Goal: Information Seeking & Learning: Check status

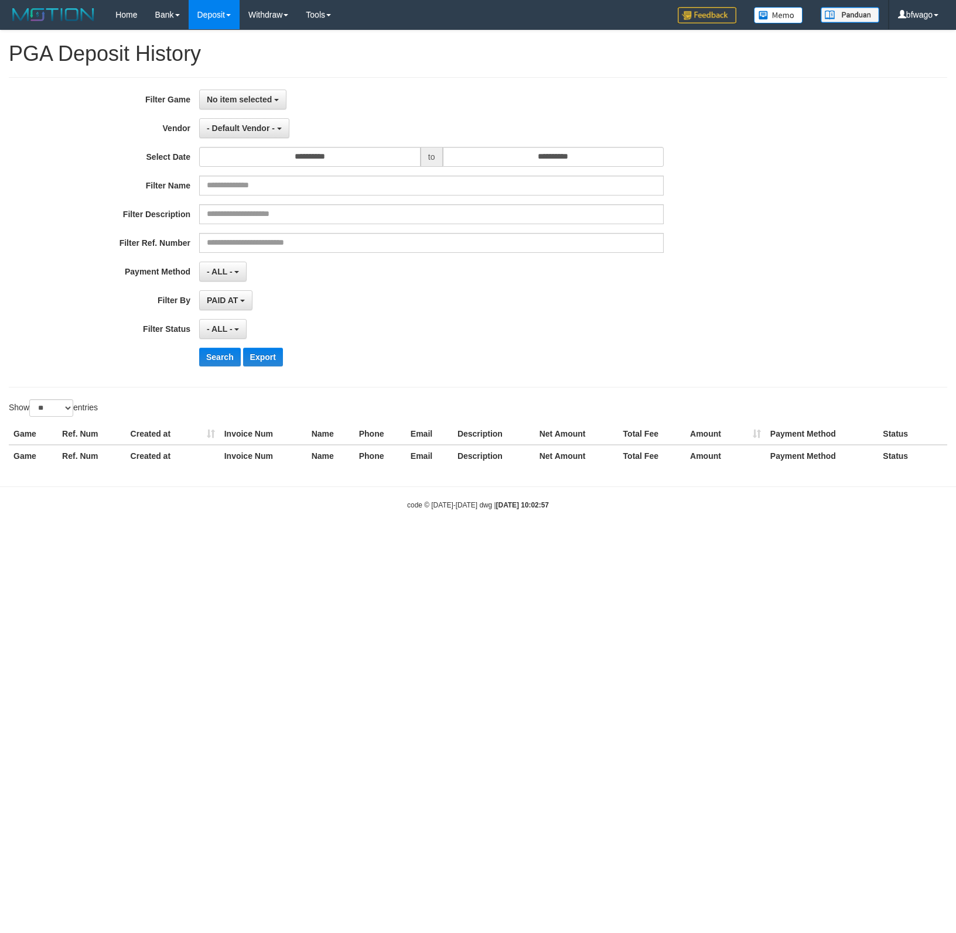
select select
select select "**"
click at [659, 323] on div "- ALL - SELECT ALL - ALL - SELECT STATUS PENDING/UNPAID PAID CANCELED EXPIRED" at bounding box center [431, 329] width 464 height 20
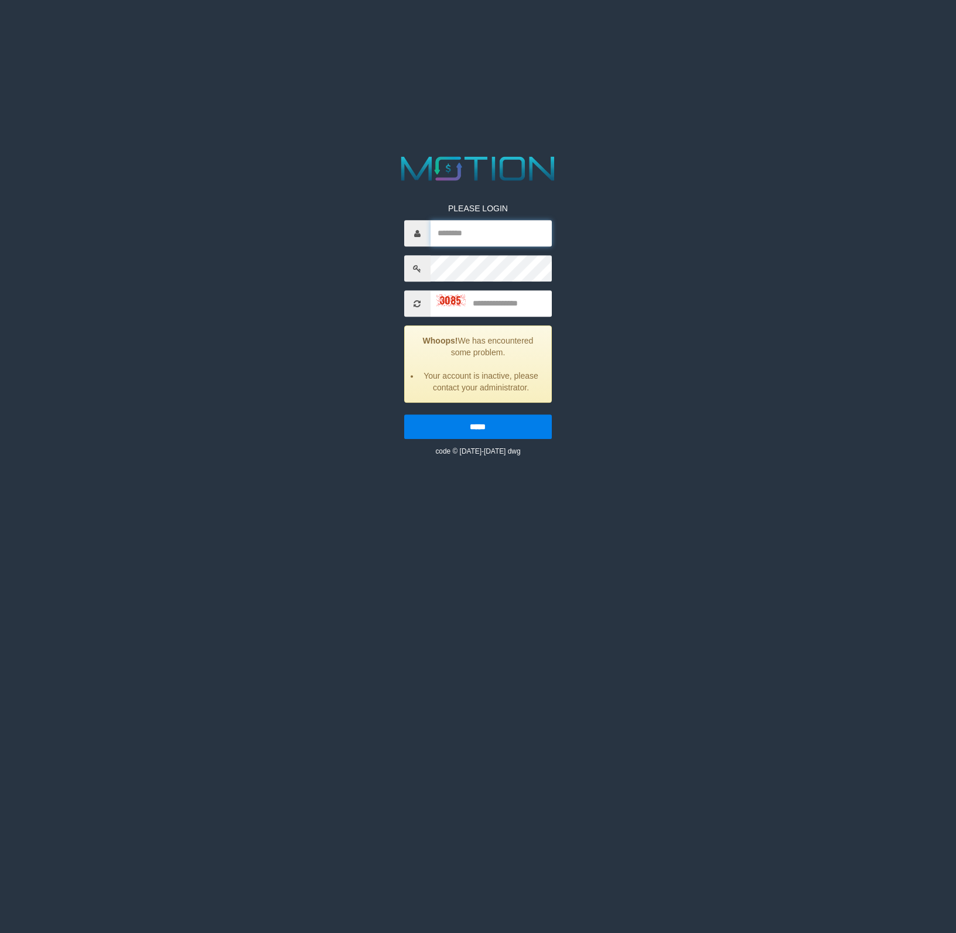
type input "******"
click at [671, 266] on div "PLEASE LOGIN ****** Whoops! We has encountered some problem. Your account is in…" at bounding box center [477, 304] width 495 height 304
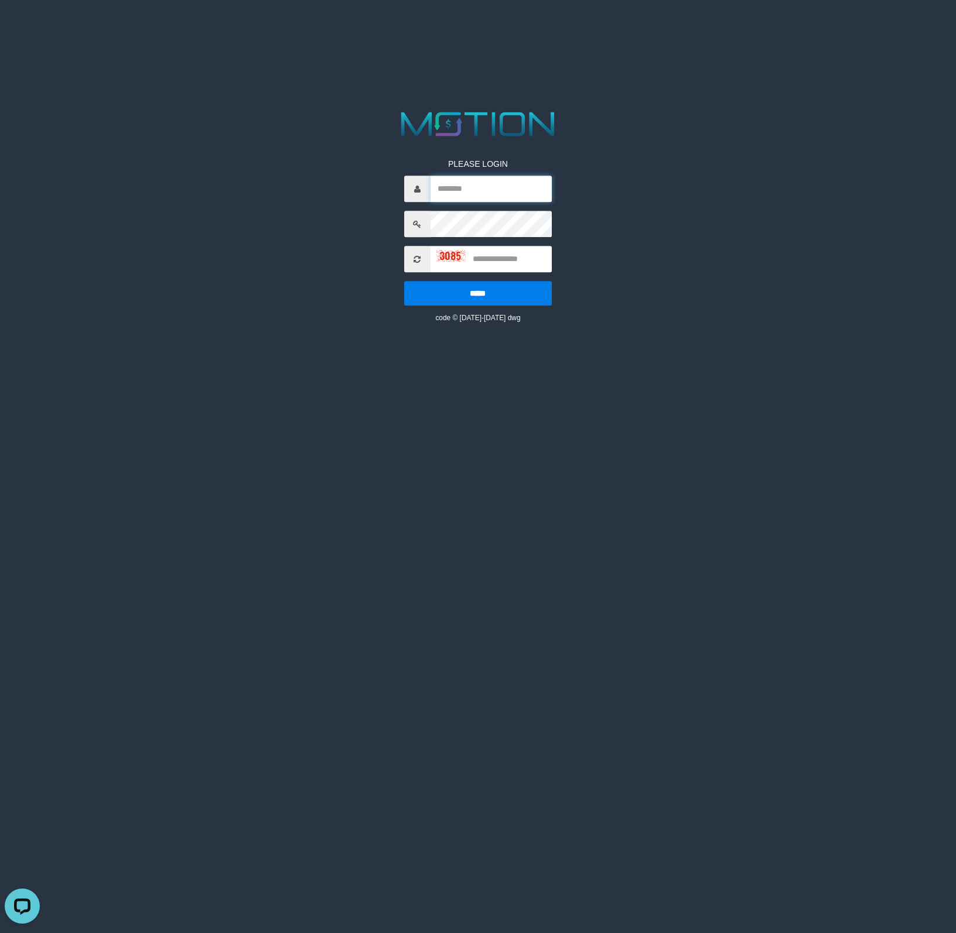
type input "******"
click at [504, 260] on input "text" at bounding box center [490, 259] width 121 height 26
type input "****"
click at [404, 281] on input "*****" at bounding box center [478, 293] width 148 height 25
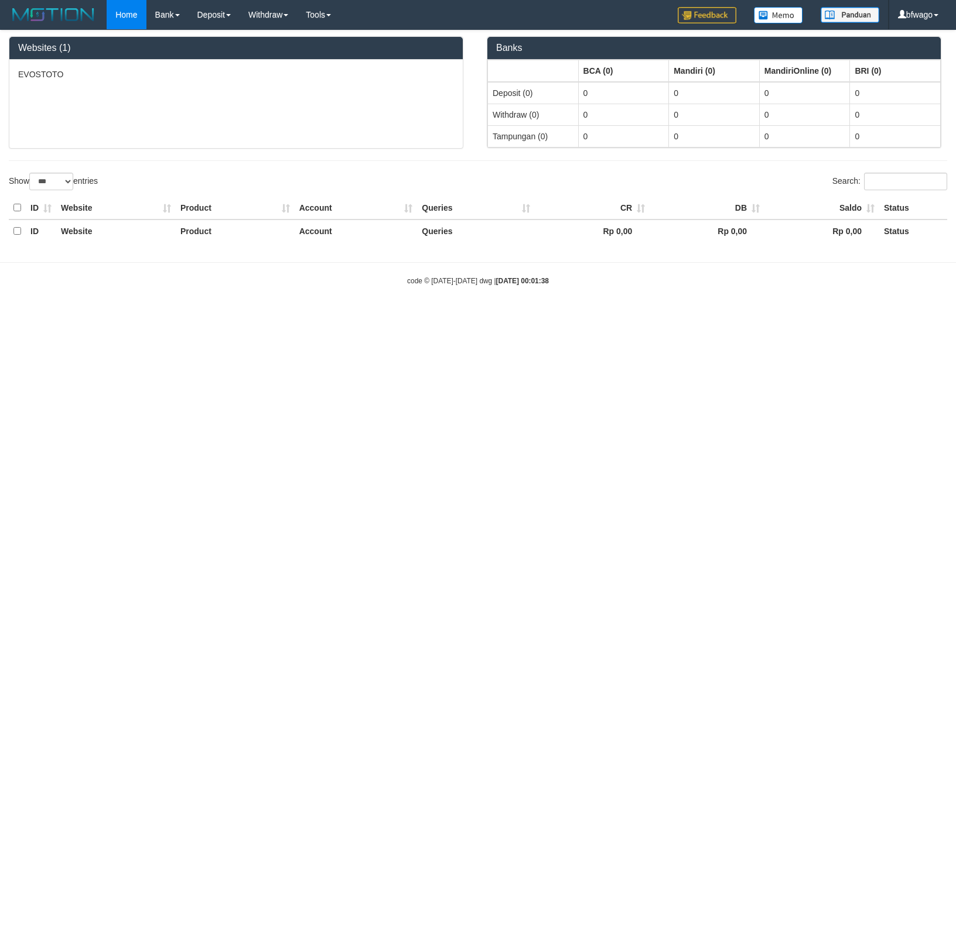
select select "***"
click at [238, 99] on link "PGA History" at bounding box center [235, 97] width 93 height 15
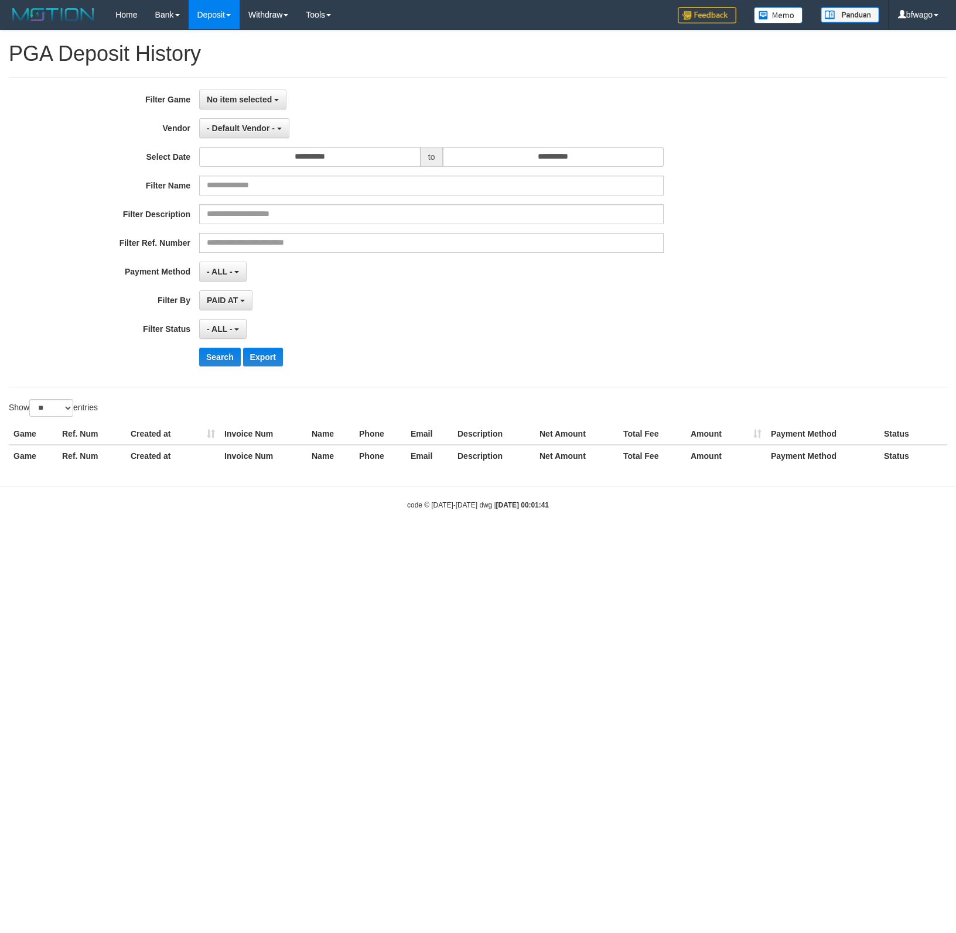
select select
select select "**"
click at [261, 101] on span "No item selected" at bounding box center [239, 99] width 65 height 9
click at [254, 159] on label "[[PERSON_NAME]] EVOSTOTO" at bounding box center [277, 160] width 155 height 18
select select "****"
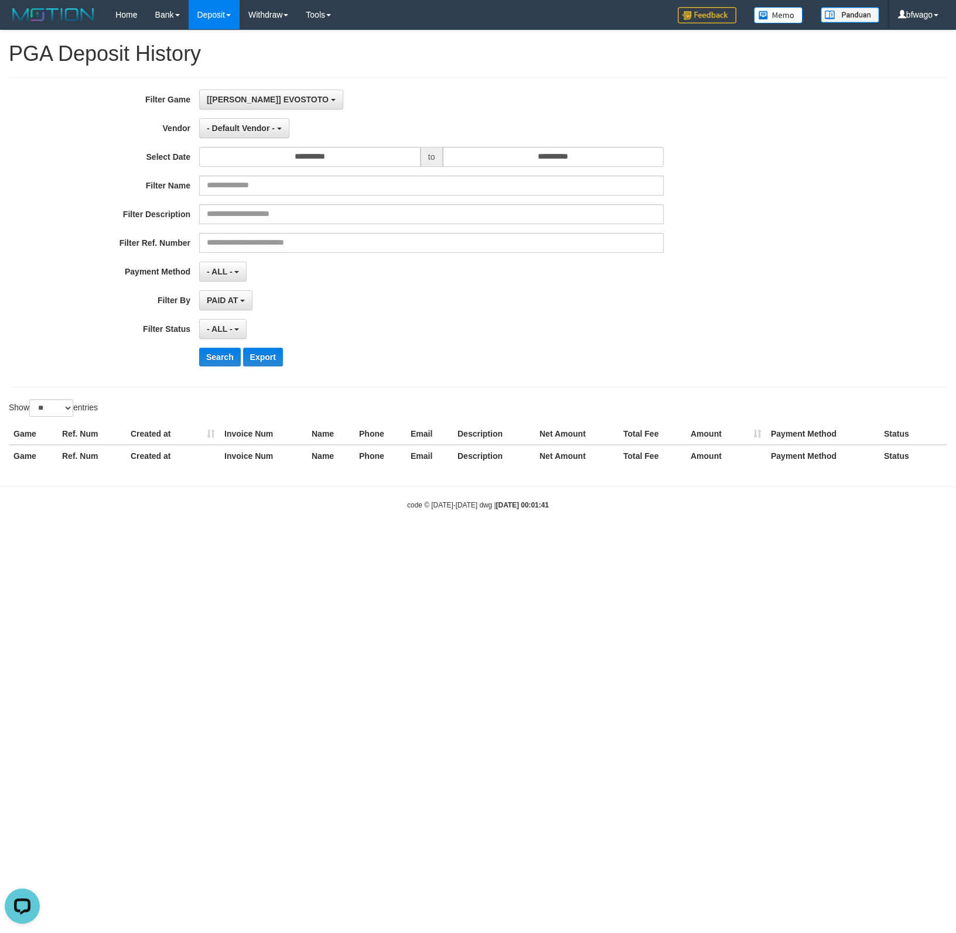
scroll to position [10, 0]
click at [347, 159] on input "**********" at bounding box center [309, 157] width 221 height 20
click at [211, 232] on td "1" at bounding box center [211, 234] width 18 height 18
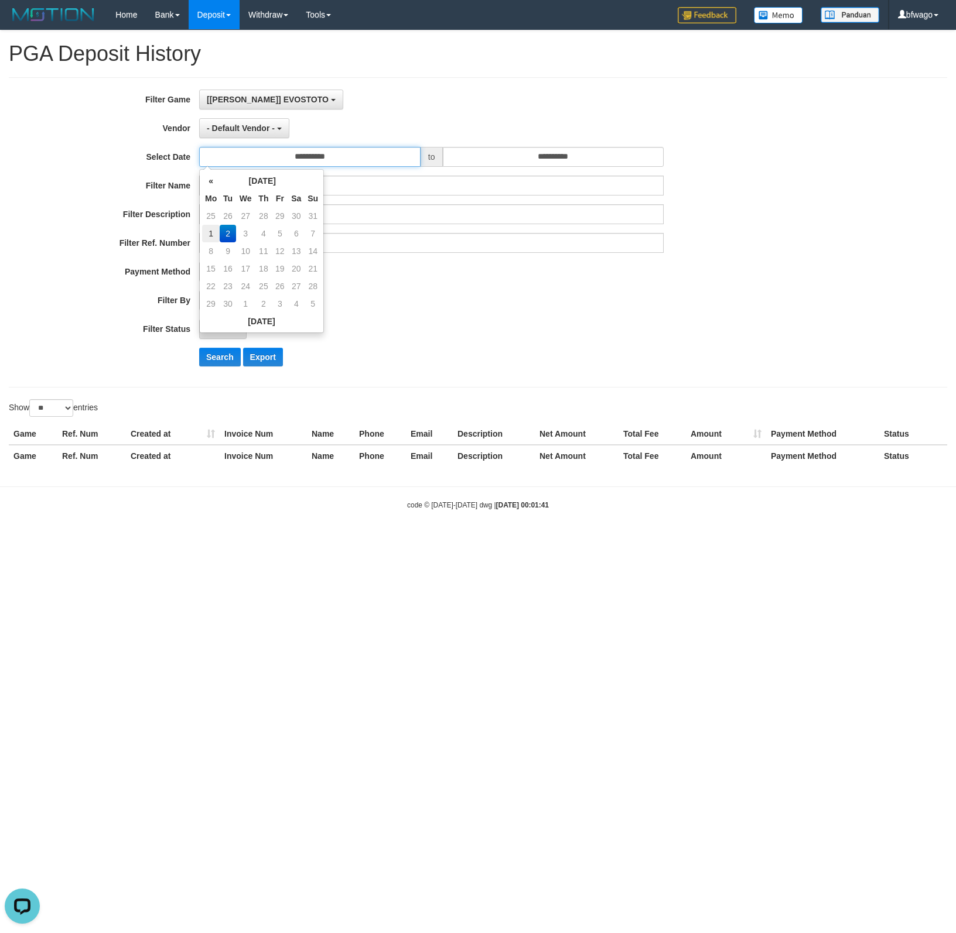
type input "**********"
click at [504, 165] on input "**********" at bounding box center [553, 157] width 221 height 20
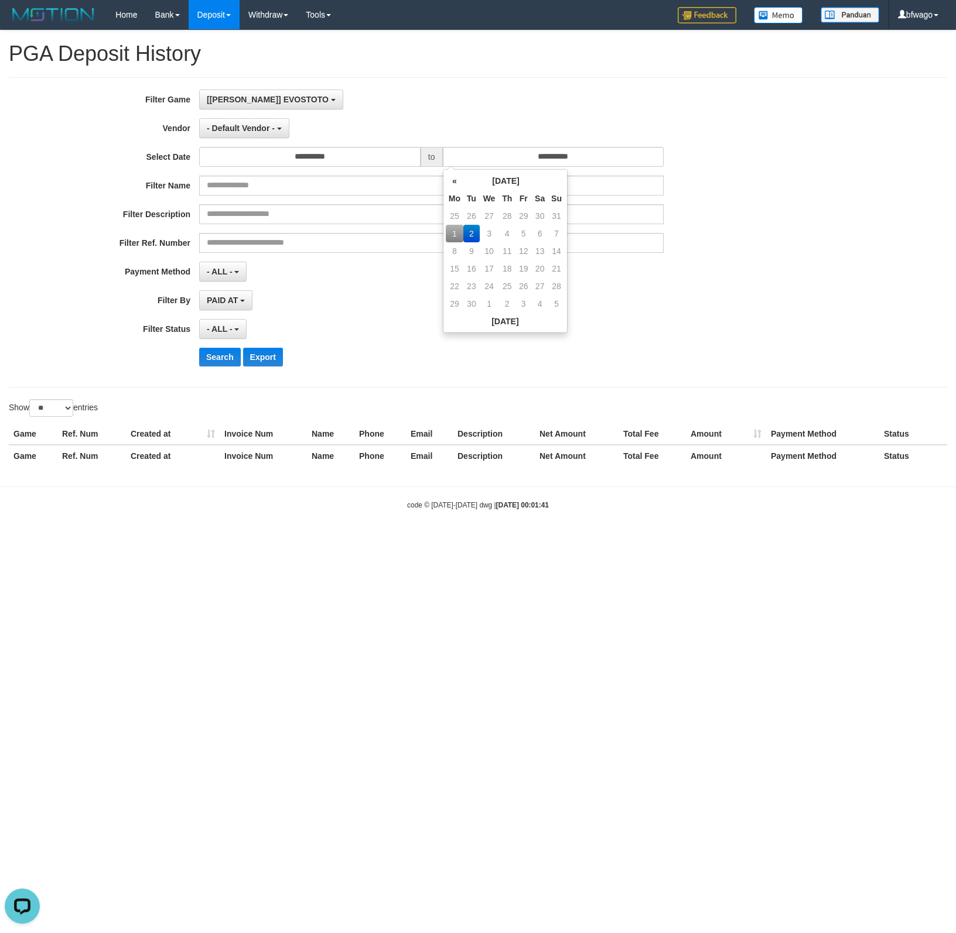
click at [450, 232] on td "1" at bounding box center [455, 234] width 18 height 18
type input "**********"
click at [375, 319] on div "**********" at bounding box center [398, 233] width 796 height 286
click at [221, 300] on span "PAID AT" at bounding box center [222, 300] width 31 height 9
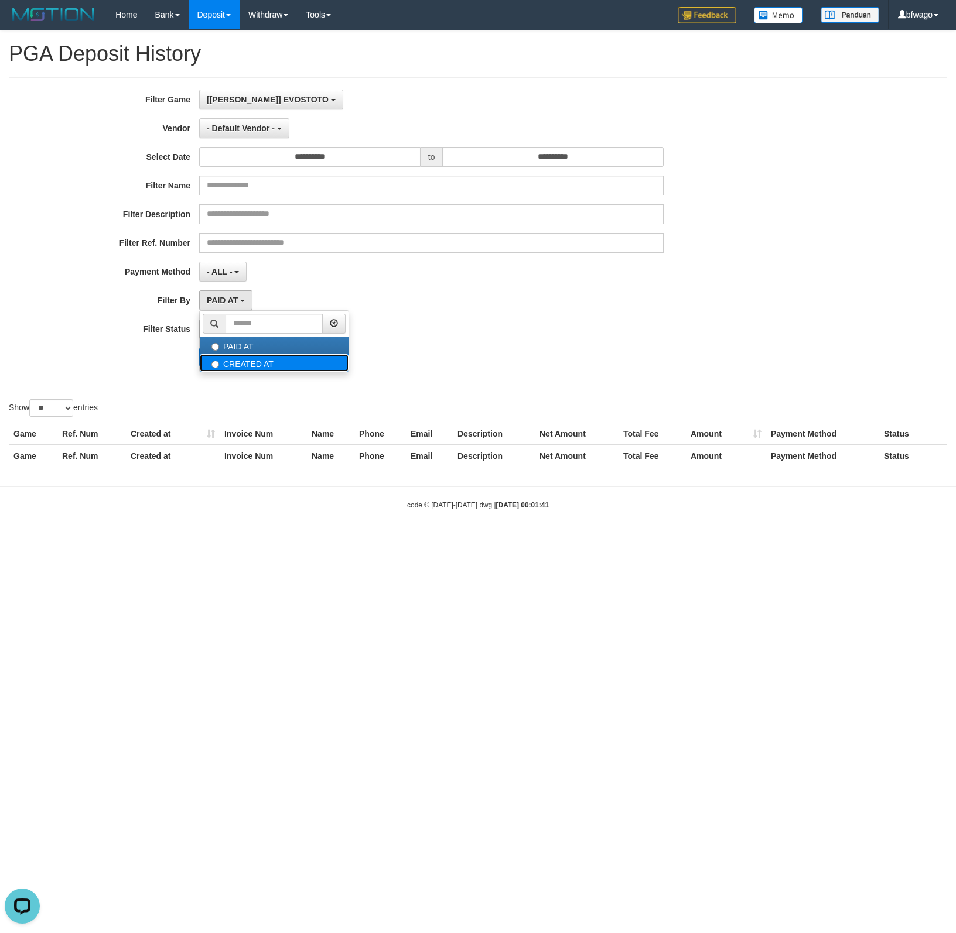
click at [272, 365] on label "CREATED AT" at bounding box center [274, 363] width 149 height 18
select select "*"
click at [218, 328] on span "- ALL -" at bounding box center [220, 328] width 26 height 9
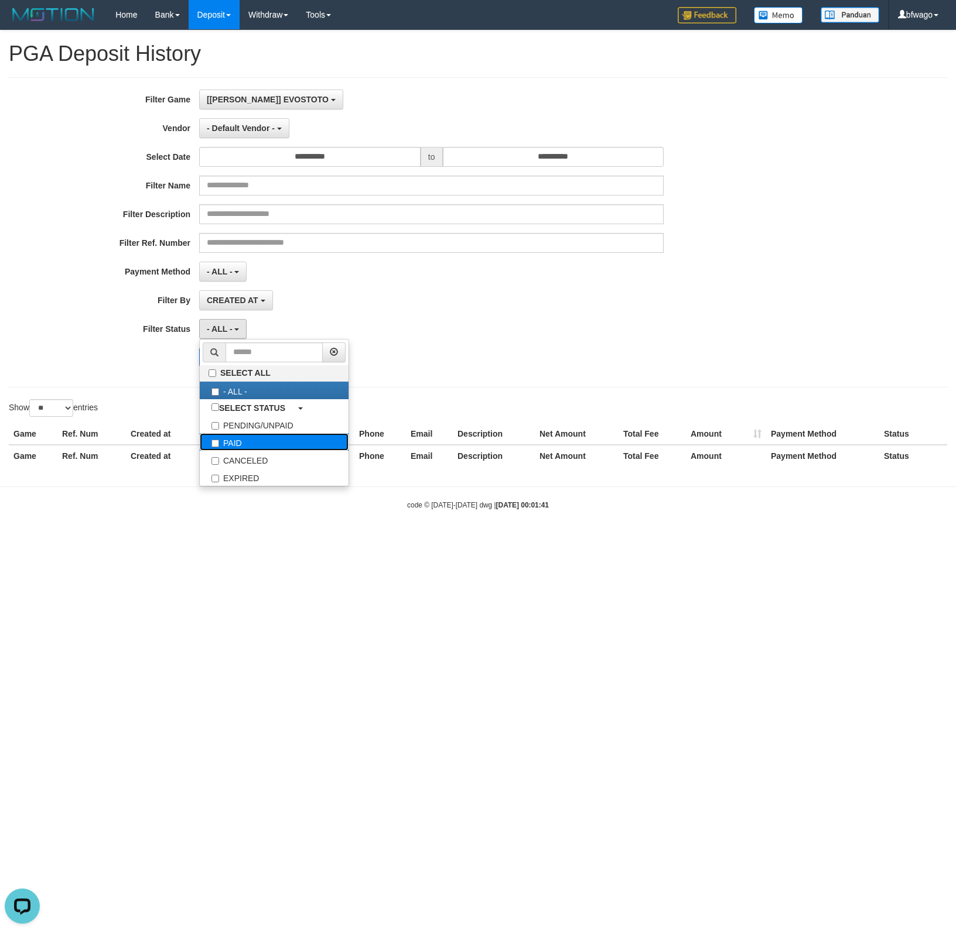
click at [249, 446] on label "PAID" at bounding box center [274, 442] width 149 height 18
select select "*"
click at [557, 302] on div "CREATED AT PAID AT CREATED AT" at bounding box center [431, 300] width 464 height 20
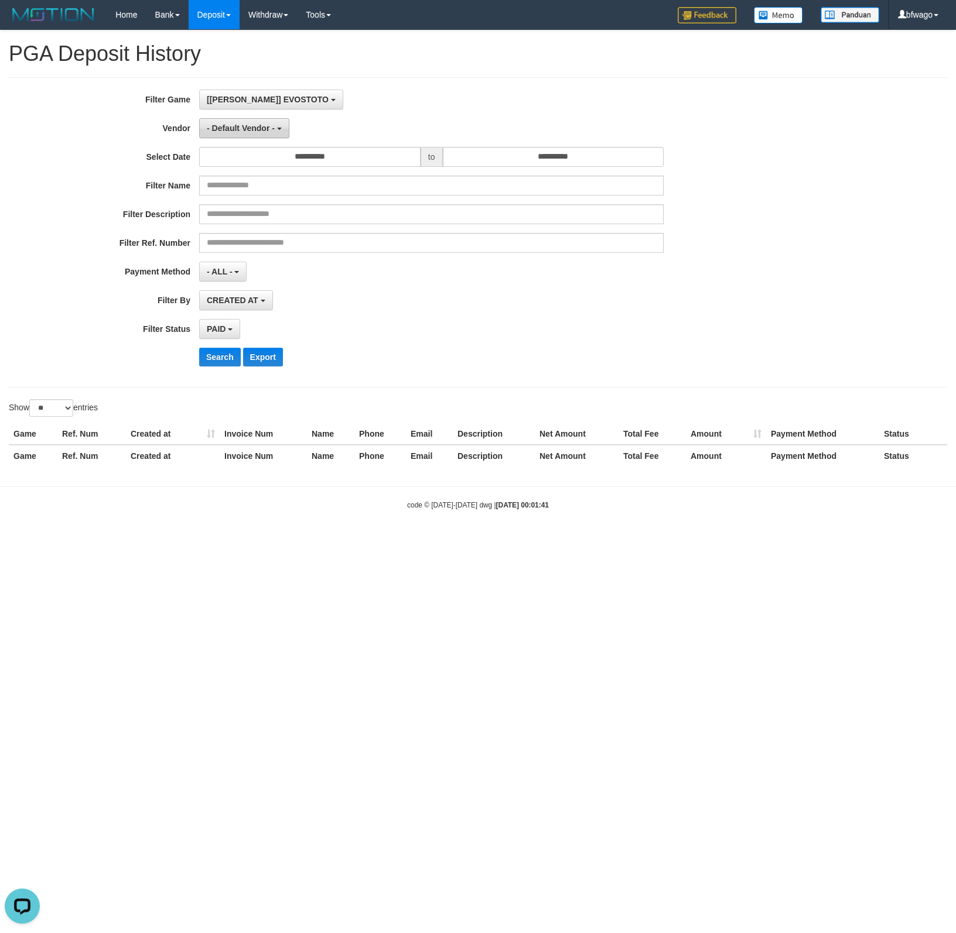
click at [239, 132] on span "- Default Vendor -" at bounding box center [241, 128] width 68 height 9
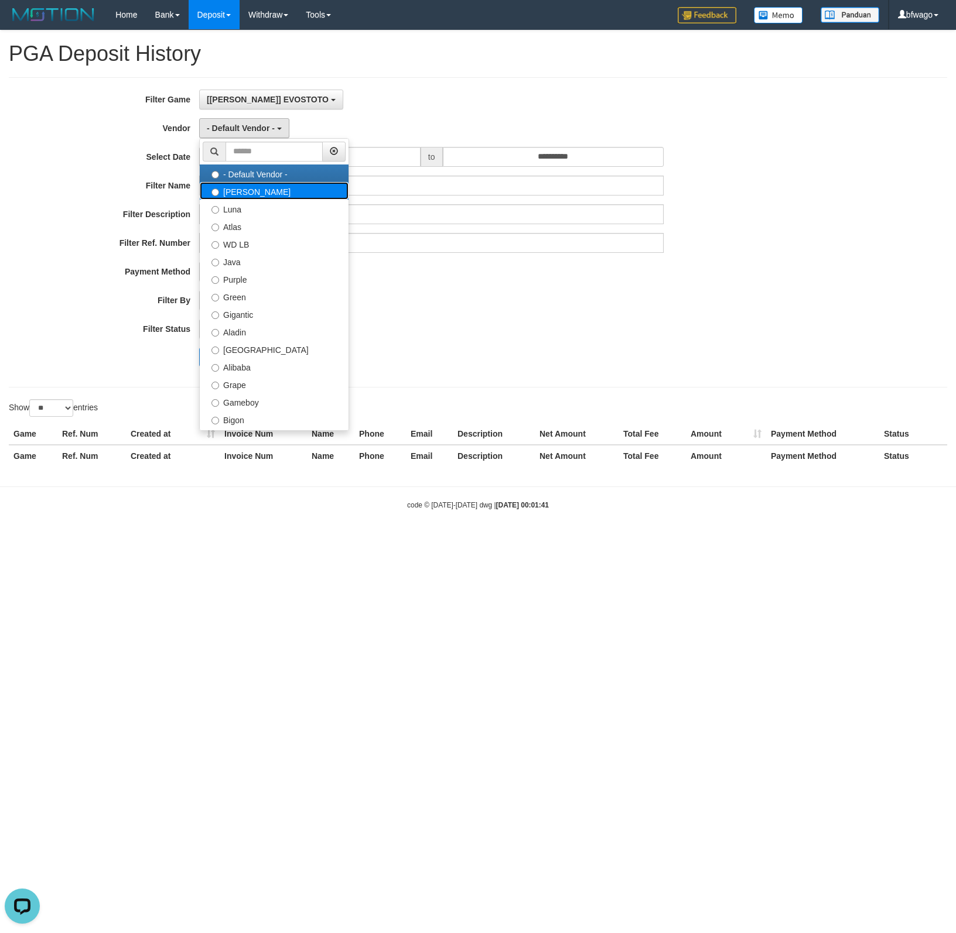
click at [253, 195] on label "[PERSON_NAME]" at bounding box center [274, 191] width 149 height 18
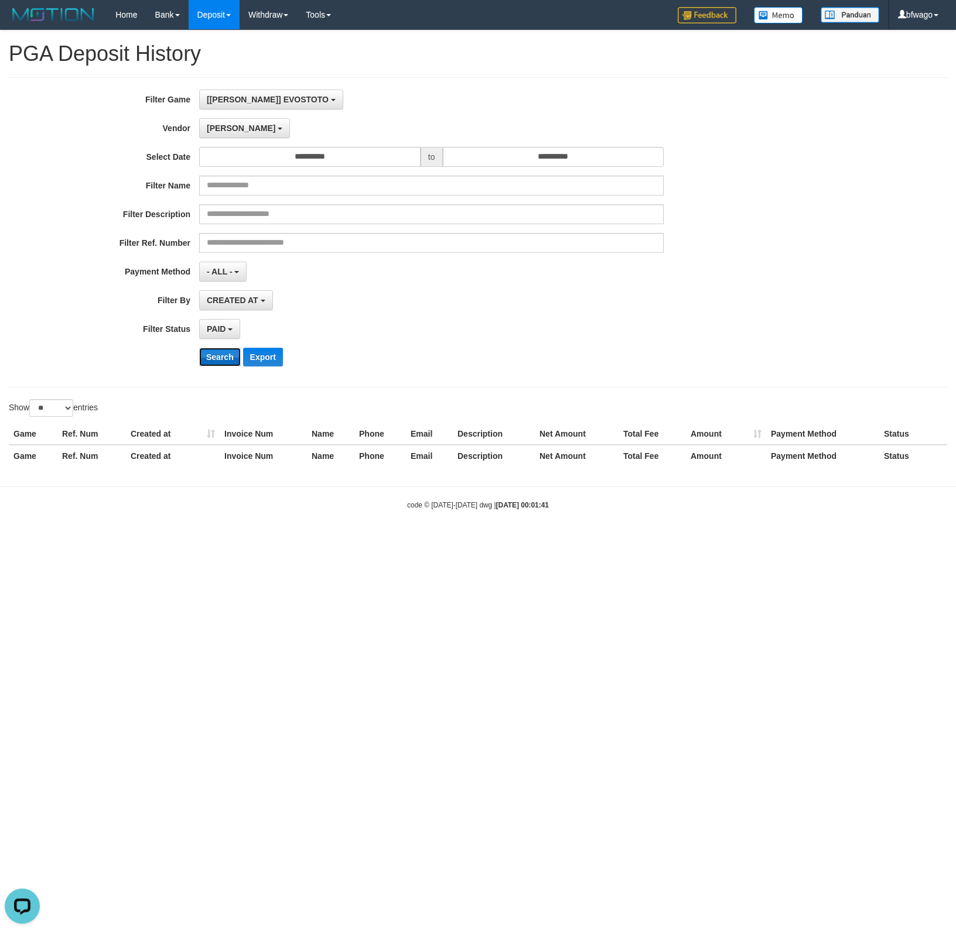
click at [215, 360] on button "Search" at bounding box center [220, 357] width 42 height 19
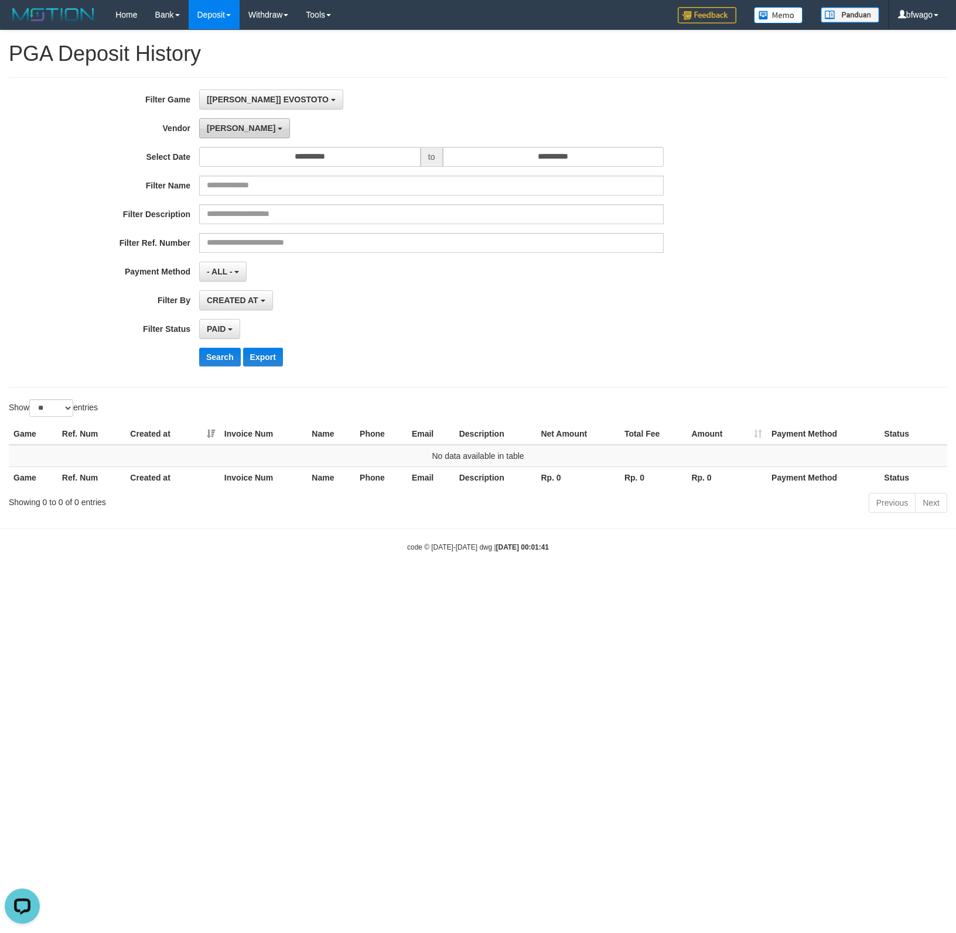
click at [205, 126] on button "[PERSON_NAME]" at bounding box center [244, 128] width 91 height 20
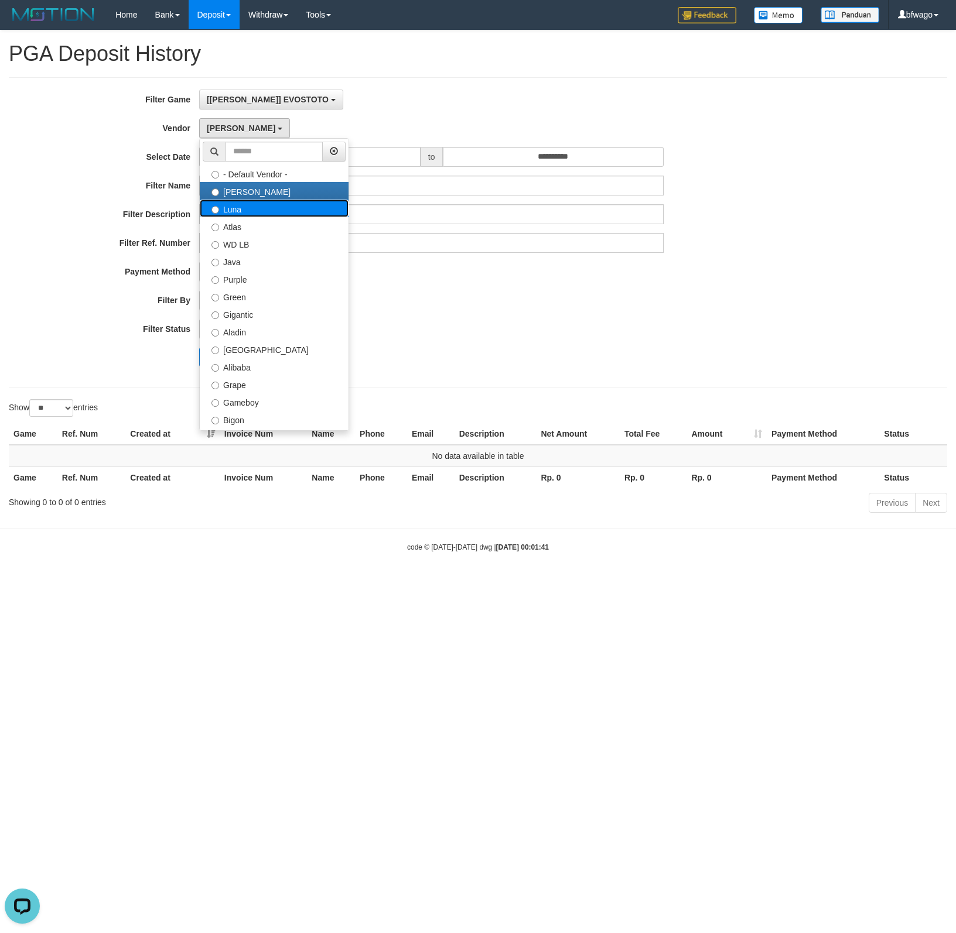
click at [258, 208] on label "Luna" at bounding box center [274, 209] width 149 height 18
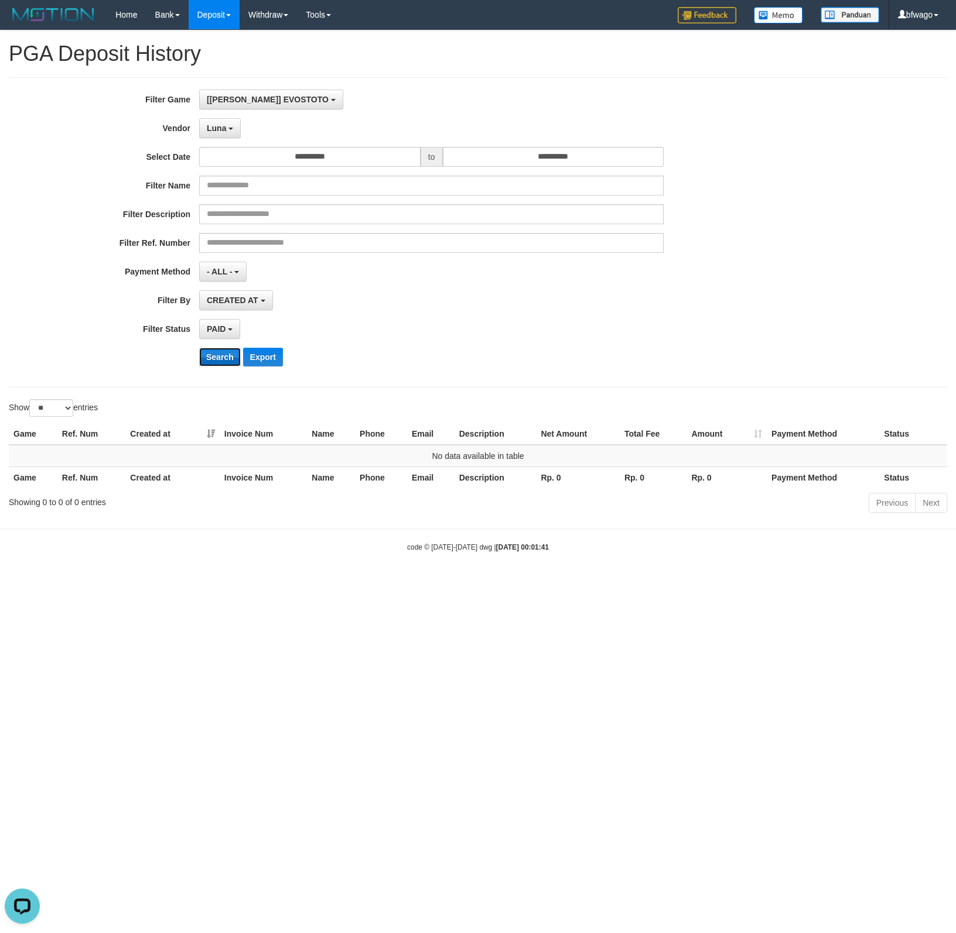
click at [215, 357] on button "Search" at bounding box center [220, 357] width 42 height 19
click at [218, 130] on span "Luna" at bounding box center [216, 128] width 19 height 9
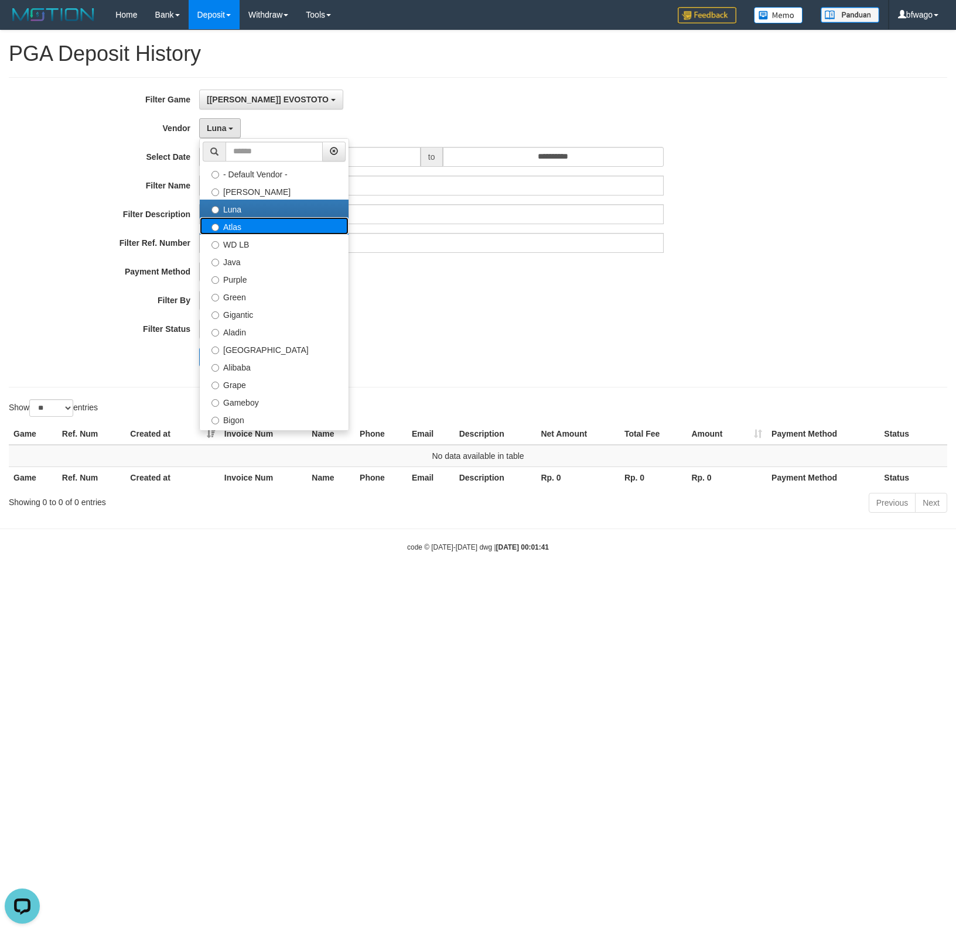
click at [251, 222] on label "Atlas" at bounding box center [274, 226] width 149 height 18
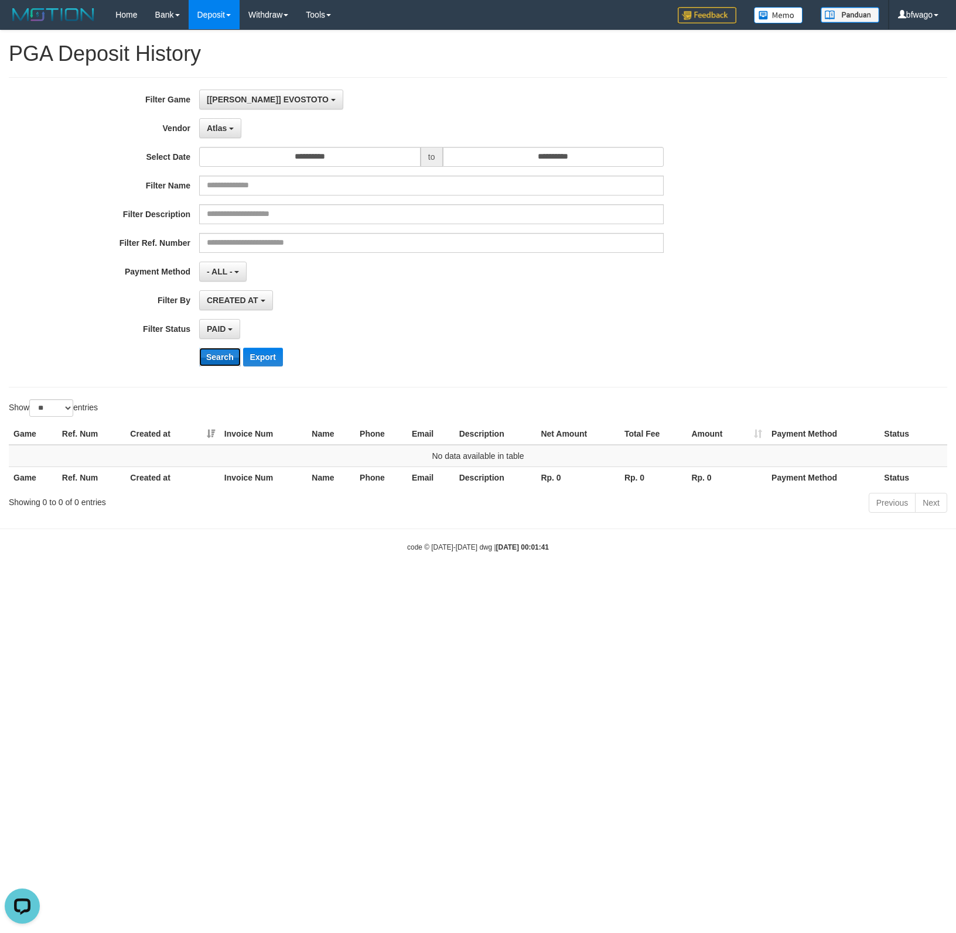
click at [214, 352] on button "Search" at bounding box center [220, 357] width 42 height 19
click at [225, 128] on span "Atlas" at bounding box center [217, 128] width 20 height 9
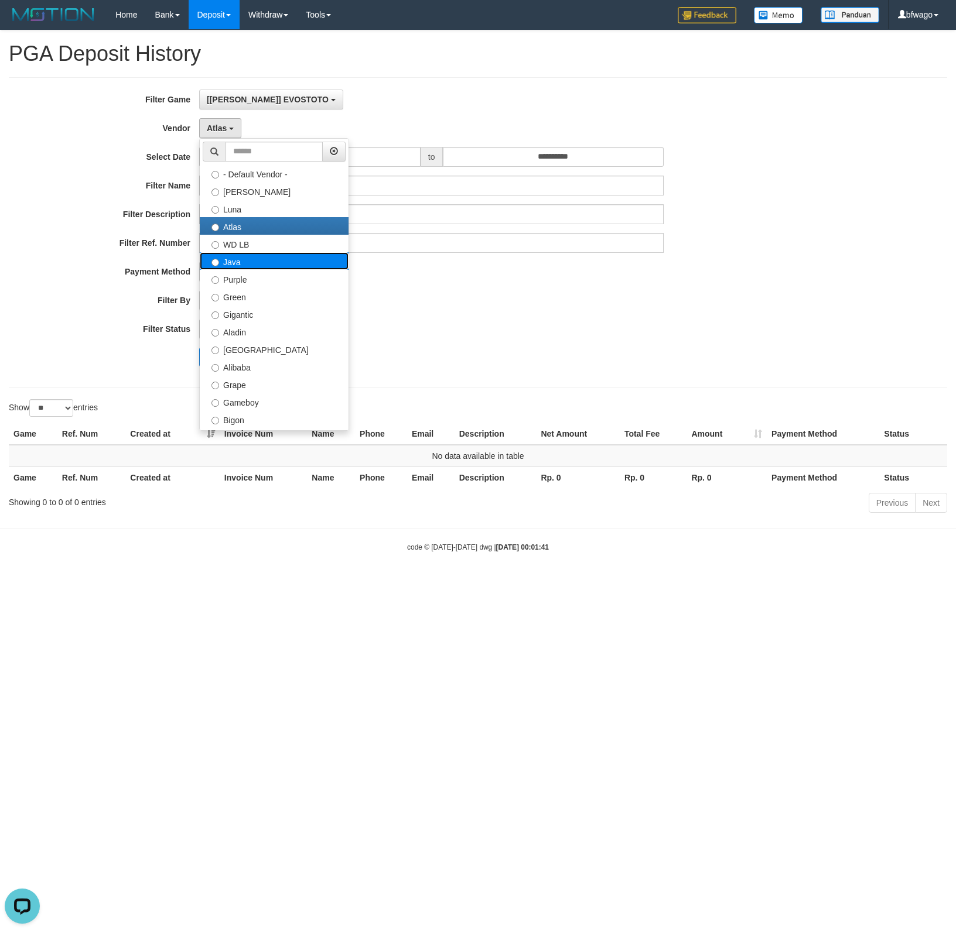
click at [251, 262] on label "Java" at bounding box center [274, 261] width 149 height 18
select select "**********"
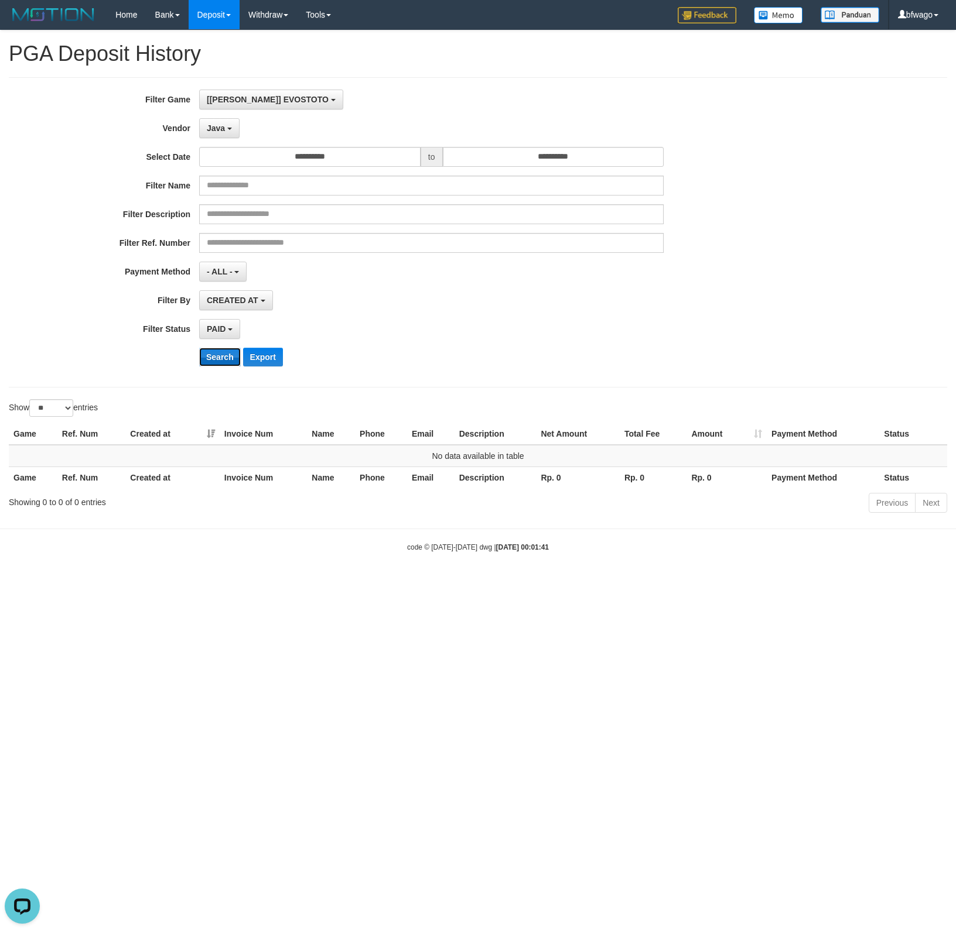
click at [211, 355] on button "Search" at bounding box center [220, 357] width 42 height 19
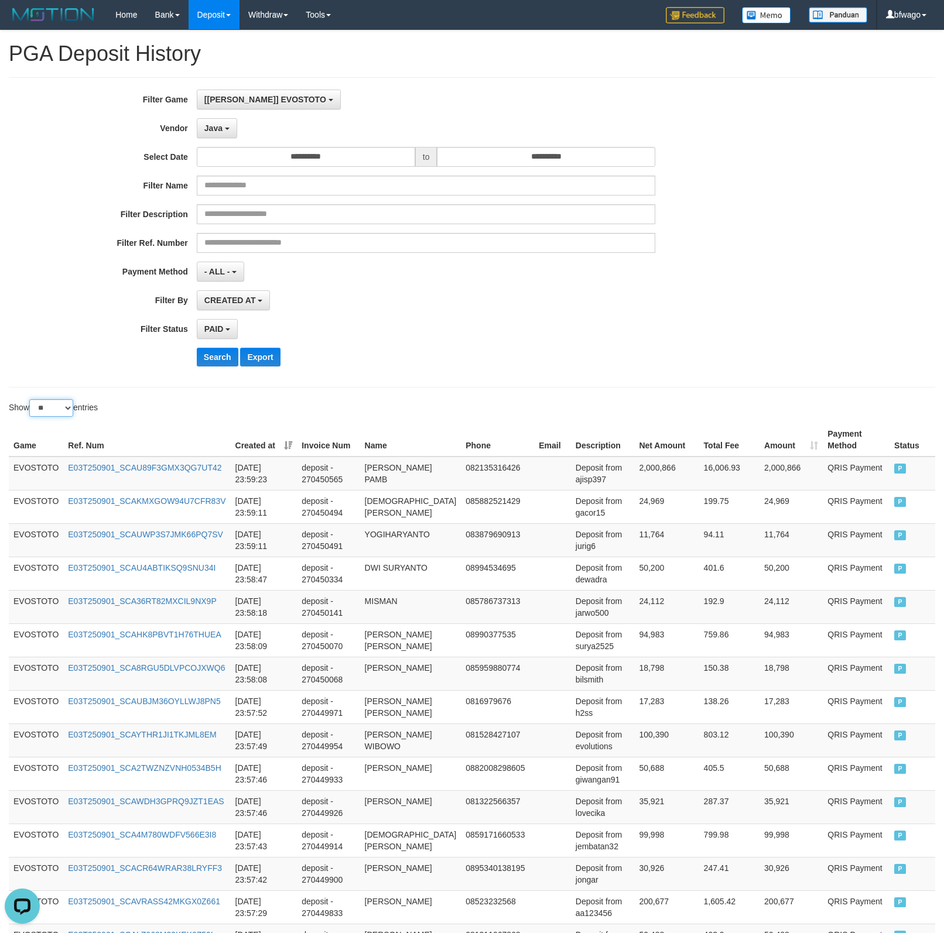
drag, startPoint x: 57, startPoint y: 409, endPoint x: 90, endPoint y: 434, distance: 40.9
click at [57, 409] on select "** ** ** ***" at bounding box center [51, 408] width 44 height 18
select select "**"
click at [31, 402] on select "** ** ** ***" at bounding box center [51, 408] width 44 height 18
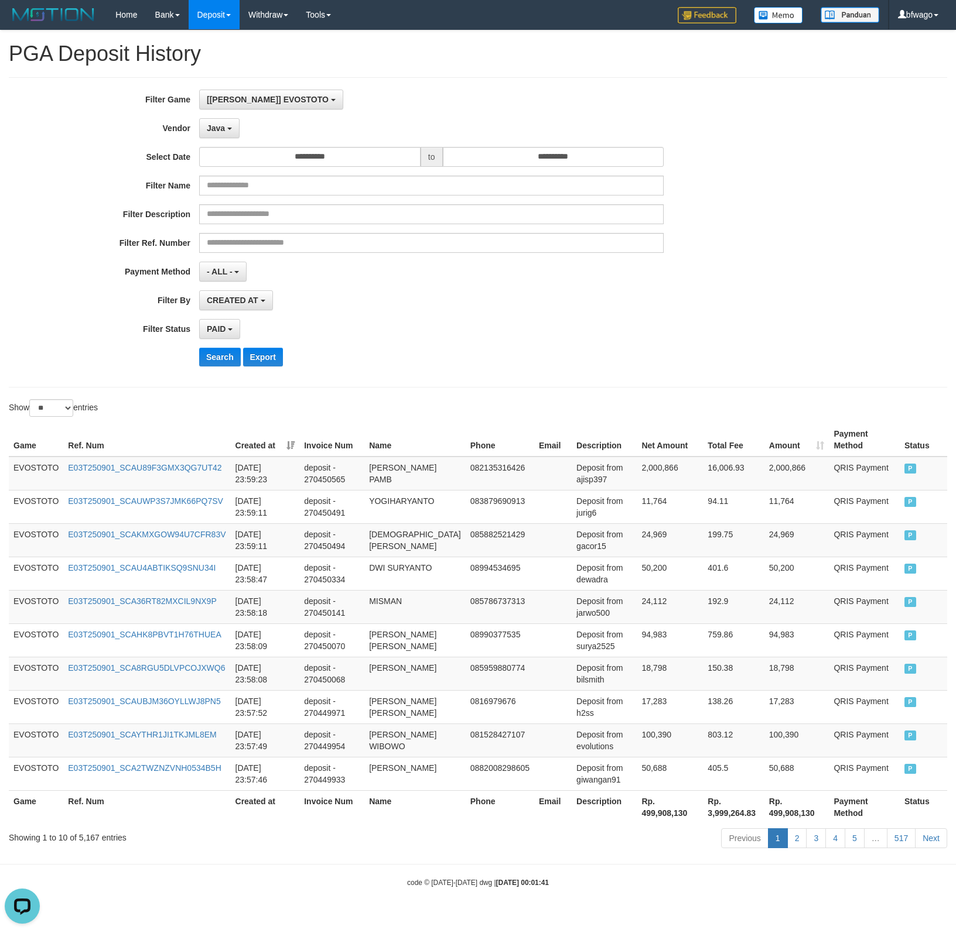
click at [401, 277] on div "- ALL - SELECT ALL - ALL - SELECT PAYMENT METHOD Mandiri BNI OVO CIMB BRI MAYBA…" at bounding box center [431, 272] width 464 height 20
click at [652, 820] on th "Rp. 499,908,130" at bounding box center [669, 806] width 66 height 33
copy th "499,908,130"
click at [224, 124] on span "Java" at bounding box center [216, 128] width 18 height 9
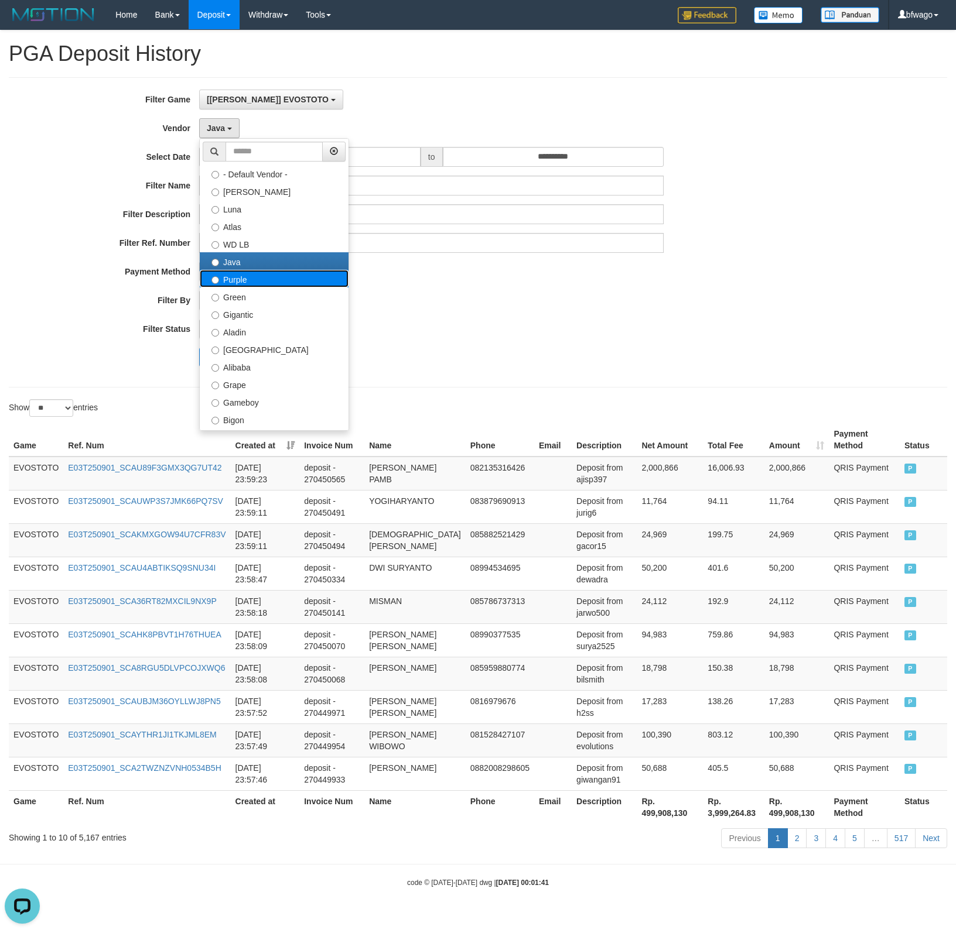
click at [235, 285] on label "Purple" at bounding box center [274, 279] width 149 height 18
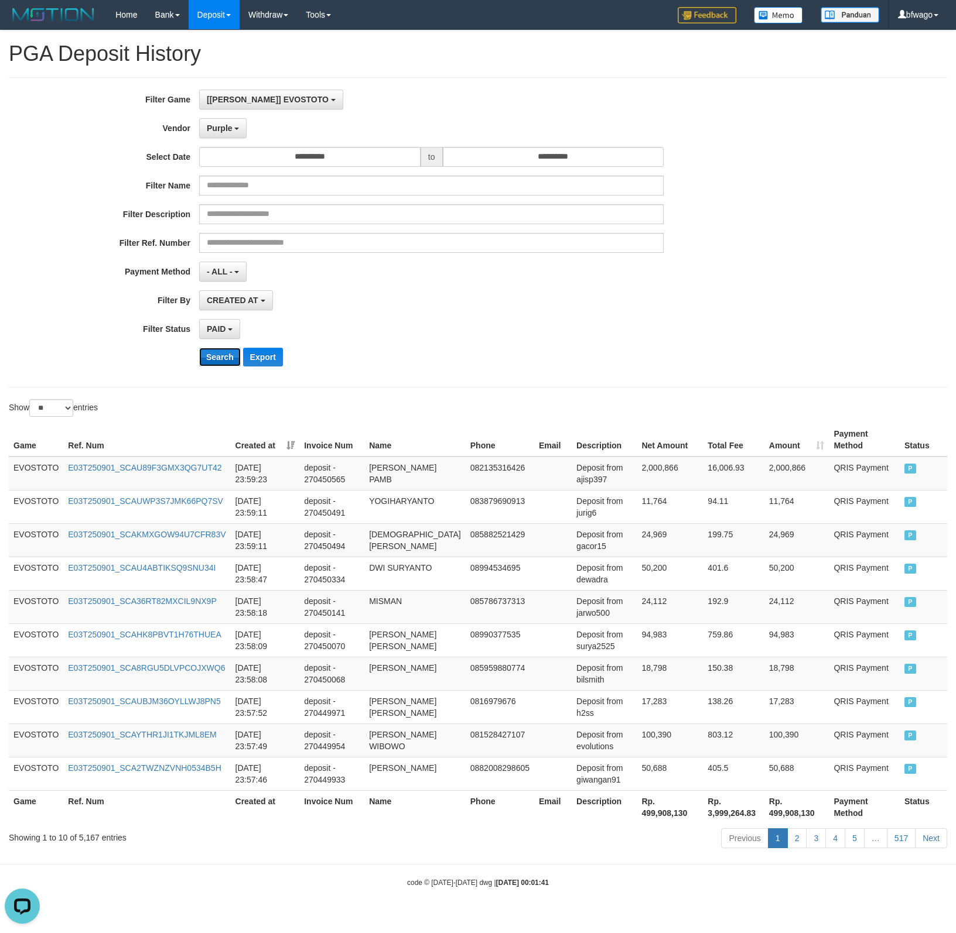
click at [211, 354] on button "Search" at bounding box center [220, 357] width 42 height 19
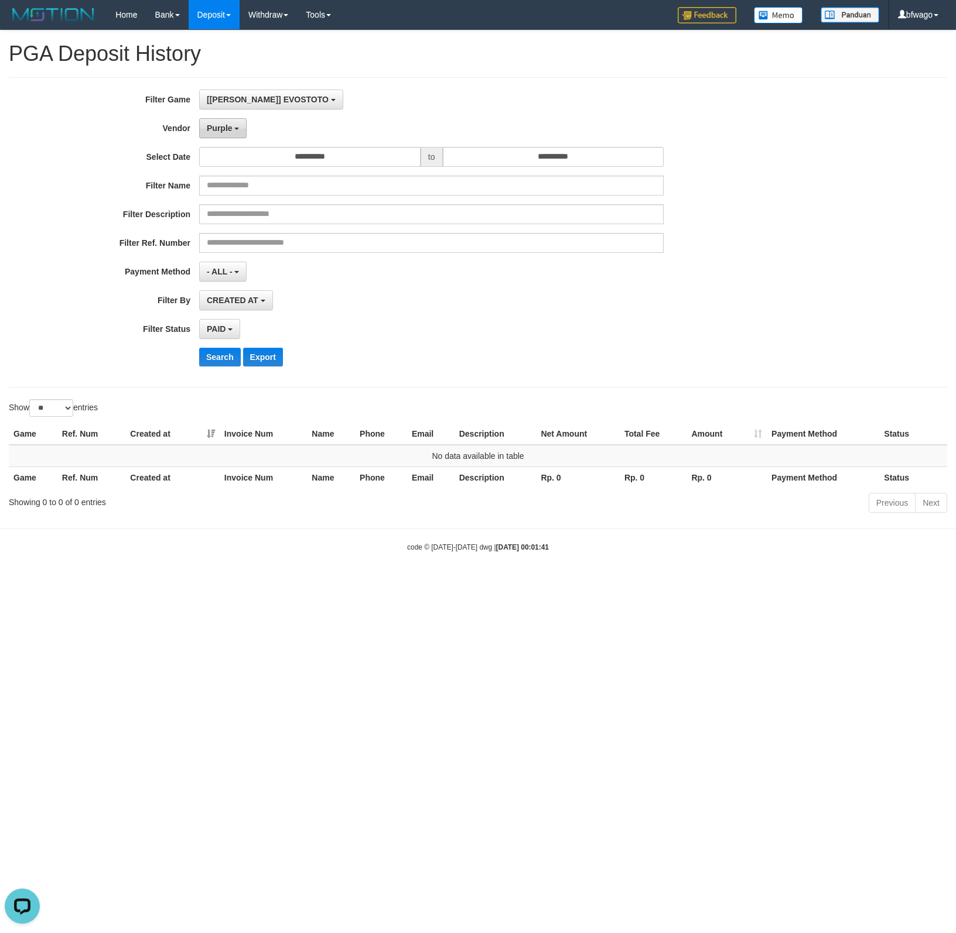
click at [225, 129] on span "Purple" at bounding box center [220, 128] width 26 height 9
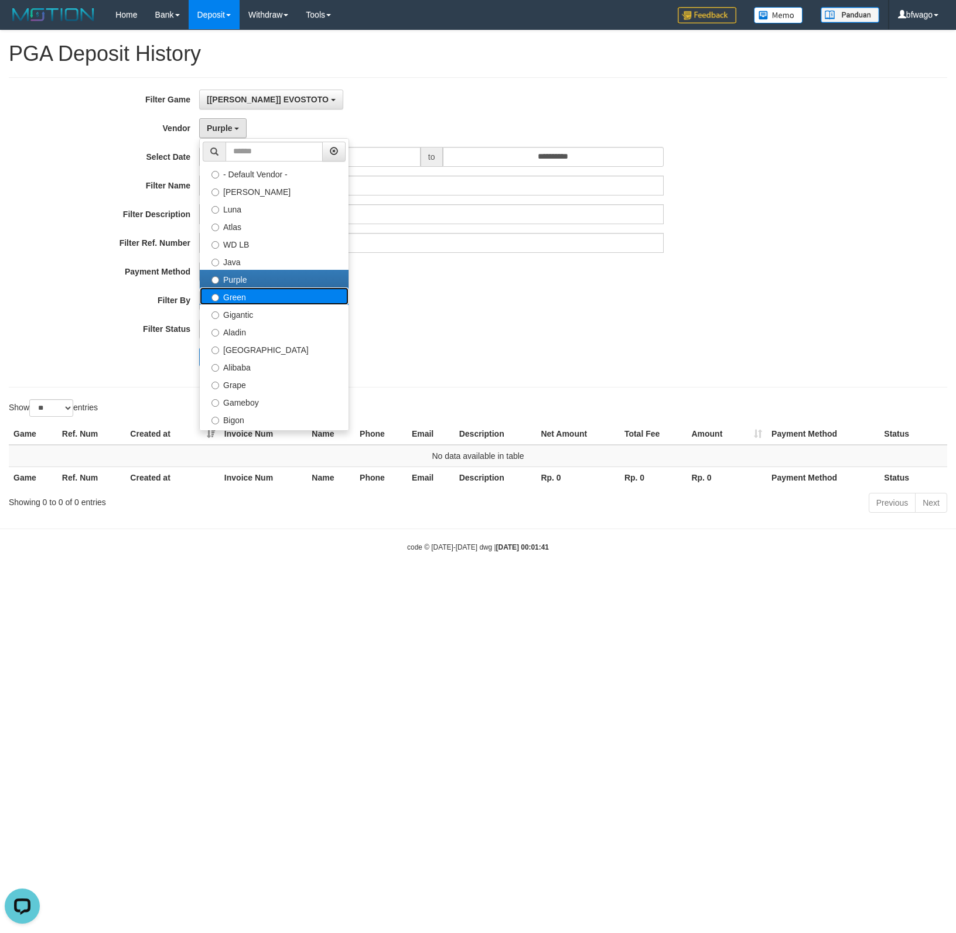
click at [248, 296] on label "Green" at bounding box center [274, 296] width 149 height 18
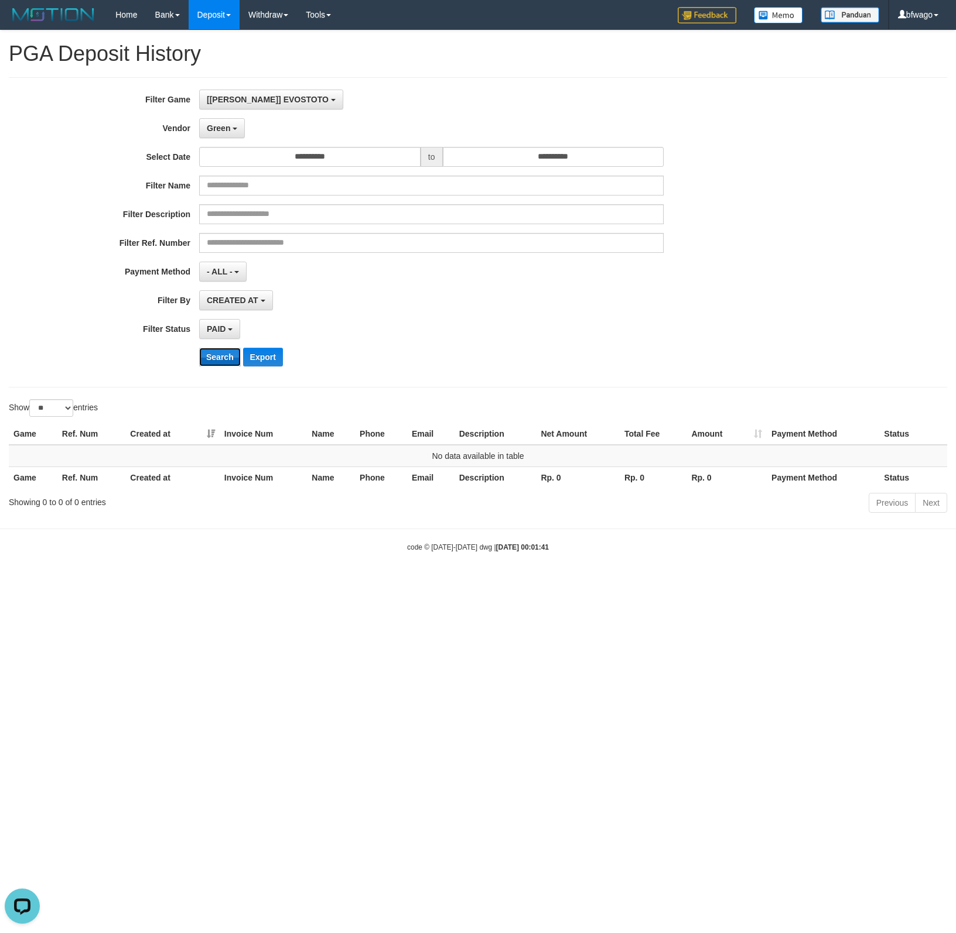
click at [221, 361] on button "Search" at bounding box center [220, 357] width 42 height 19
click at [210, 125] on span "Green" at bounding box center [218, 128] width 23 height 9
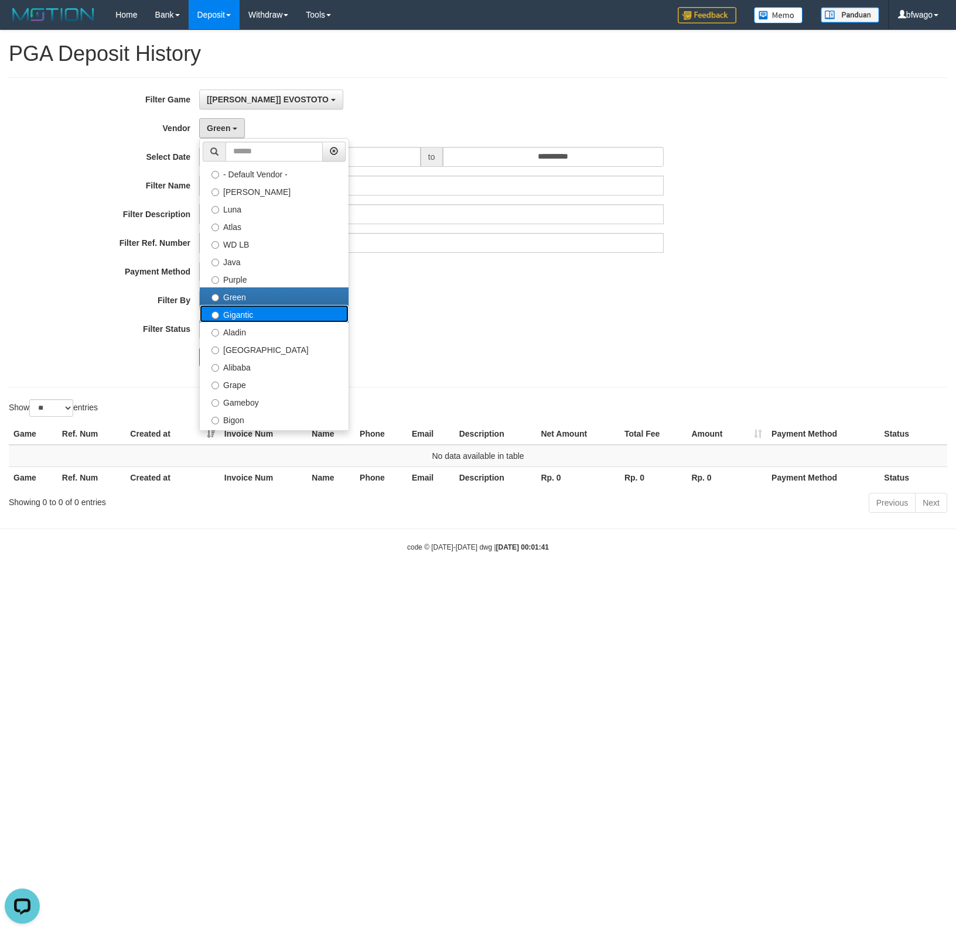
click at [245, 310] on label "Gigantic" at bounding box center [274, 314] width 149 height 18
select select "**********"
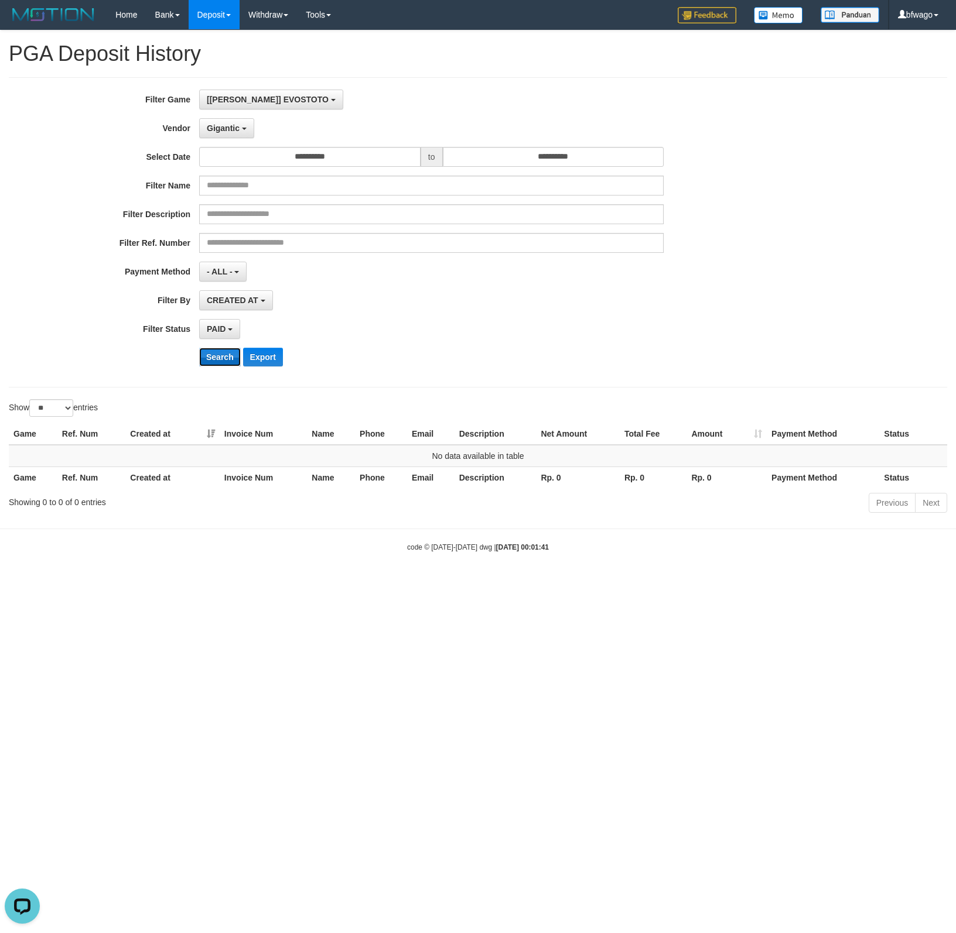
click at [223, 357] on button "Search" at bounding box center [220, 357] width 42 height 19
click at [230, 130] on span "Gigantic" at bounding box center [223, 128] width 33 height 9
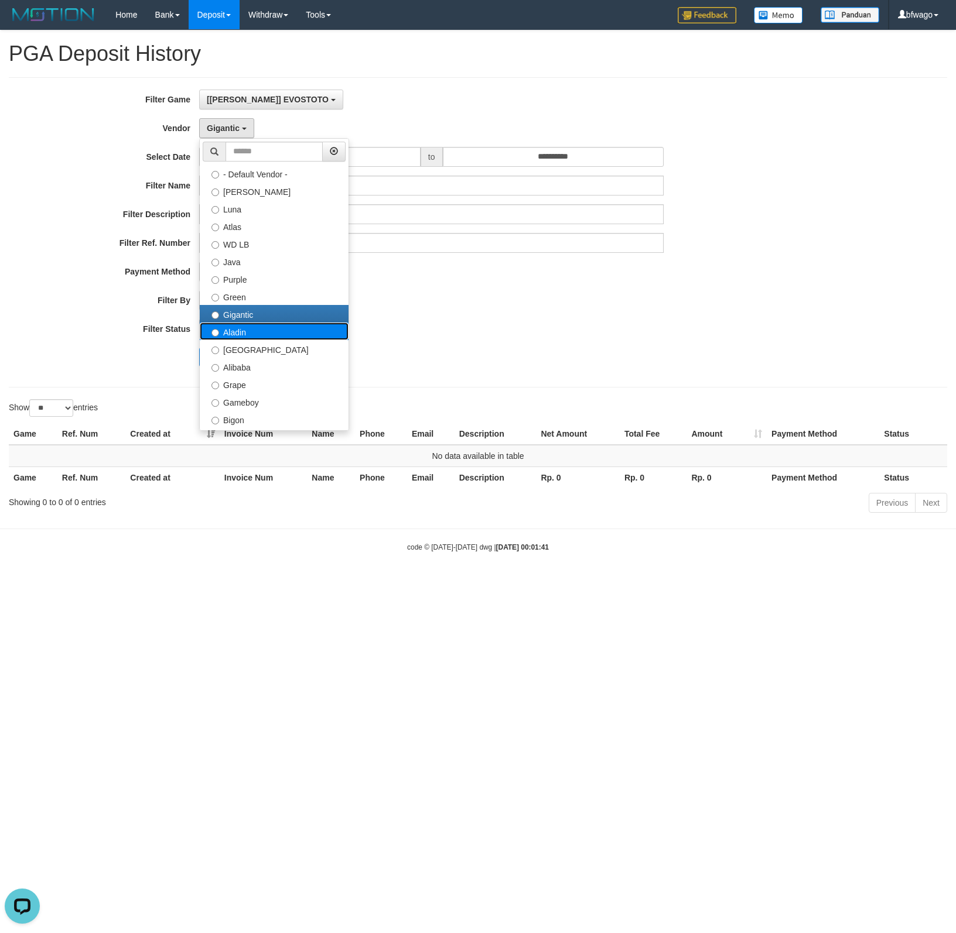
click at [244, 331] on label "Aladin" at bounding box center [274, 332] width 149 height 18
select select "**********"
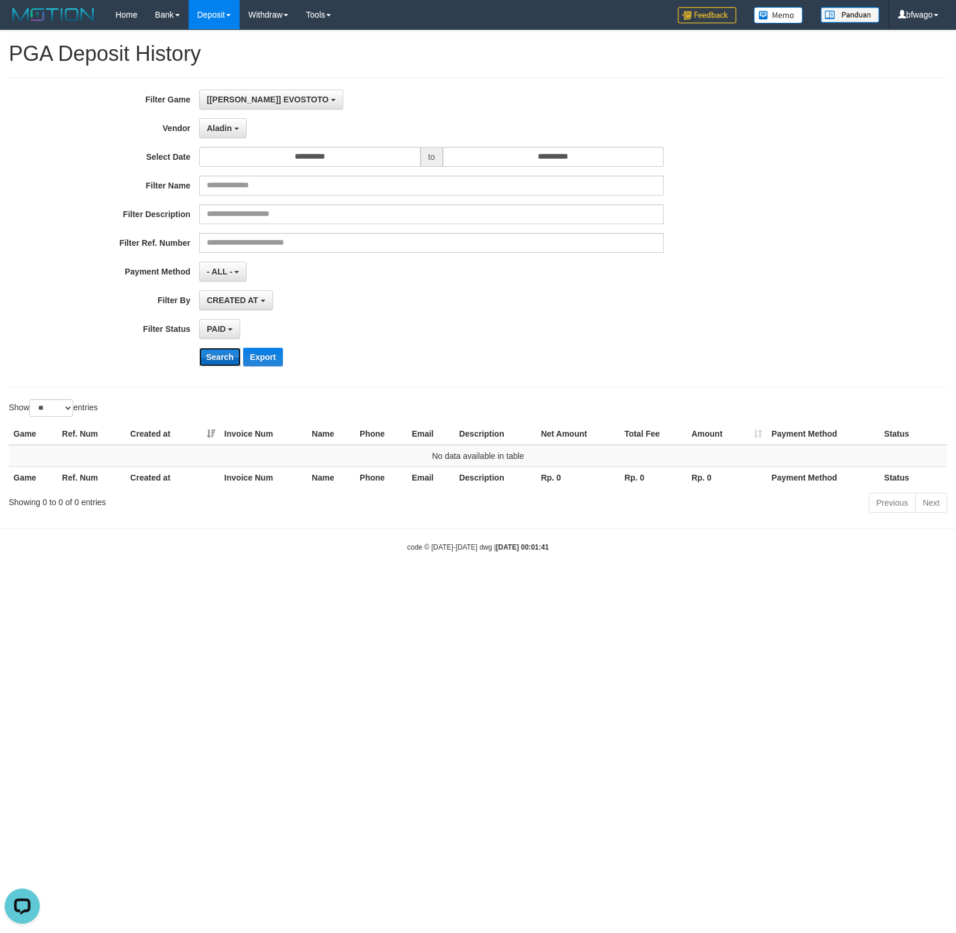
click at [225, 365] on button "Search" at bounding box center [220, 357] width 42 height 19
click at [218, 139] on div "**********" at bounding box center [398, 233] width 796 height 286
click at [218, 137] on button "Aladin" at bounding box center [222, 128] width 47 height 20
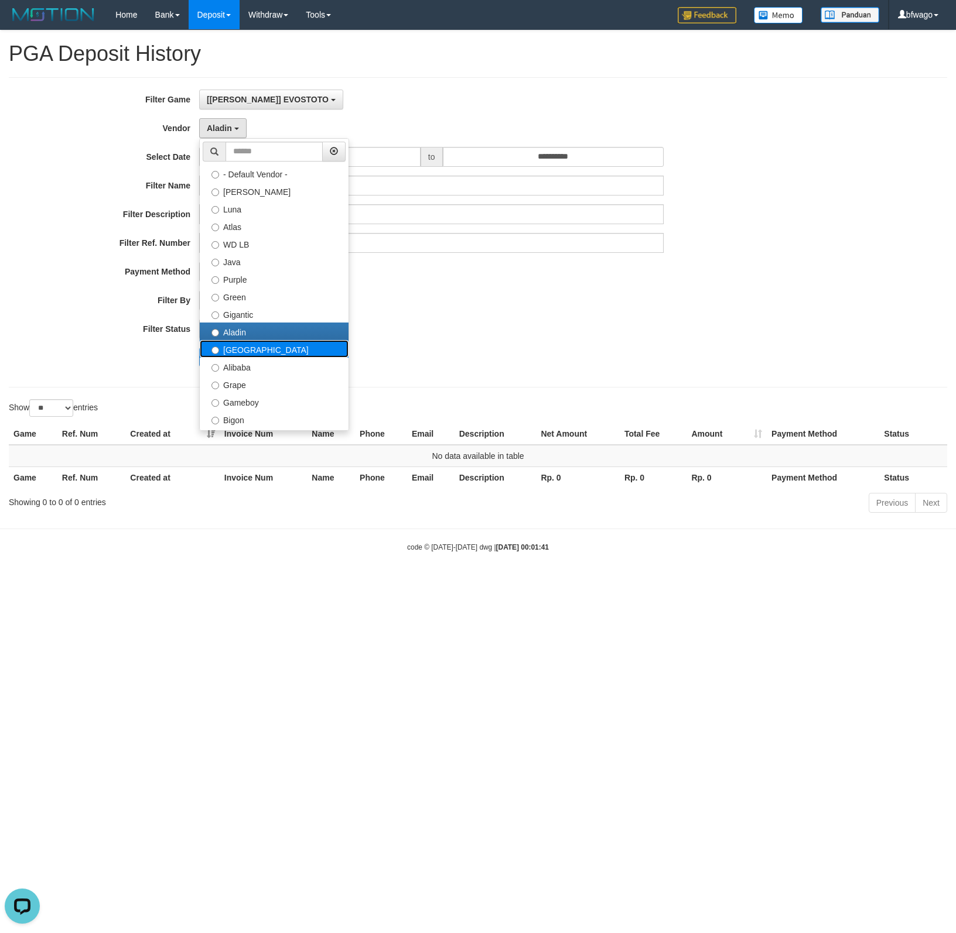
click at [248, 352] on label "[GEOGRAPHIC_DATA]" at bounding box center [274, 349] width 149 height 18
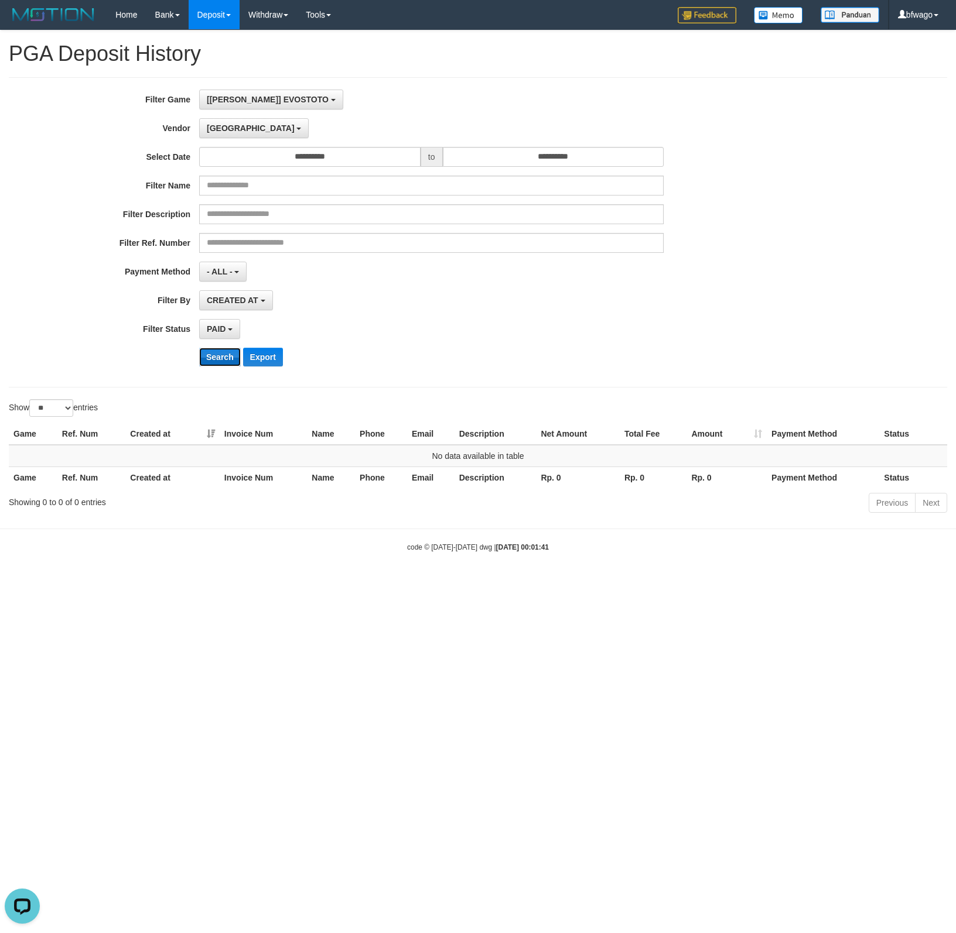
click at [224, 367] on button "Search" at bounding box center [220, 357] width 42 height 19
click at [218, 135] on button "[GEOGRAPHIC_DATA]" at bounding box center [253, 128] width 109 height 20
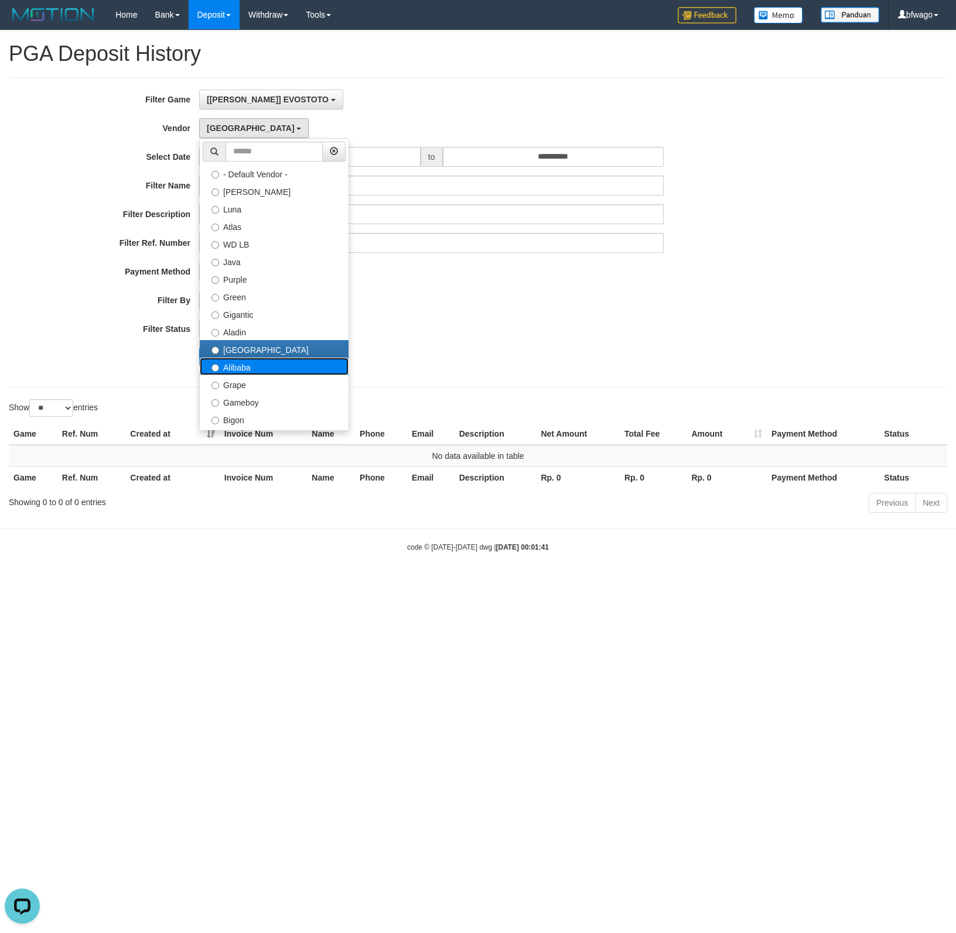
click at [238, 364] on label "Alibaba" at bounding box center [274, 367] width 149 height 18
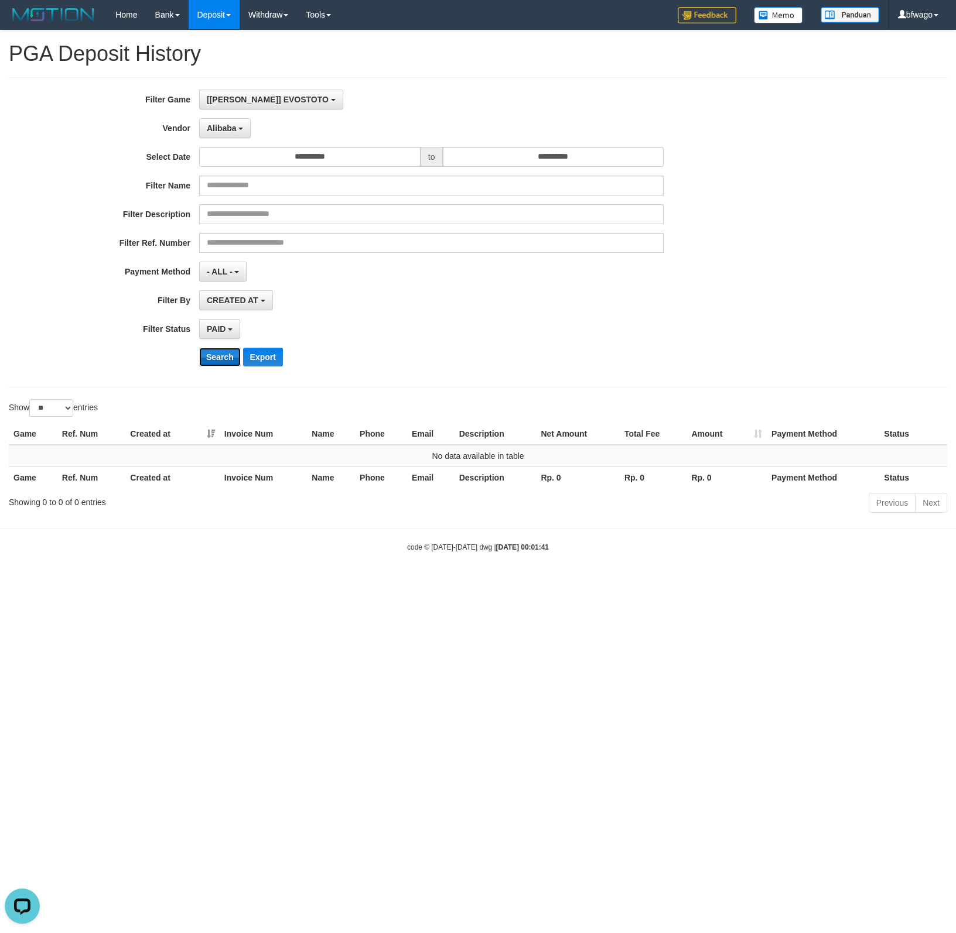
click at [212, 354] on button "Search" at bounding box center [220, 357] width 42 height 19
click at [219, 125] on span "Alibaba" at bounding box center [222, 128] width 30 height 9
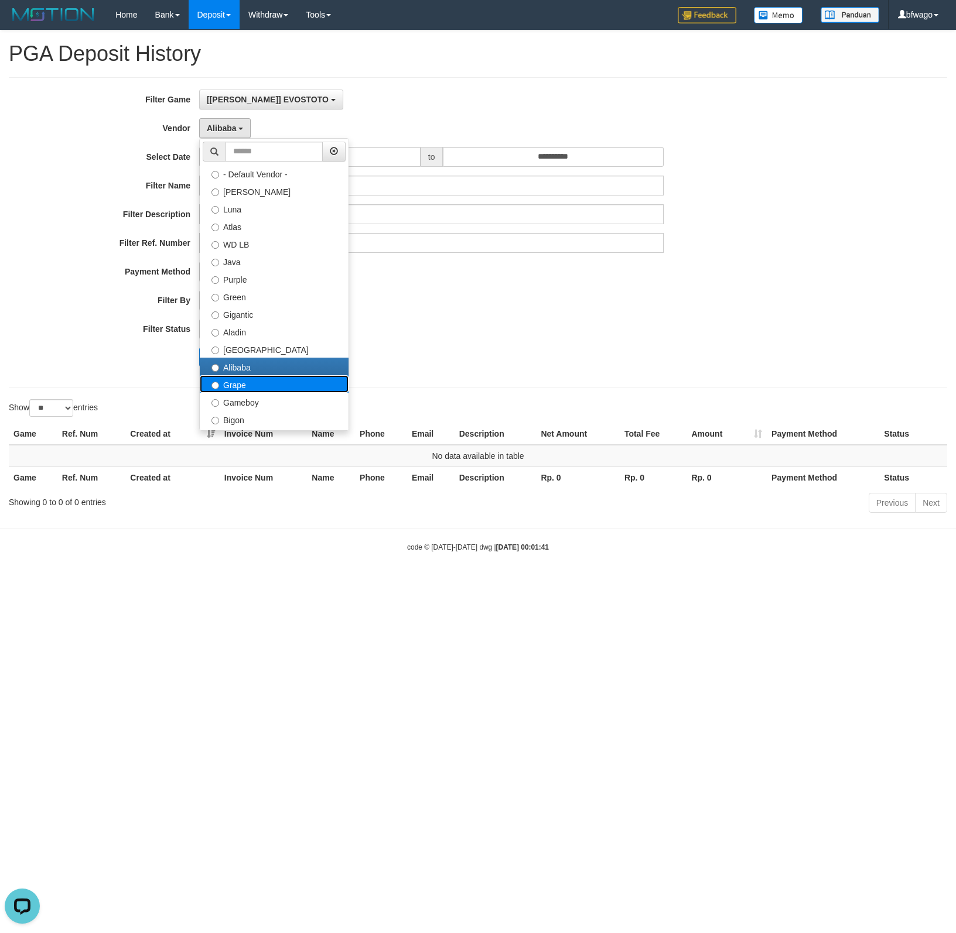
click at [251, 386] on label "Grape" at bounding box center [274, 384] width 149 height 18
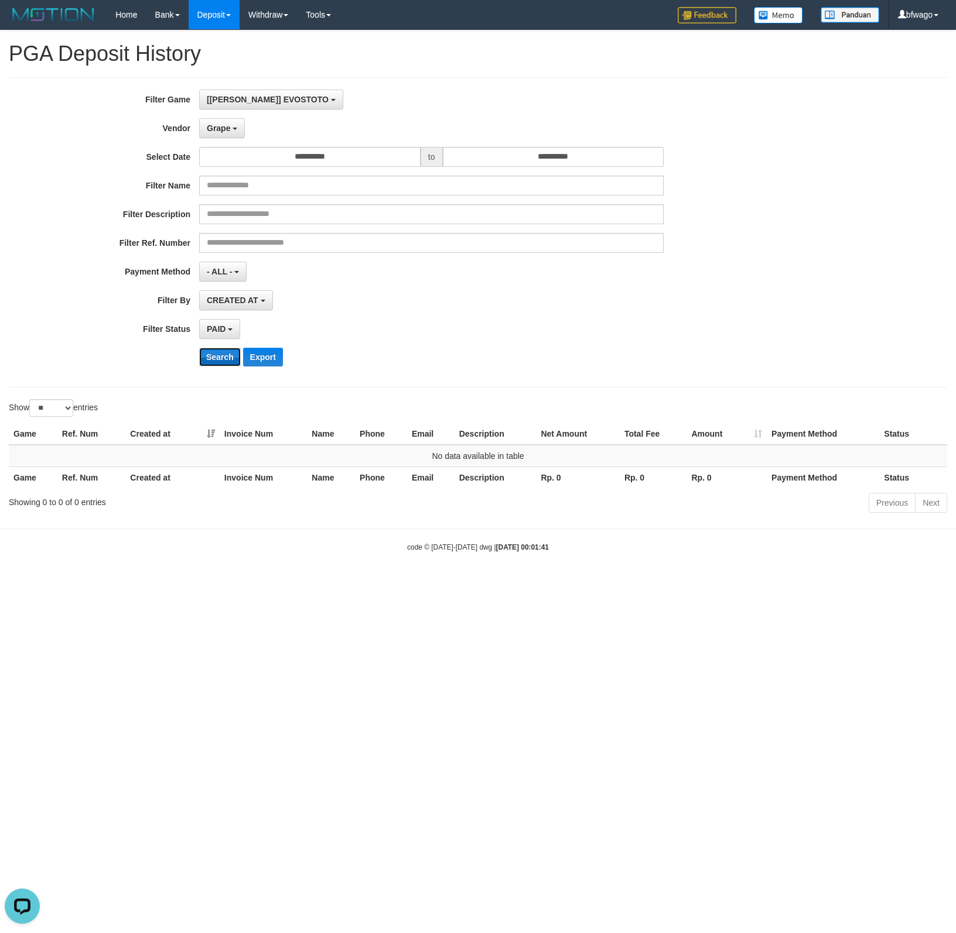
click at [221, 354] on button "Search" at bounding box center [220, 357] width 42 height 19
click at [218, 125] on span "Grape" at bounding box center [218, 128] width 23 height 9
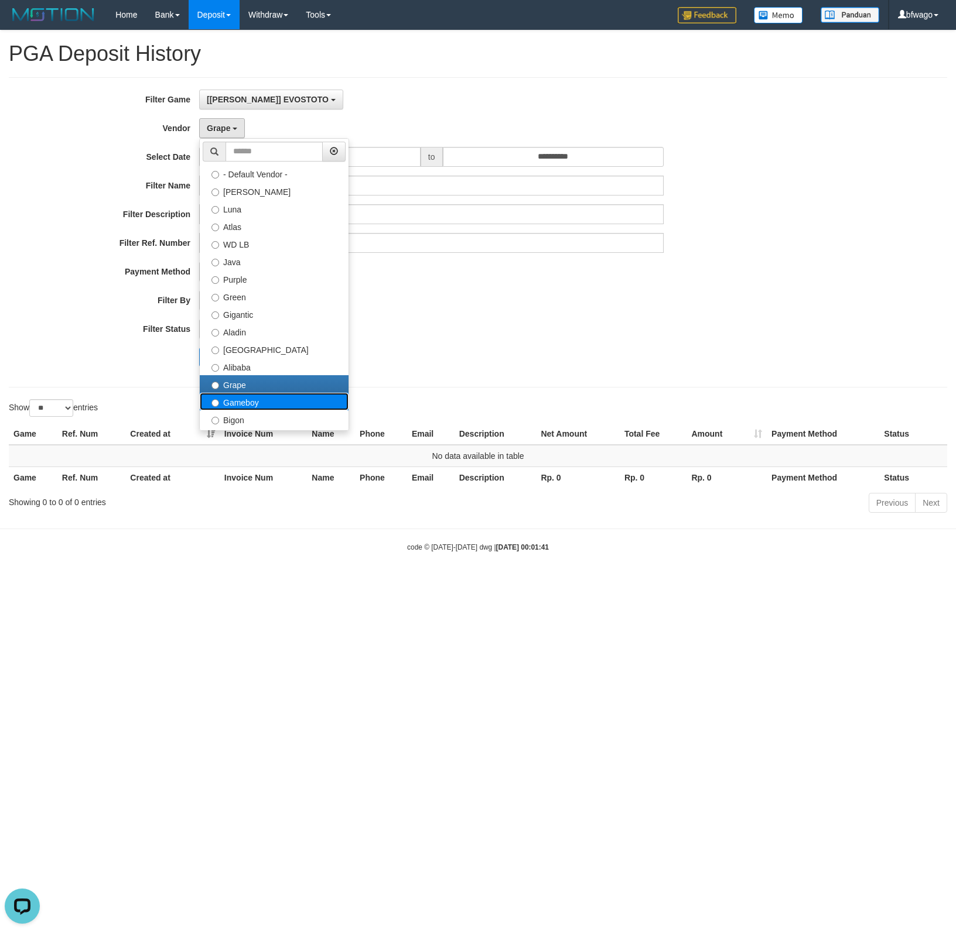
click at [249, 405] on label "Gameboy" at bounding box center [274, 402] width 149 height 18
select select "**********"
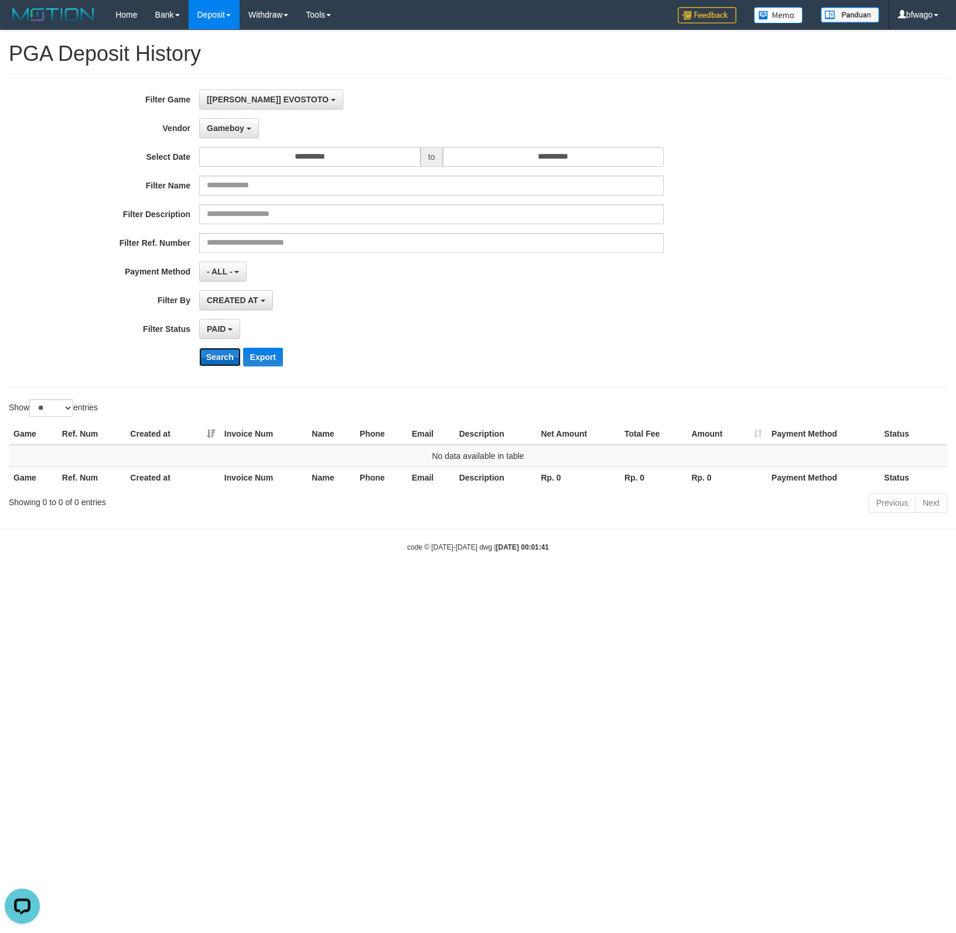
click at [218, 360] on button "Search" at bounding box center [220, 357] width 42 height 19
click at [234, 124] on span "Gameboy" at bounding box center [225, 128] width 37 height 9
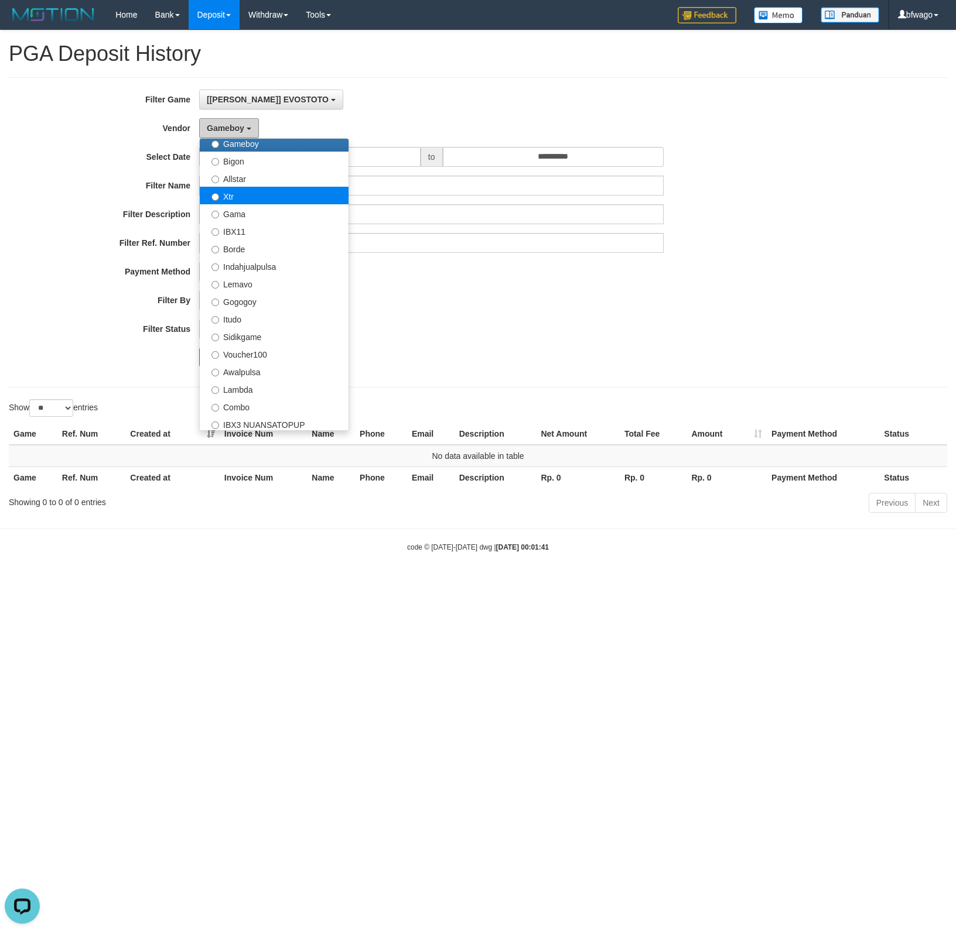
scroll to position [234, 0]
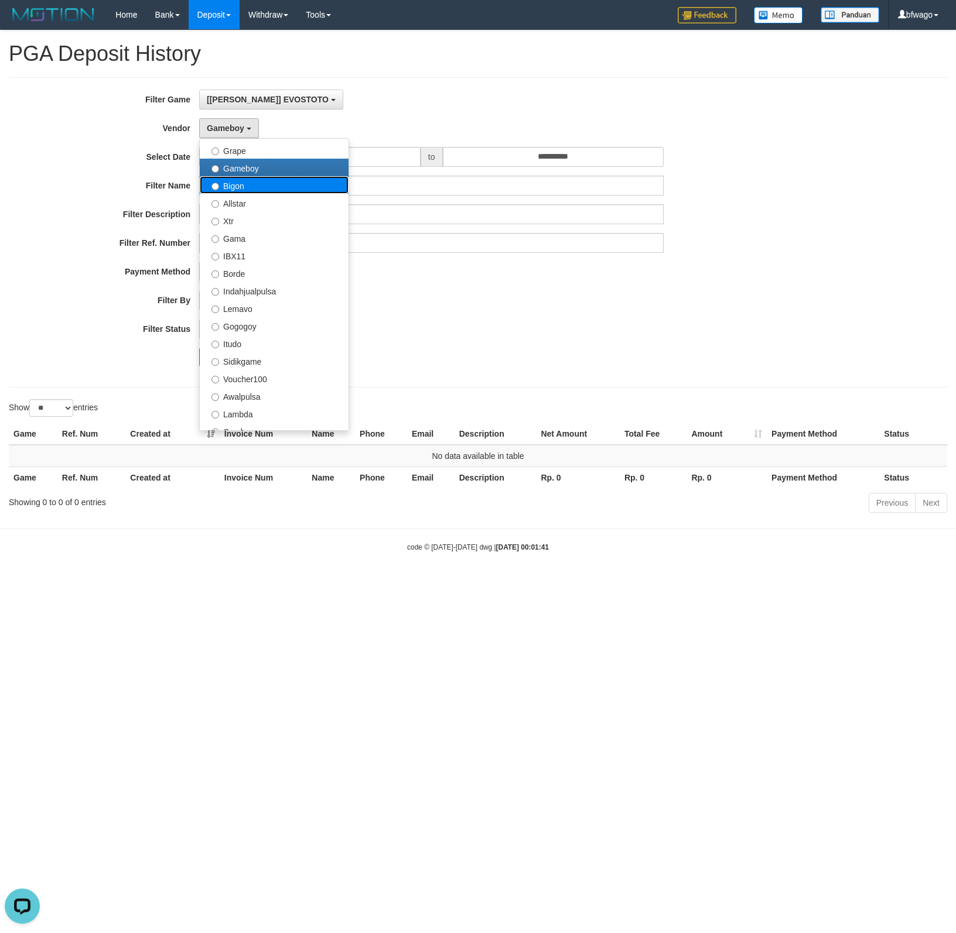
click at [260, 193] on label "Bigon" at bounding box center [274, 185] width 149 height 18
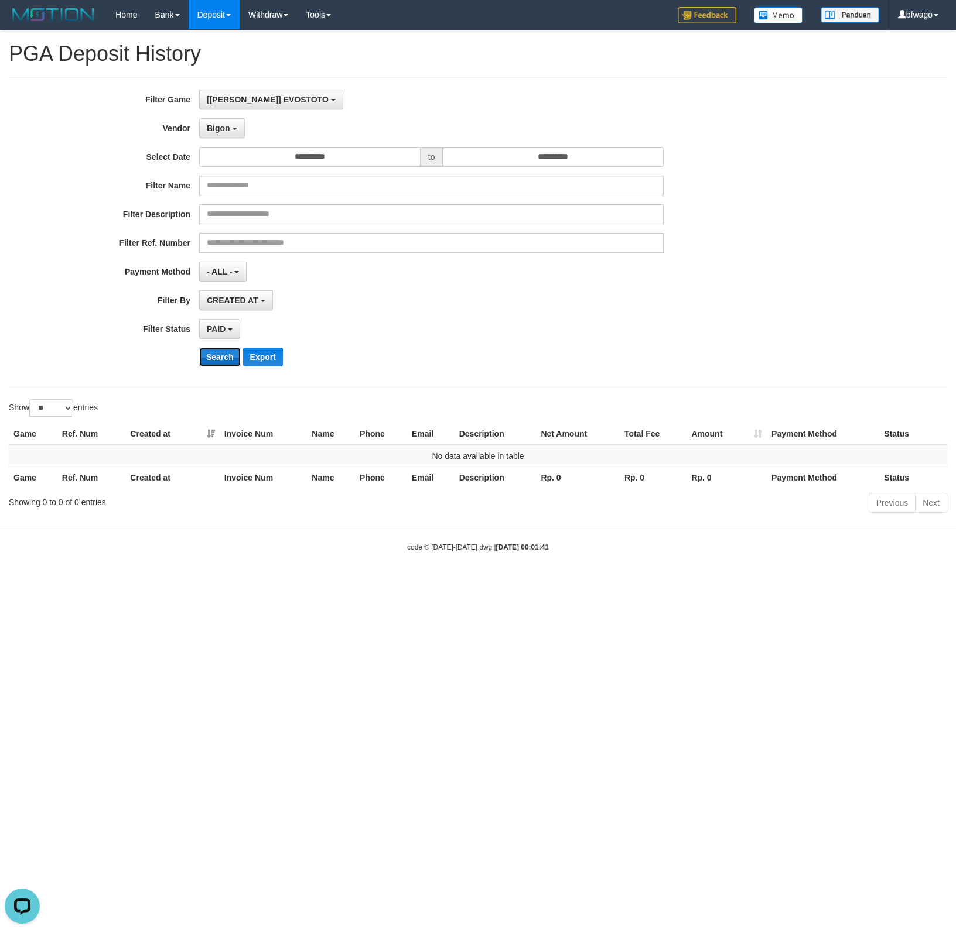
click at [218, 362] on button "Search" at bounding box center [220, 357] width 42 height 19
click at [231, 131] on button "Bigon" at bounding box center [222, 128] width 46 height 20
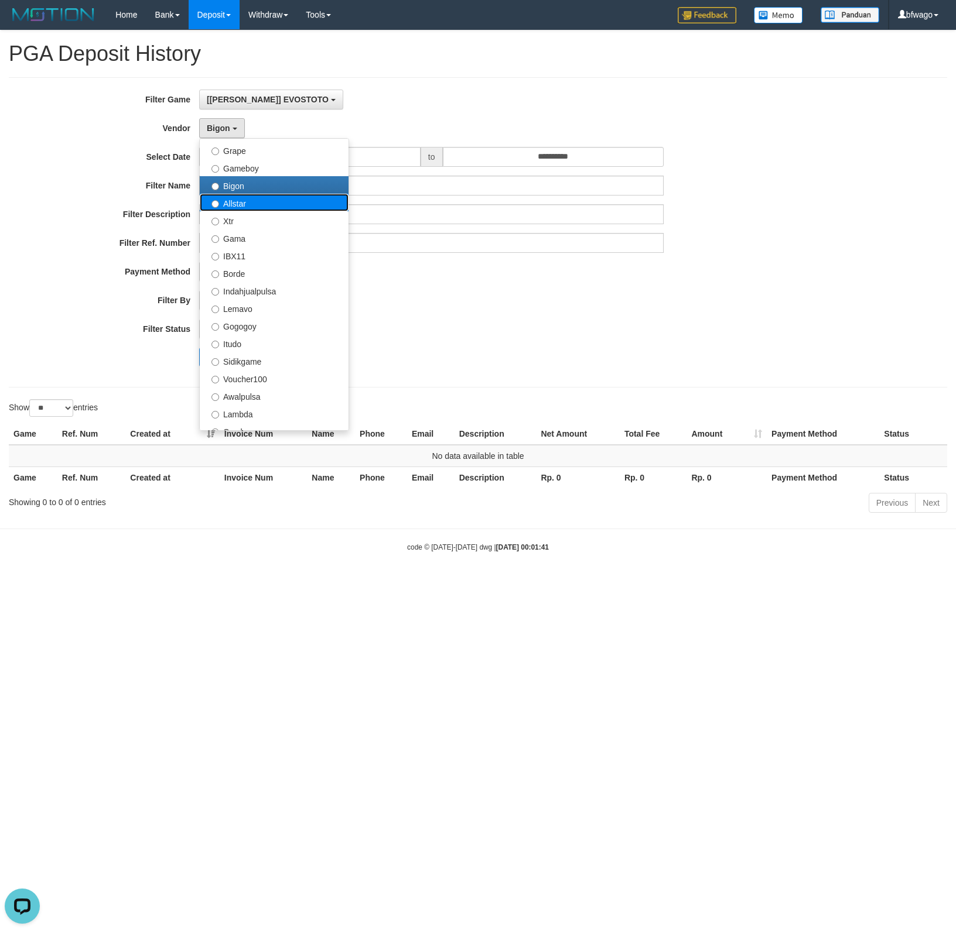
click at [249, 204] on label "Allstar" at bounding box center [274, 203] width 149 height 18
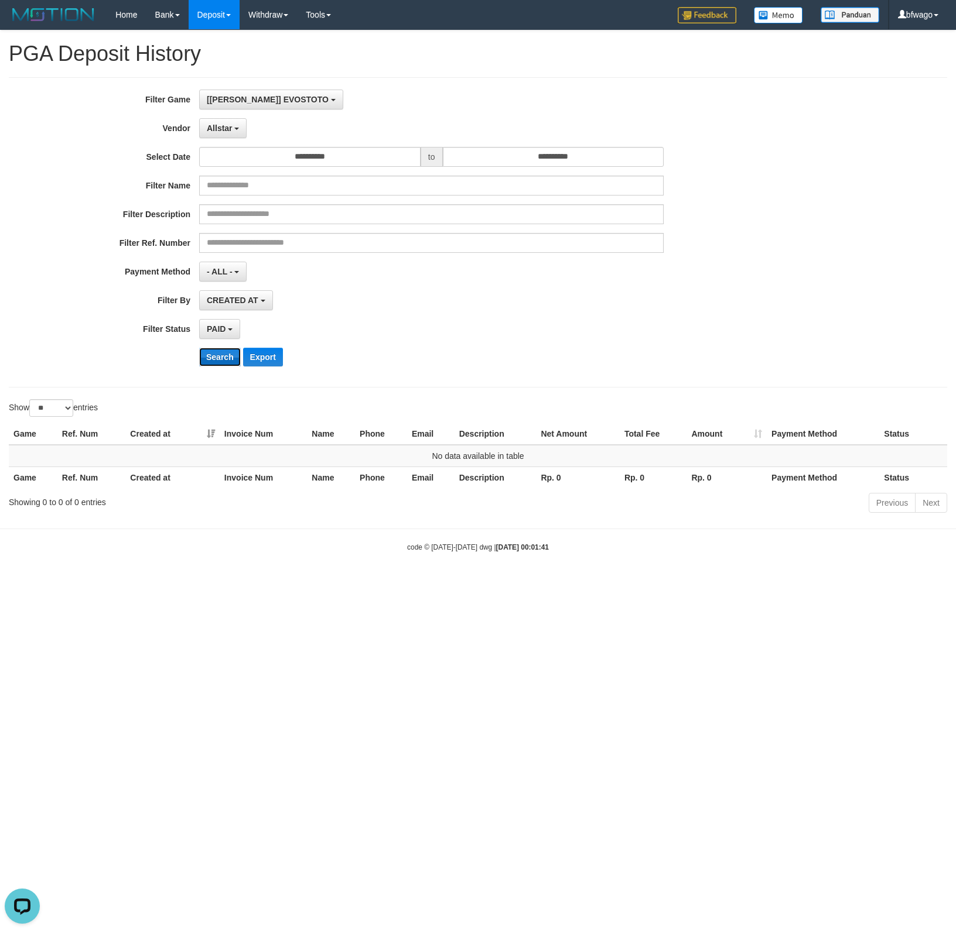
click at [216, 358] on button "Search" at bounding box center [220, 357] width 42 height 19
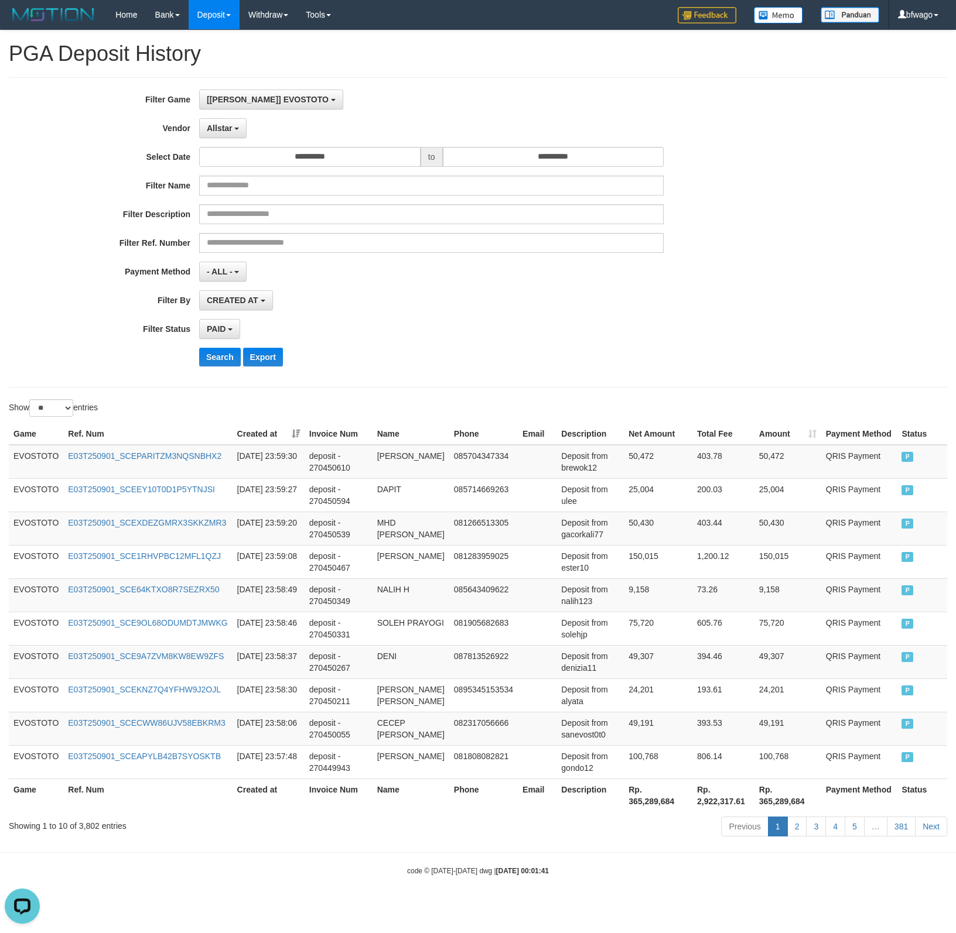
click at [440, 302] on div "CREATED AT PAID AT CREATED AT" at bounding box center [431, 300] width 464 height 20
click at [635, 812] on th "Rp. 365,289,684" at bounding box center [658, 795] width 69 height 33
copy th "365,289,684"
click at [220, 127] on span "Allstar" at bounding box center [220, 128] width 26 height 9
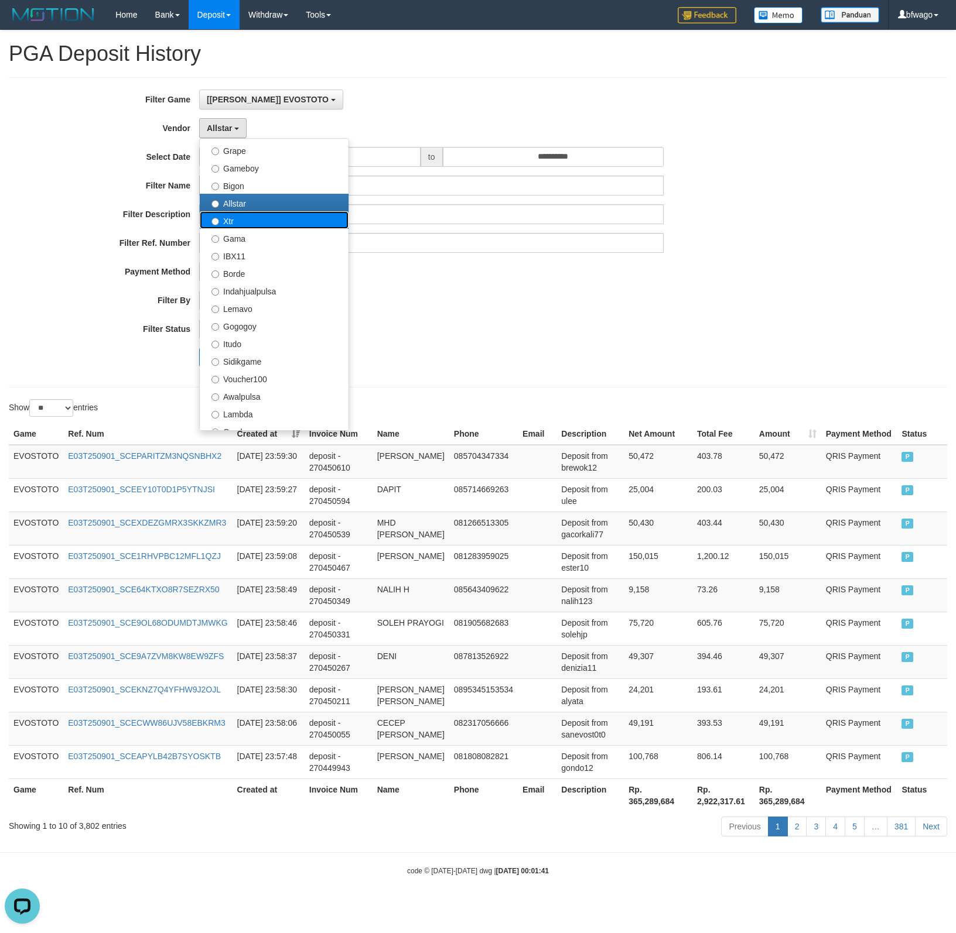
click at [297, 221] on label "Xtr" at bounding box center [274, 220] width 149 height 18
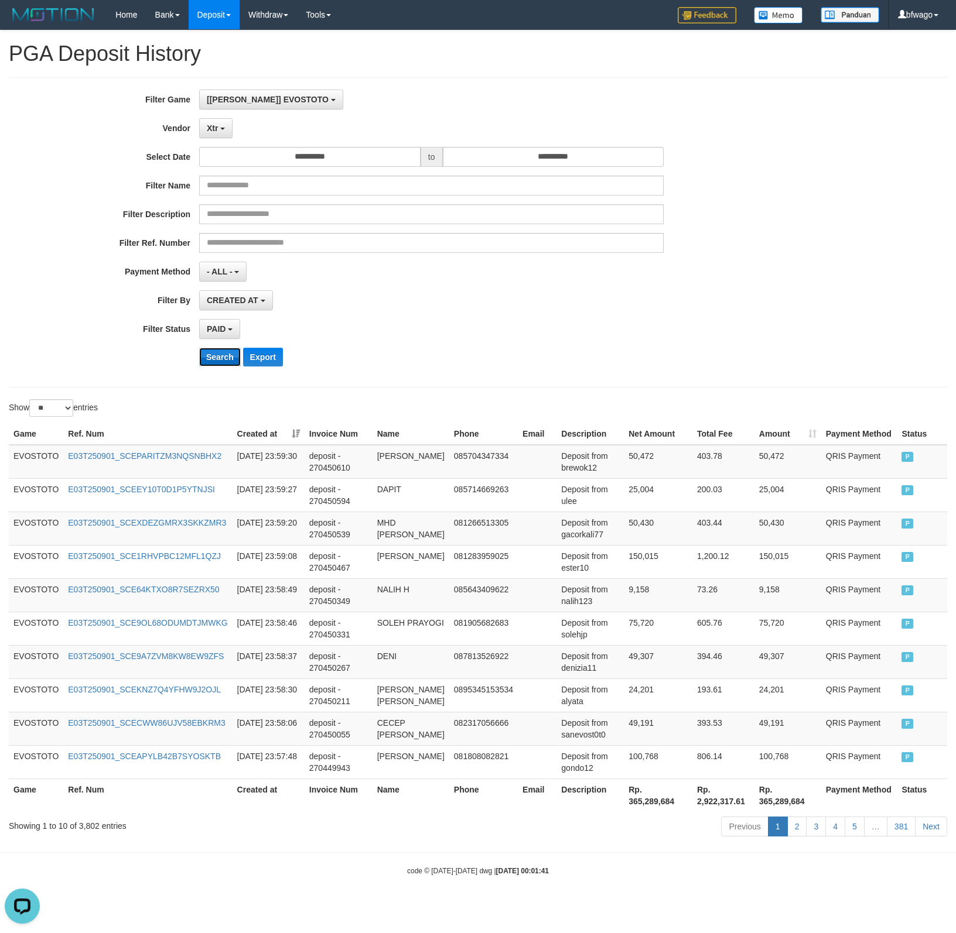
click at [216, 357] on button "Search" at bounding box center [220, 357] width 42 height 19
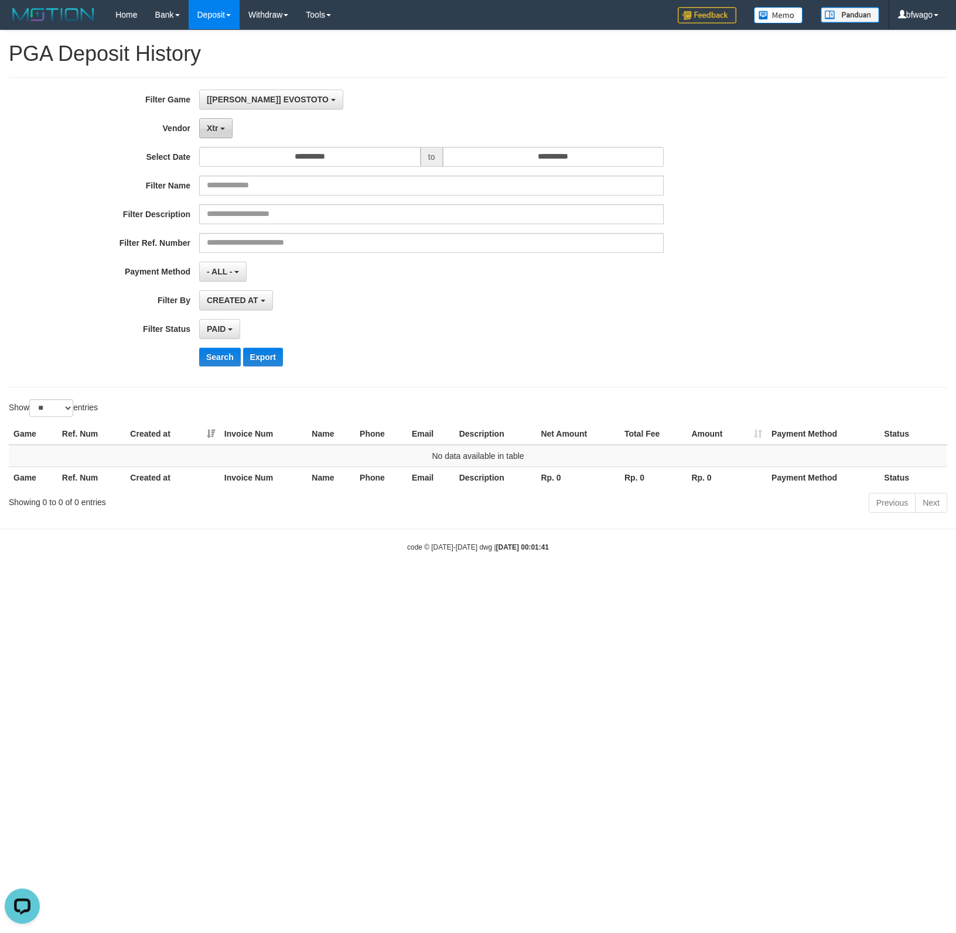
click at [211, 129] on span "Xtr" at bounding box center [212, 128] width 11 height 9
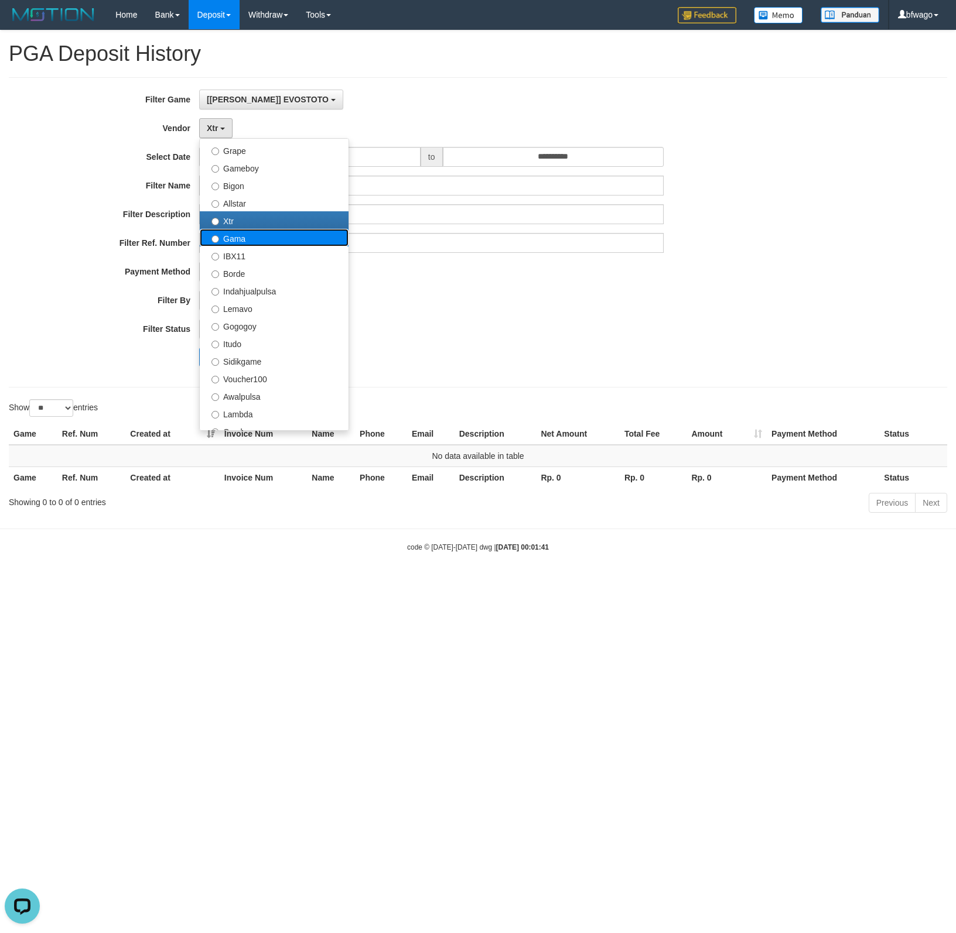
click at [249, 244] on label "Gama" at bounding box center [274, 238] width 149 height 18
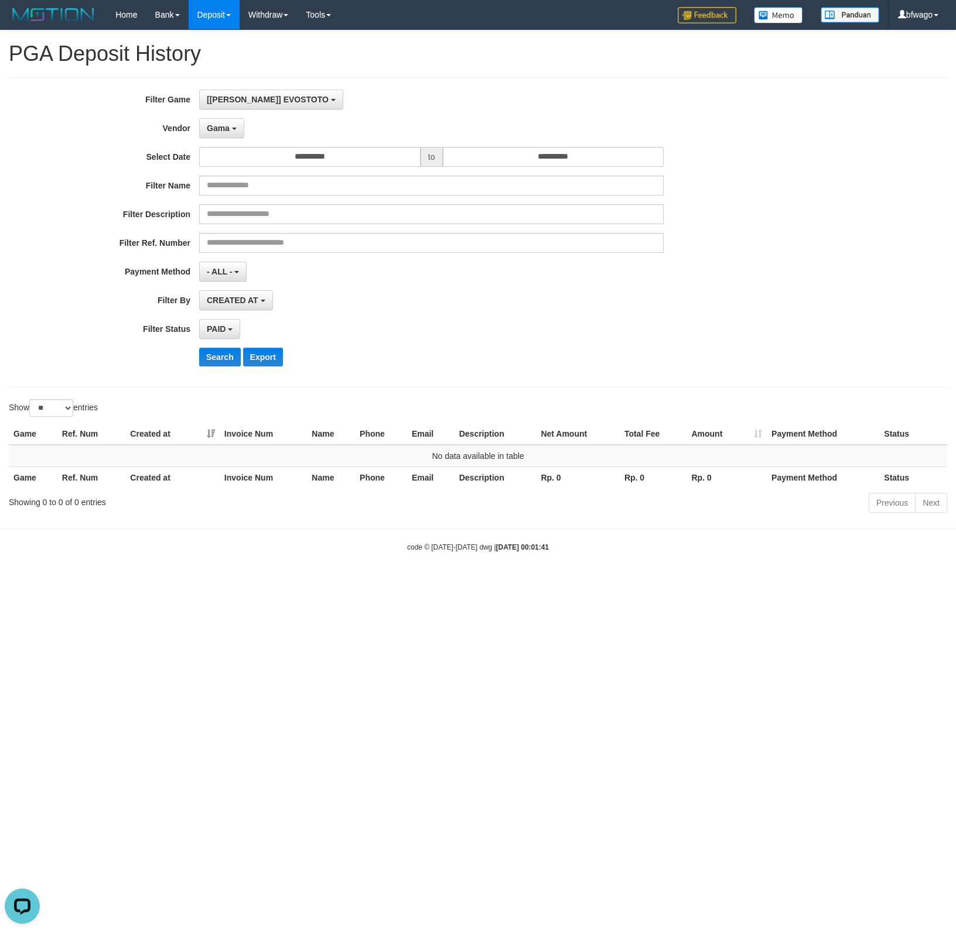
click at [220, 345] on div "**********" at bounding box center [398, 233] width 796 height 286
click at [220, 352] on button "Search" at bounding box center [220, 357] width 42 height 19
click at [226, 132] on span "Gama" at bounding box center [218, 128] width 23 height 9
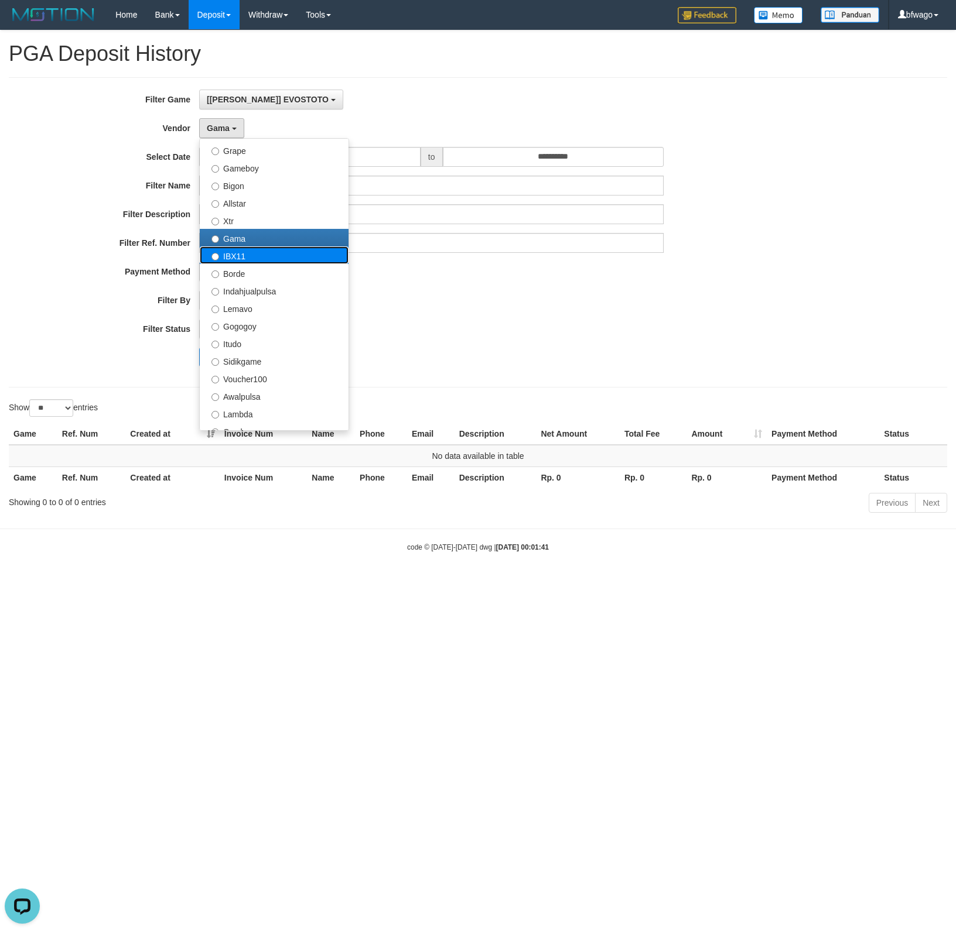
click at [246, 258] on label "IBX11" at bounding box center [274, 255] width 149 height 18
select select "**********"
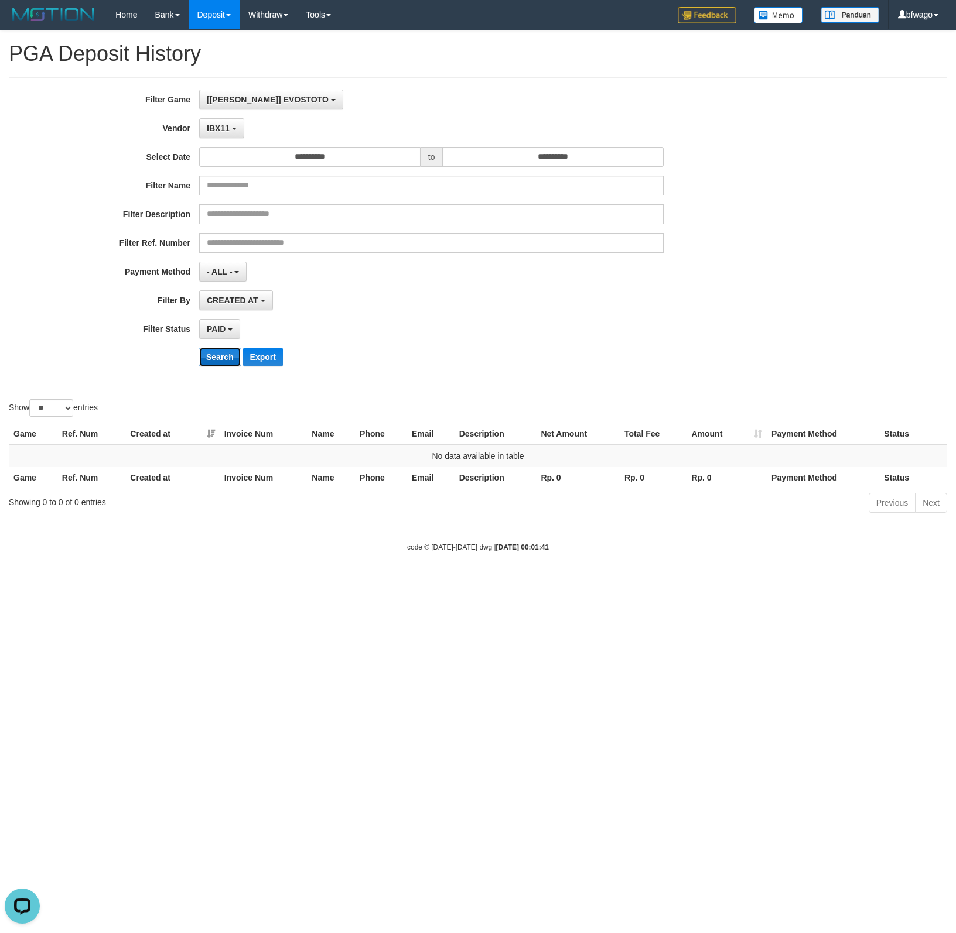
click at [222, 356] on button "Search" at bounding box center [220, 357] width 42 height 19
click at [225, 125] on span "IBX11" at bounding box center [218, 128] width 23 height 9
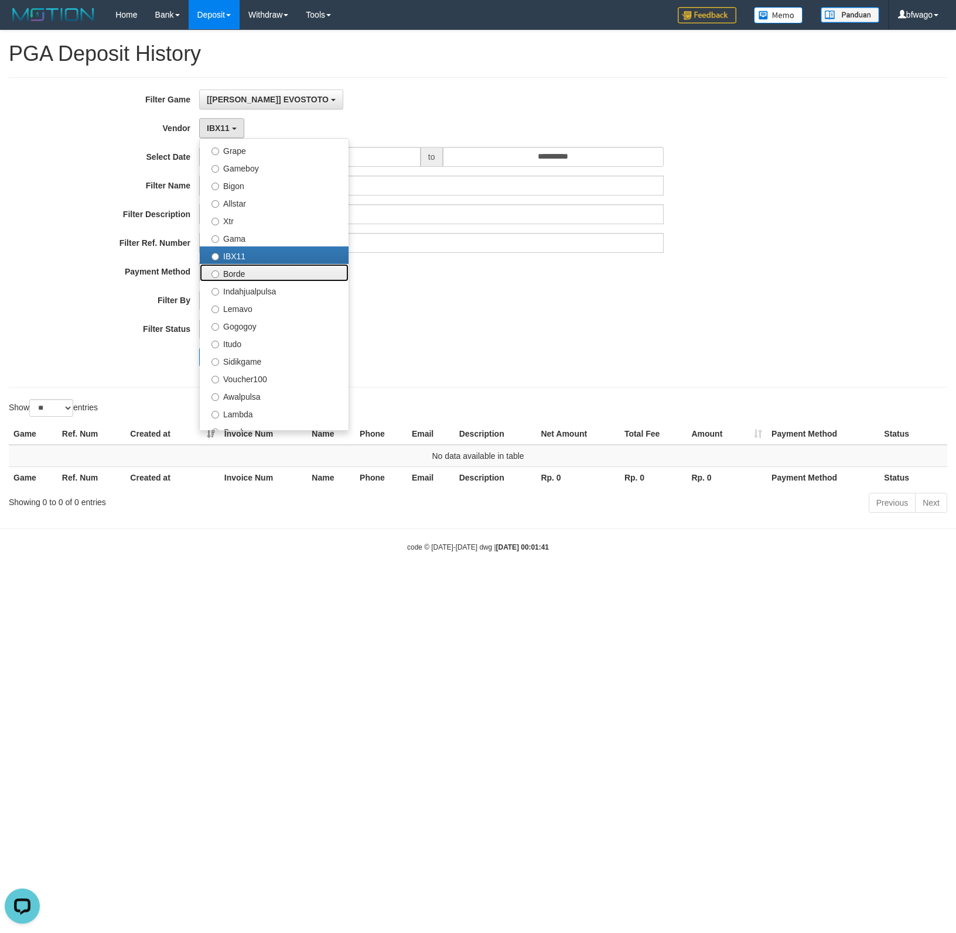
drag, startPoint x: 253, startPoint y: 277, endPoint x: 259, endPoint y: 283, distance: 8.7
click at [252, 277] on label "Borde" at bounding box center [274, 273] width 149 height 18
select select "**********"
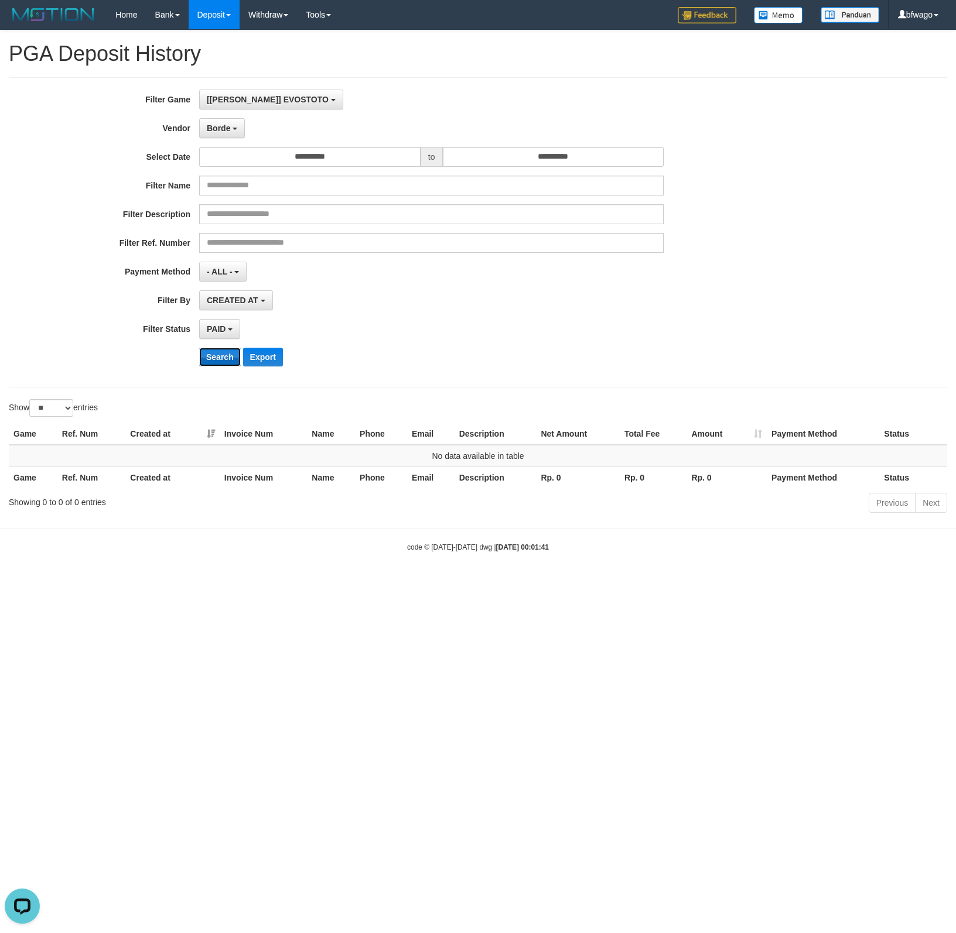
click at [225, 359] on button "Search" at bounding box center [220, 357] width 42 height 19
click at [230, 129] on button "Borde" at bounding box center [222, 128] width 46 height 20
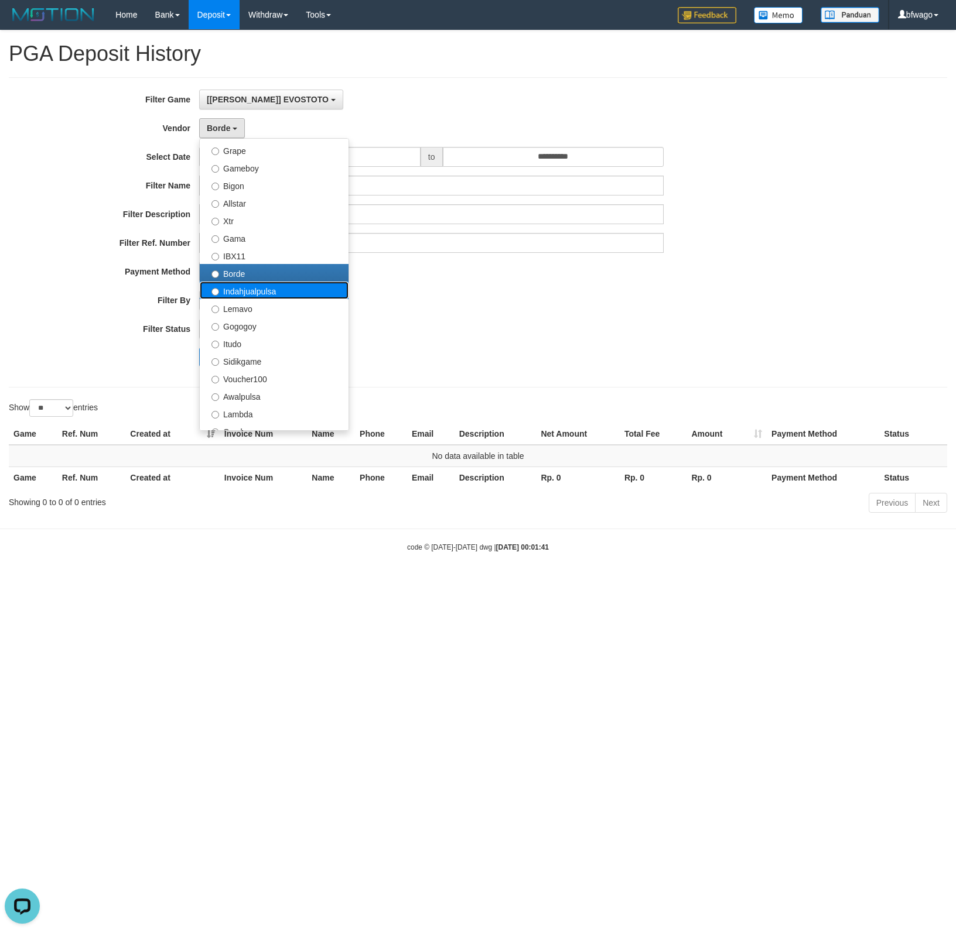
click at [254, 294] on label "Indahjualpulsa" at bounding box center [274, 291] width 149 height 18
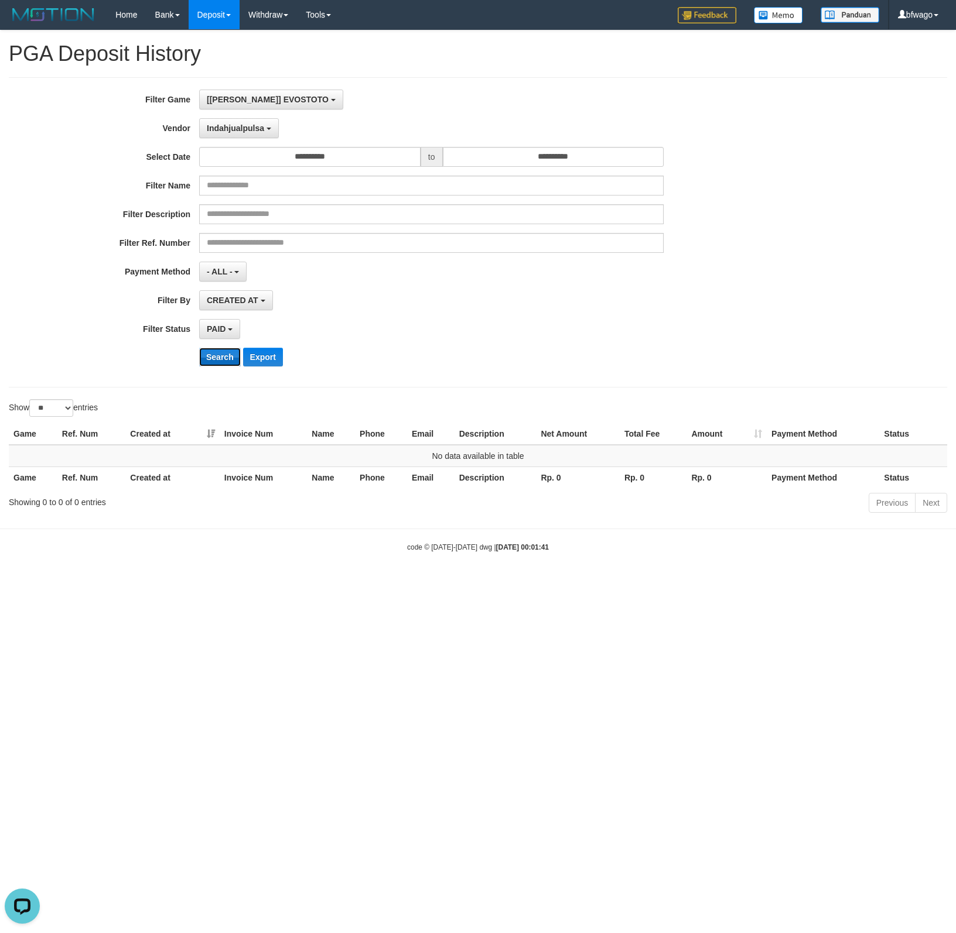
drag, startPoint x: 216, startPoint y: 361, endPoint x: 226, endPoint y: 356, distance: 11.3
click at [217, 361] on button "Search" at bounding box center [220, 357] width 42 height 19
click at [246, 128] on span "Indahjualpulsa" at bounding box center [235, 128] width 57 height 9
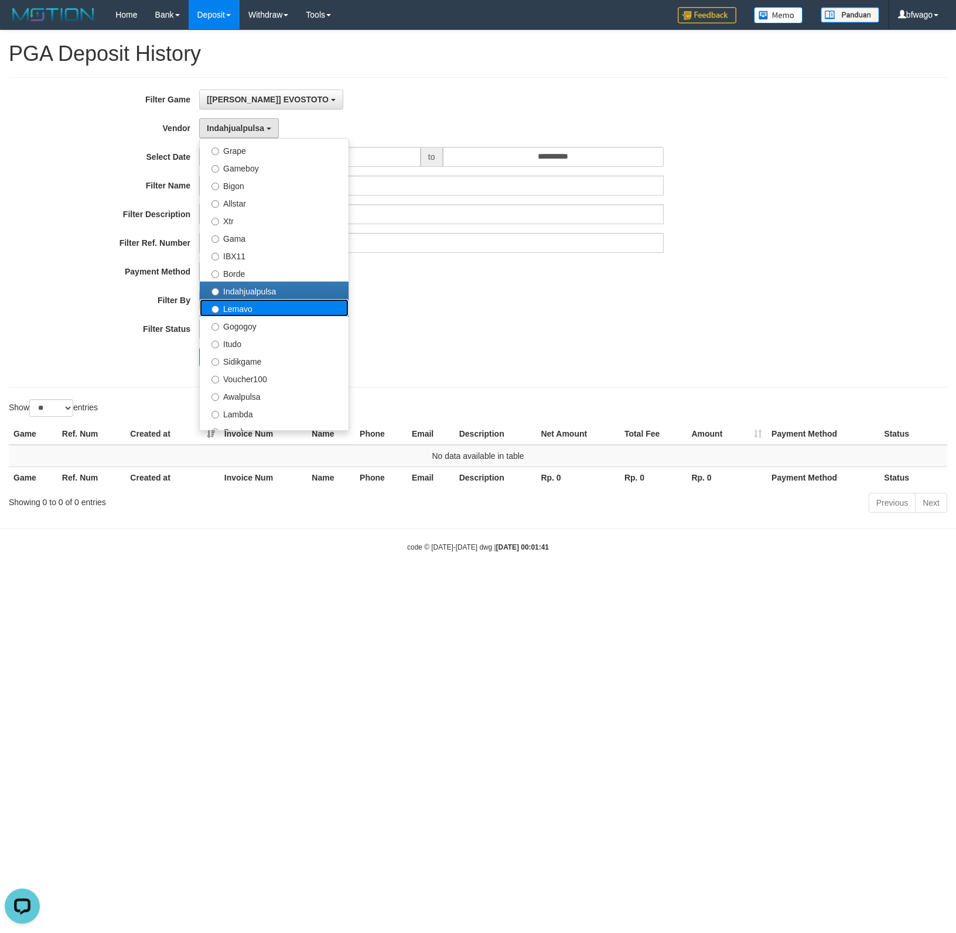
click at [251, 314] on label "Lemavo" at bounding box center [274, 308] width 149 height 18
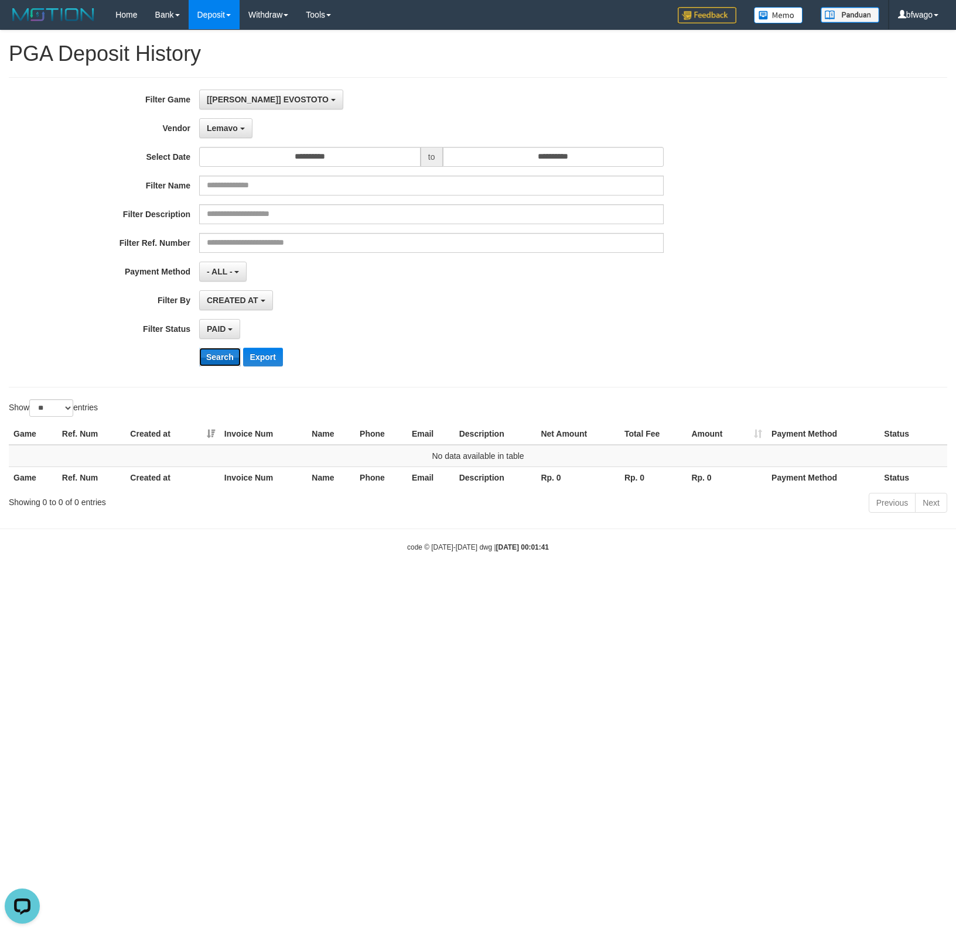
click at [215, 362] on button "Search" at bounding box center [220, 357] width 42 height 19
click at [225, 131] on span "Lemavo" at bounding box center [222, 128] width 31 height 9
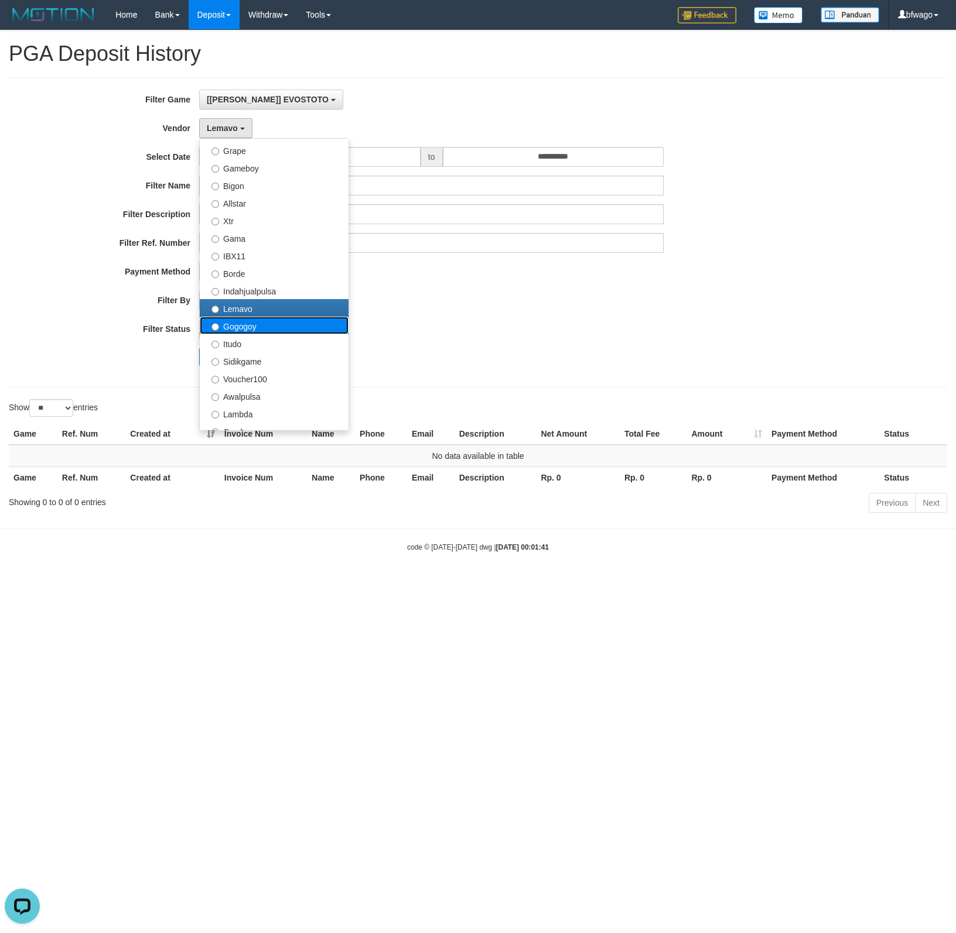
click at [291, 329] on label "Gogogoy" at bounding box center [274, 326] width 149 height 18
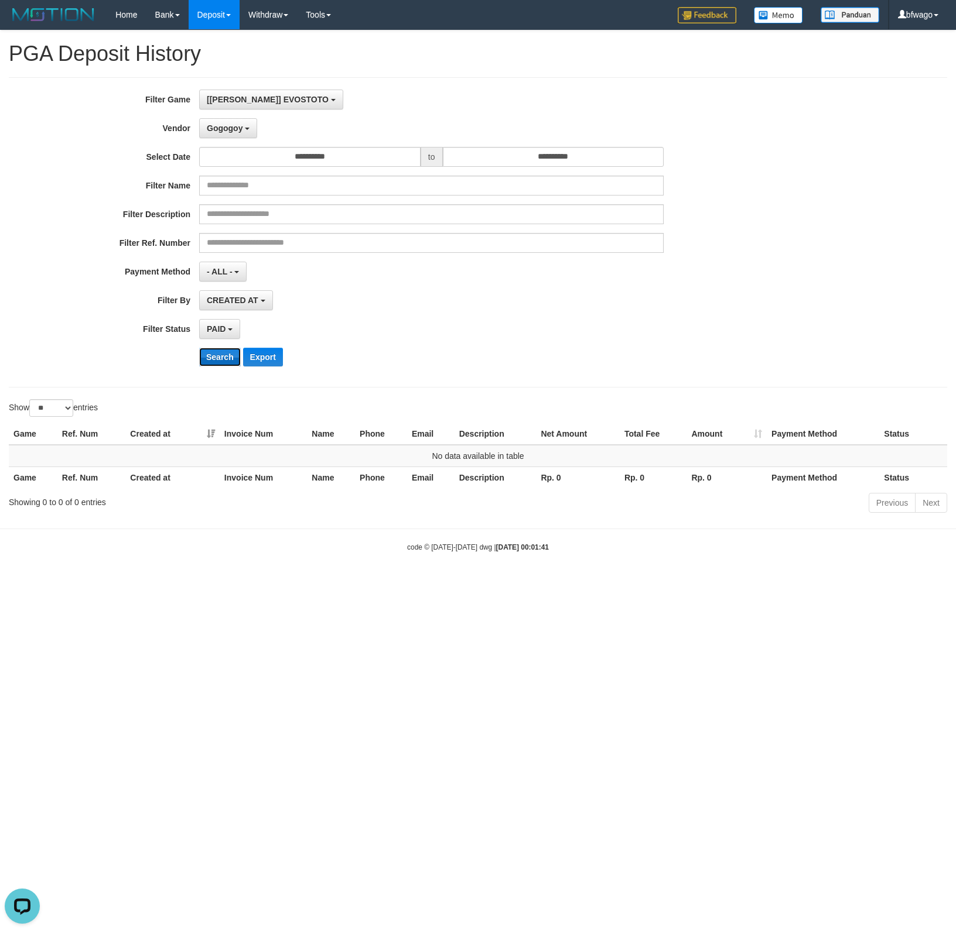
click at [222, 364] on button "Search" at bounding box center [220, 357] width 42 height 19
click at [232, 132] on span "Gogogoy" at bounding box center [225, 128] width 36 height 9
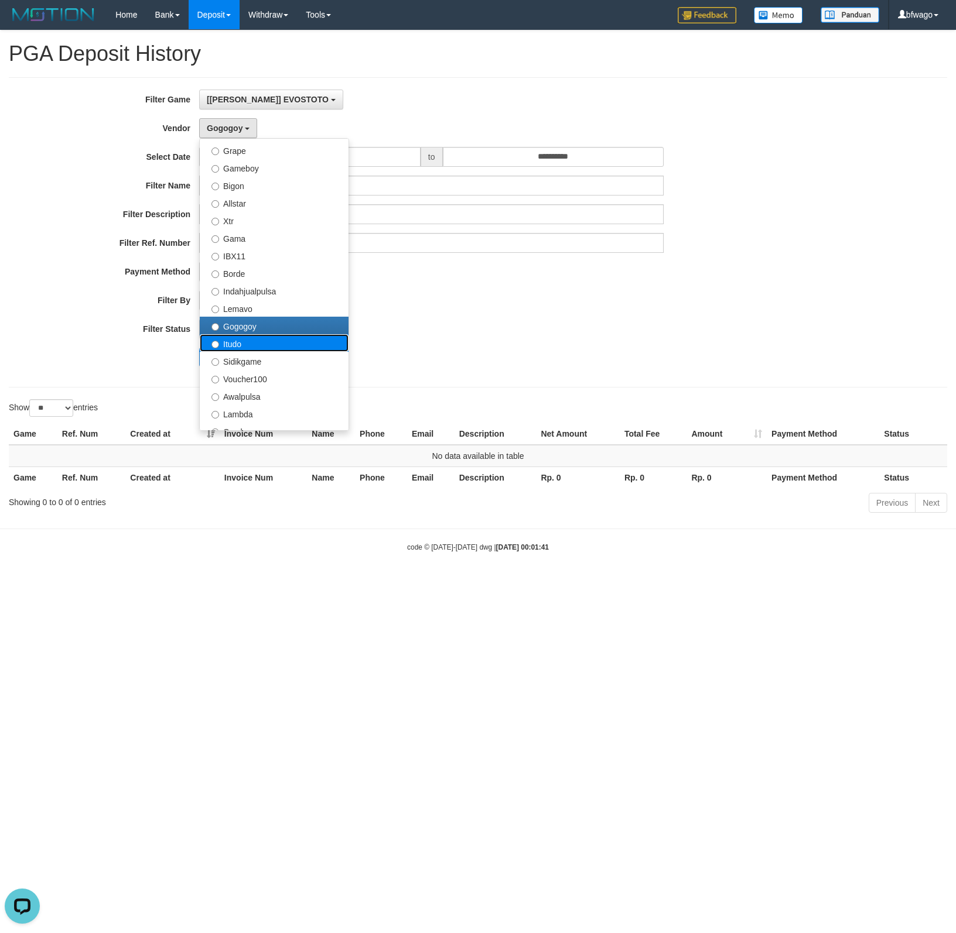
click at [235, 345] on label "Itudo" at bounding box center [274, 343] width 149 height 18
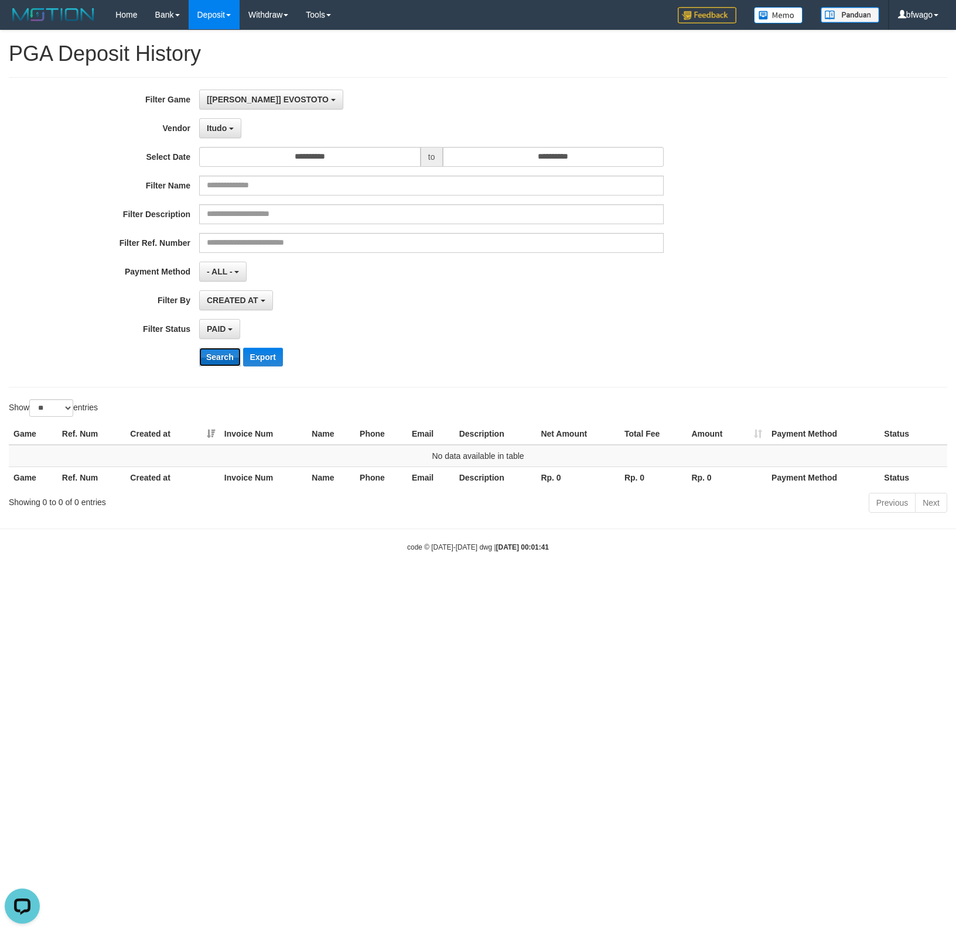
click at [205, 362] on button "Search" at bounding box center [220, 357] width 42 height 19
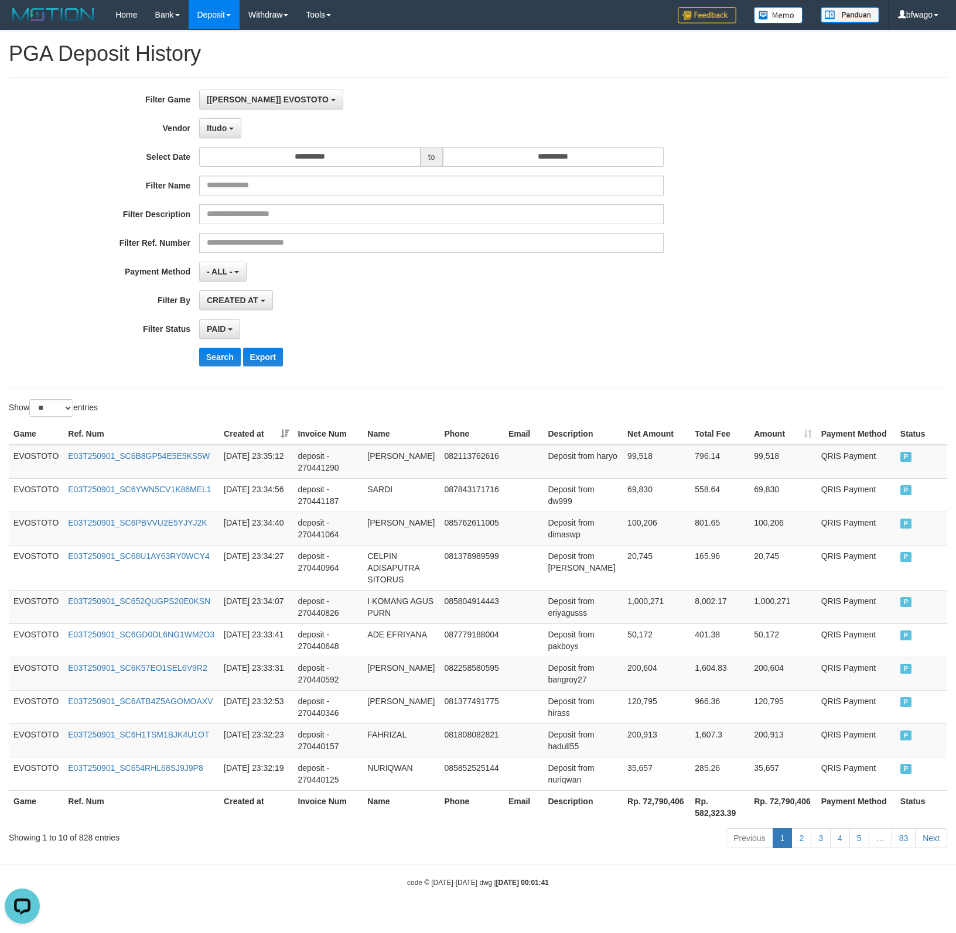
click at [453, 324] on div "PAID SELECT ALL - ALL - SELECT STATUS PENDING/UNPAID PAID CANCELED EXPIRED" at bounding box center [431, 329] width 464 height 20
click at [635, 802] on th "Rp. 72,790,406" at bounding box center [655, 806] width 67 height 33
copy th "72,790,406"
drag, startPoint x: 221, startPoint y: 131, endPoint x: 329, endPoint y: 205, distance: 130.6
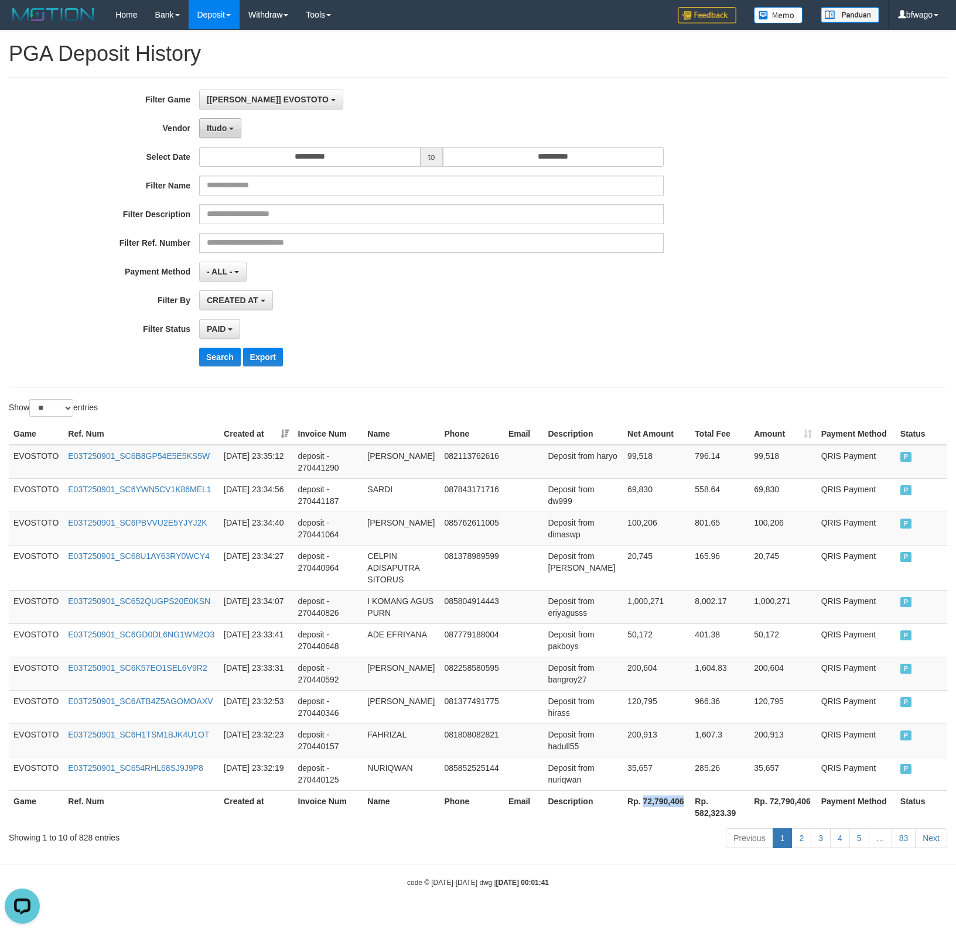
click at [221, 131] on span "Itudo" at bounding box center [217, 128] width 20 height 9
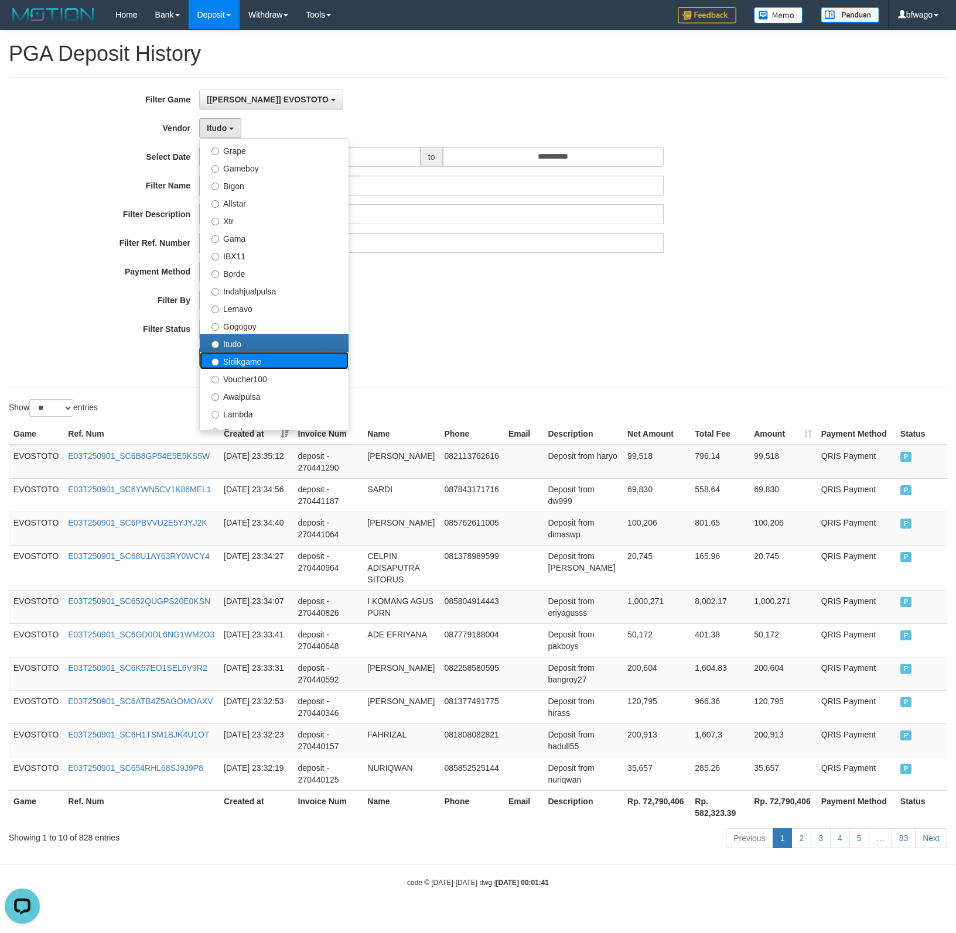
click at [246, 363] on label "Sidikgame" at bounding box center [274, 361] width 149 height 18
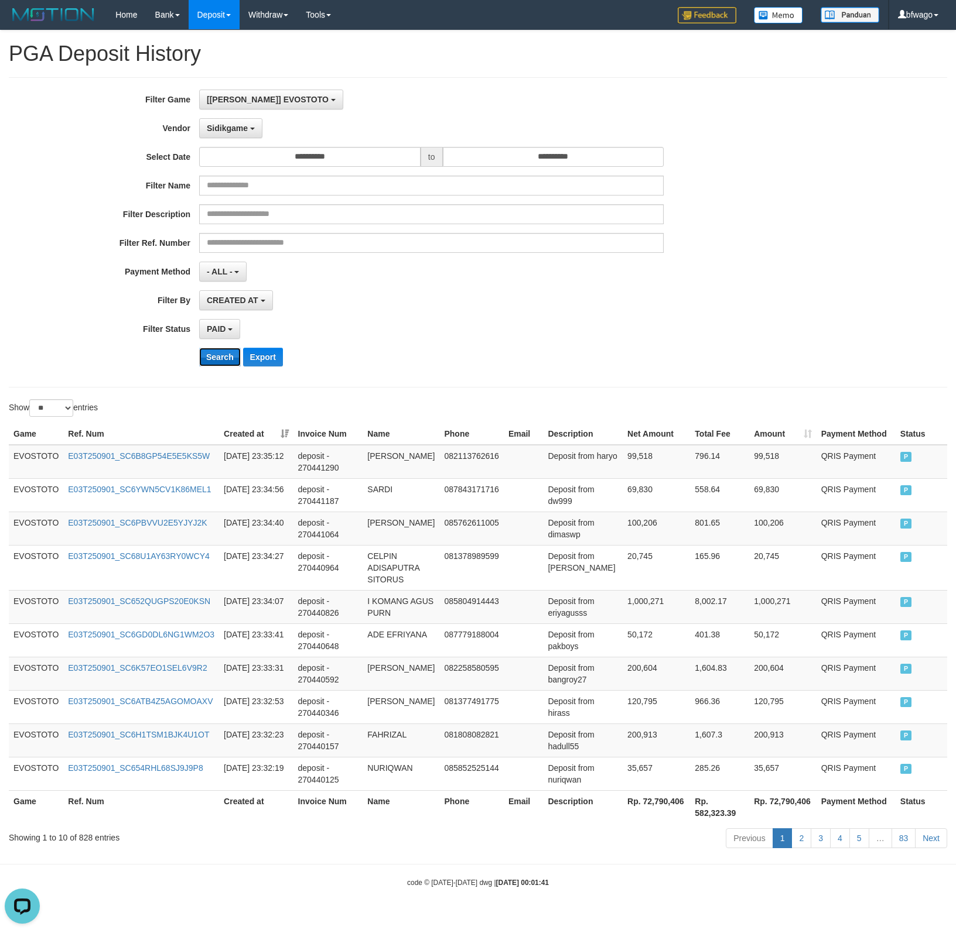
click at [225, 361] on button "Search" at bounding box center [220, 357] width 42 height 19
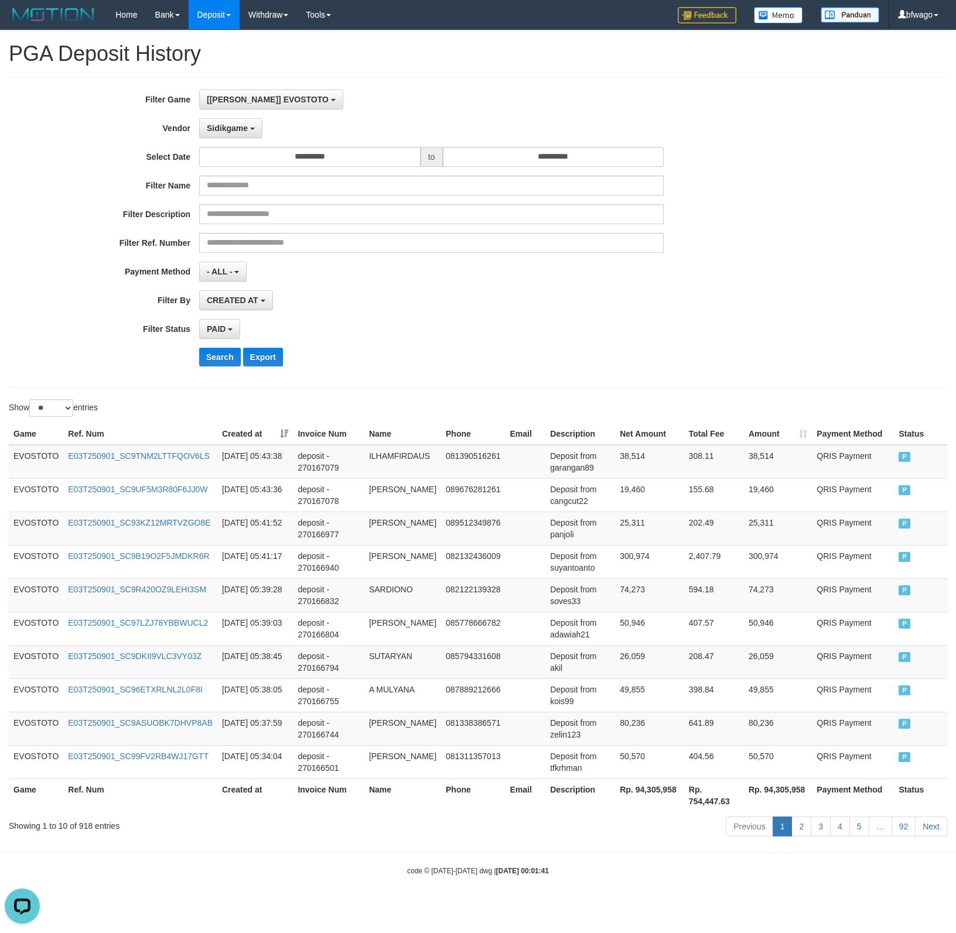
click at [423, 303] on div "CREATED AT PAID AT CREATED AT" at bounding box center [431, 300] width 464 height 20
click at [645, 806] on th "Rp. 94,305,958" at bounding box center [649, 795] width 69 height 33
copy th "94,305,958"
click at [235, 125] on span "Sidikgame" at bounding box center [227, 128] width 41 height 9
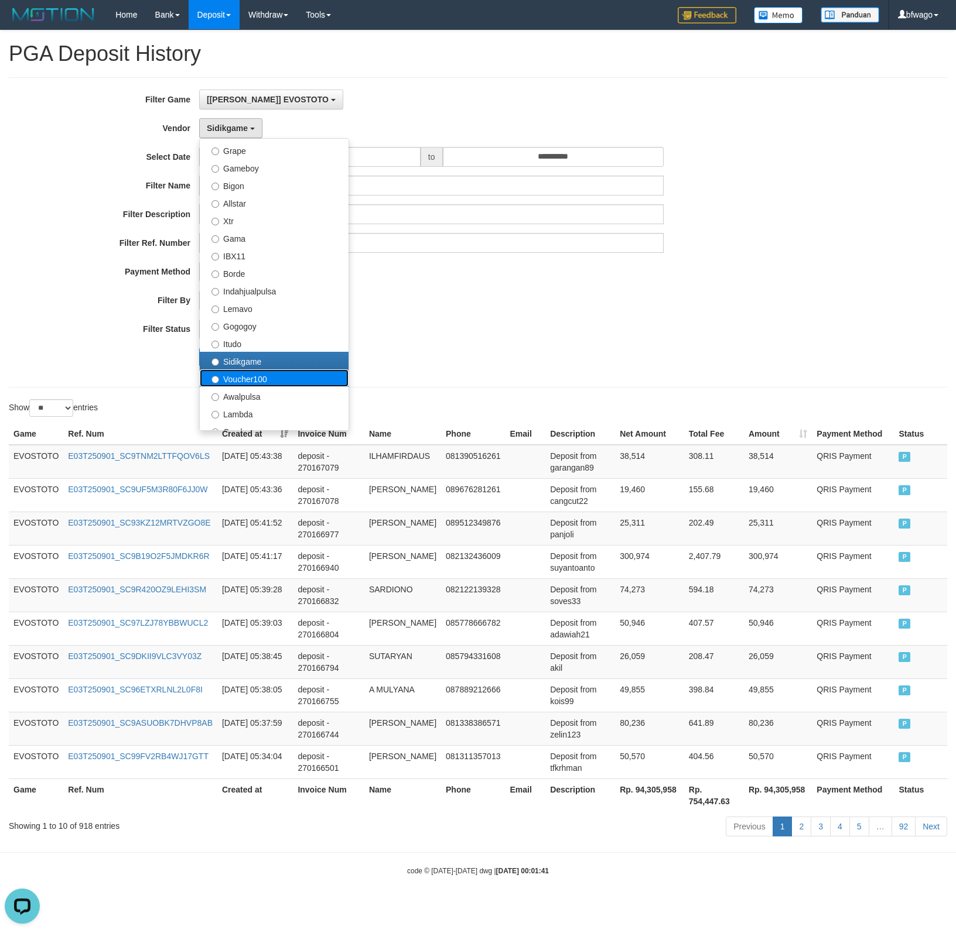
click at [258, 372] on label "Voucher100" at bounding box center [274, 378] width 149 height 18
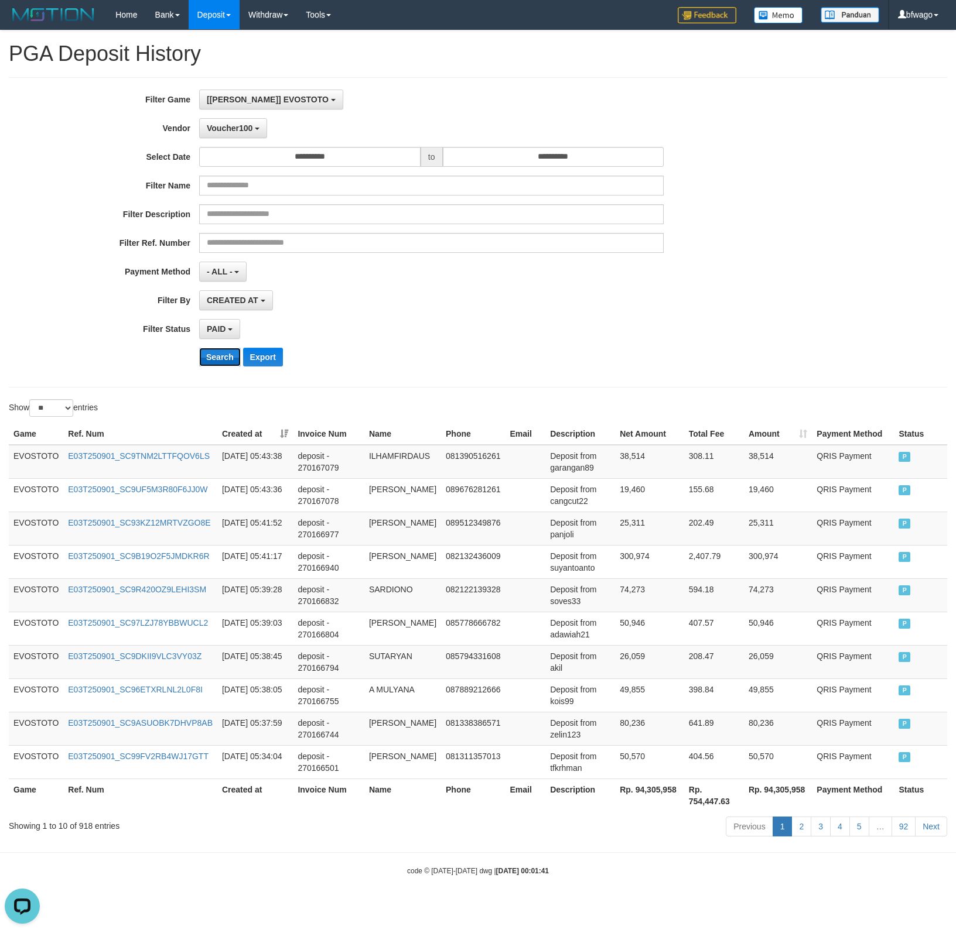
click at [212, 358] on button "Search" at bounding box center [220, 357] width 42 height 19
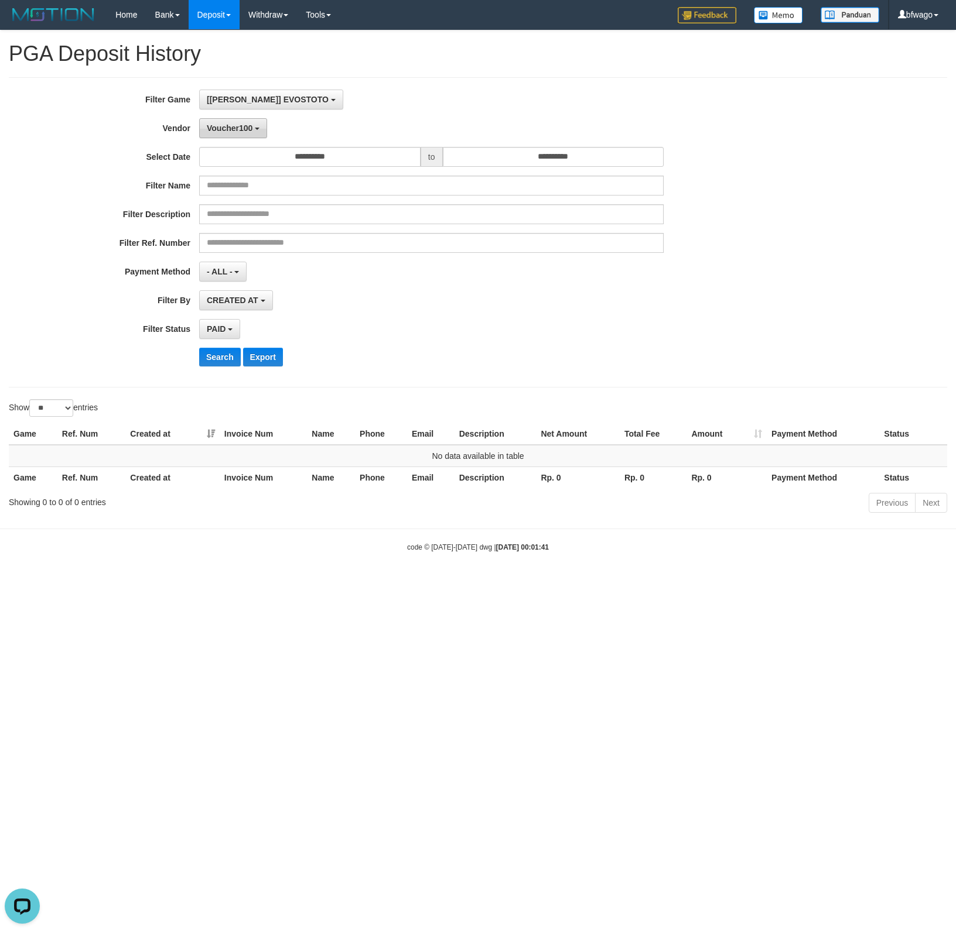
click at [240, 125] on span "Voucher100" at bounding box center [230, 128] width 46 height 9
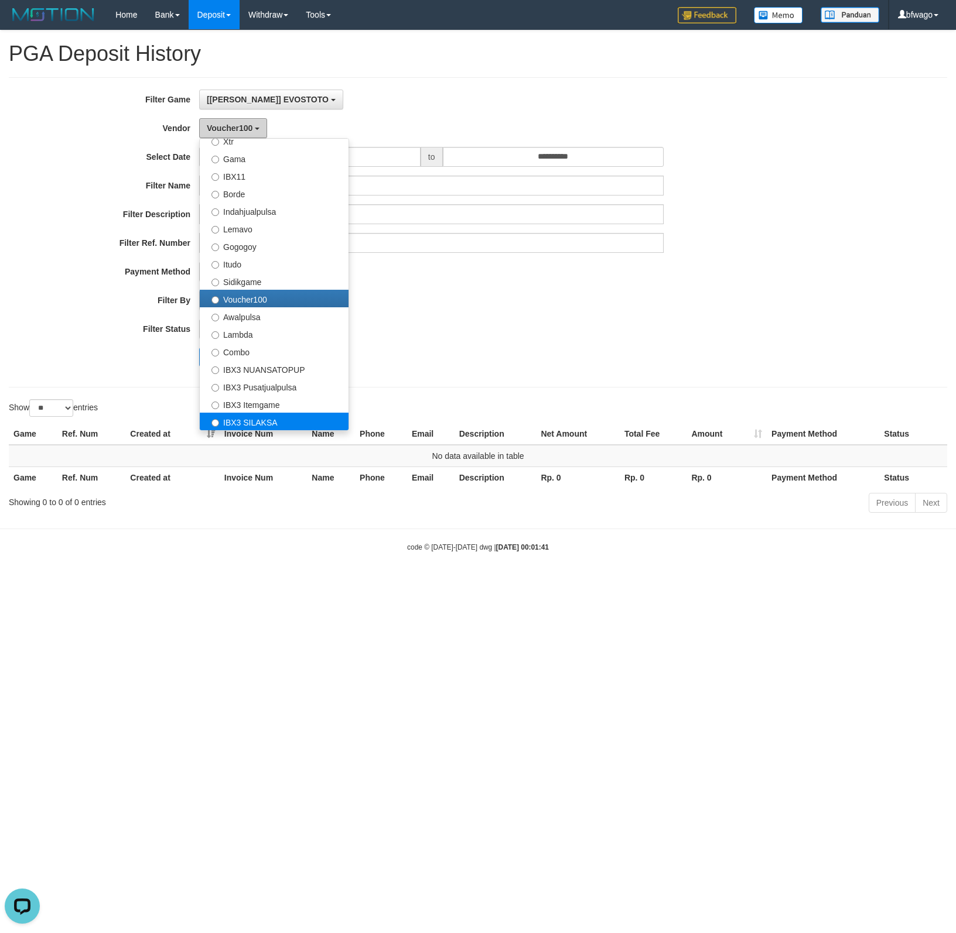
scroll to position [385, 0]
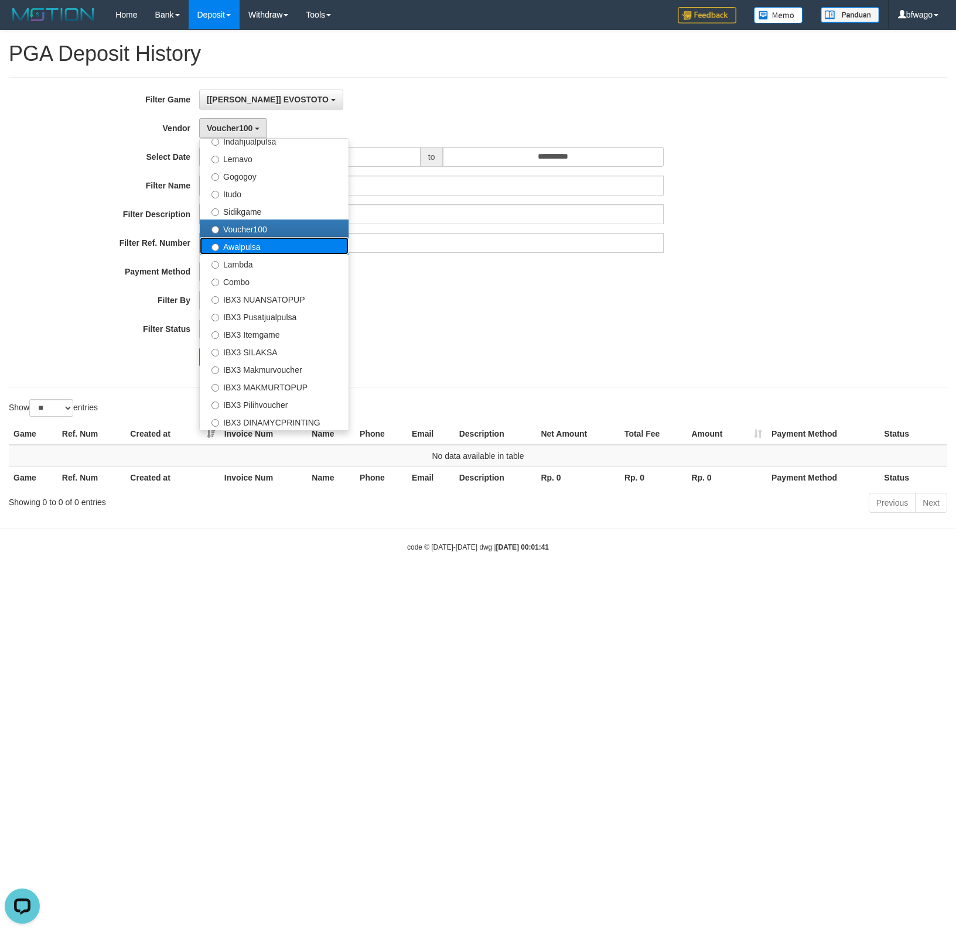
click at [253, 246] on label "Awalpulsa" at bounding box center [274, 246] width 149 height 18
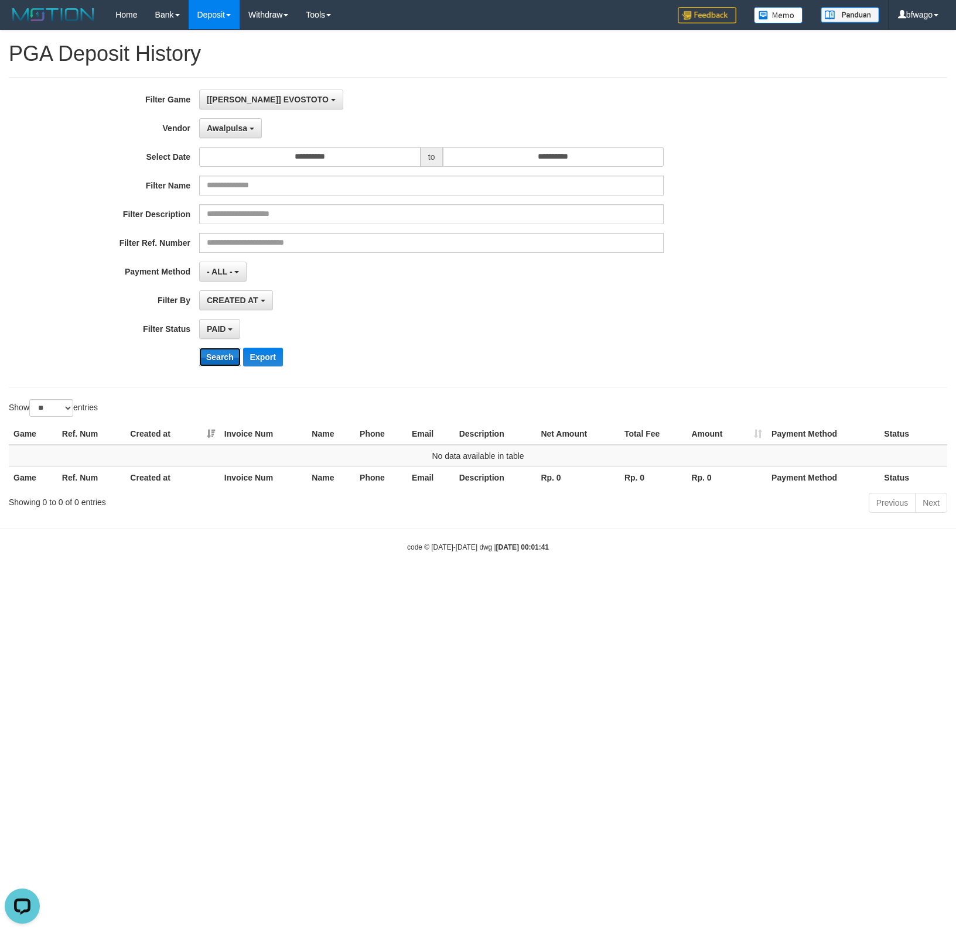
click at [221, 359] on button "Search" at bounding box center [220, 357] width 42 height 19
click at [235, 134] on button "Awalpulsa" at bounding box center [230, 128] width 63 height 20
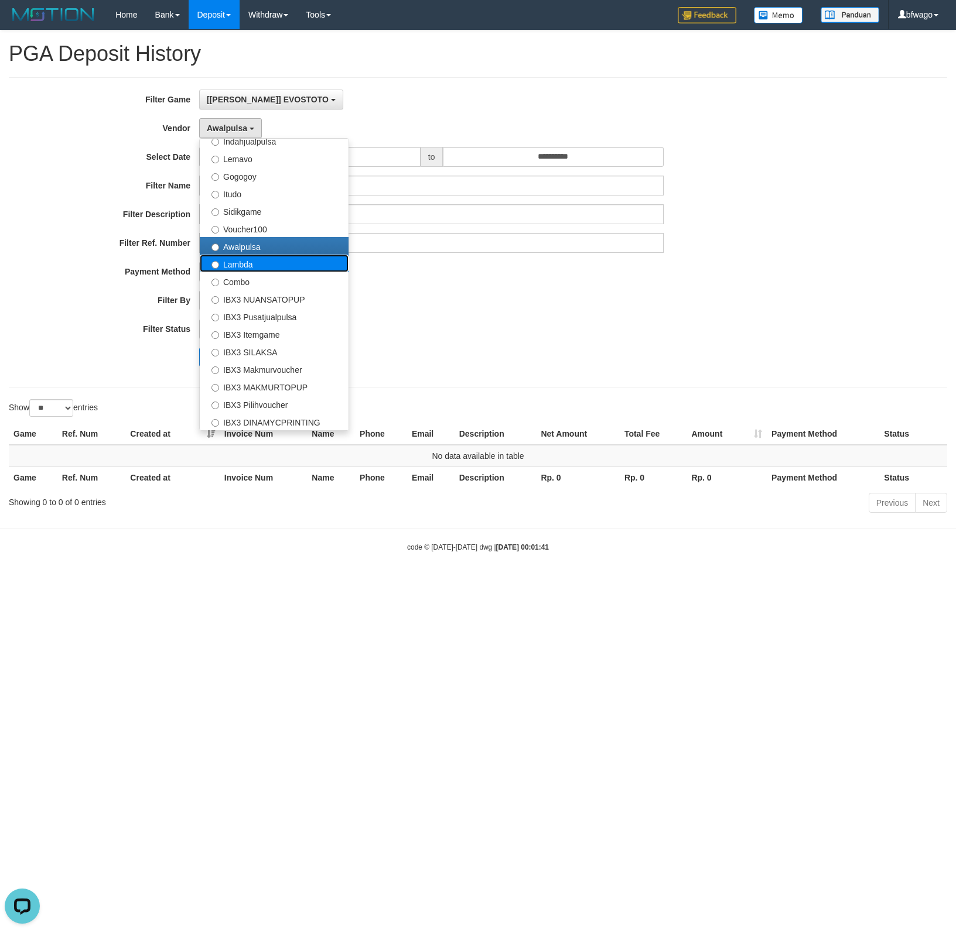
click at [242, 265] on label "Lambda" at bounding box center [274, 264] width 149 height 18
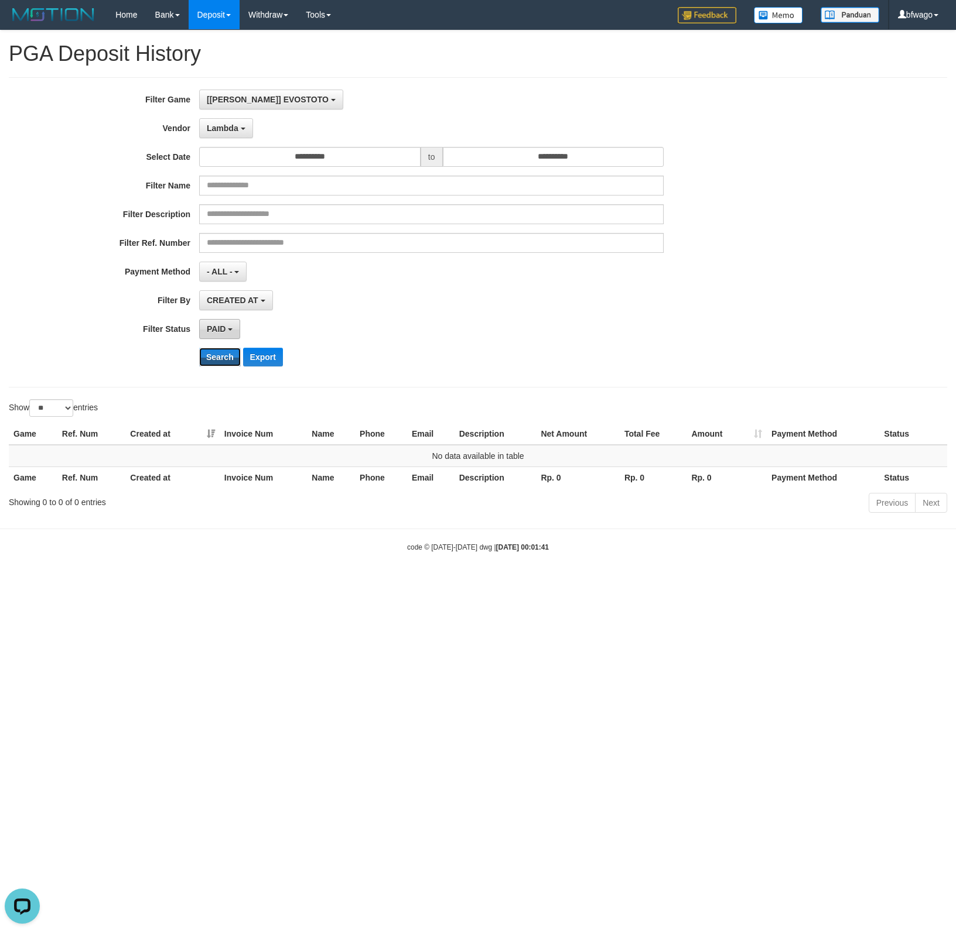
drag, startPoint x: 221, startPoint y: 357, endPoint x: 223, endPoint y: 340, distance: 16.5
click at [221, 357] on button "Search" at bounding box center [220, 357] width 42 height 19
click at [234, 119] on button "Lambda" at bounding box center [226, 128] width 54 height 20
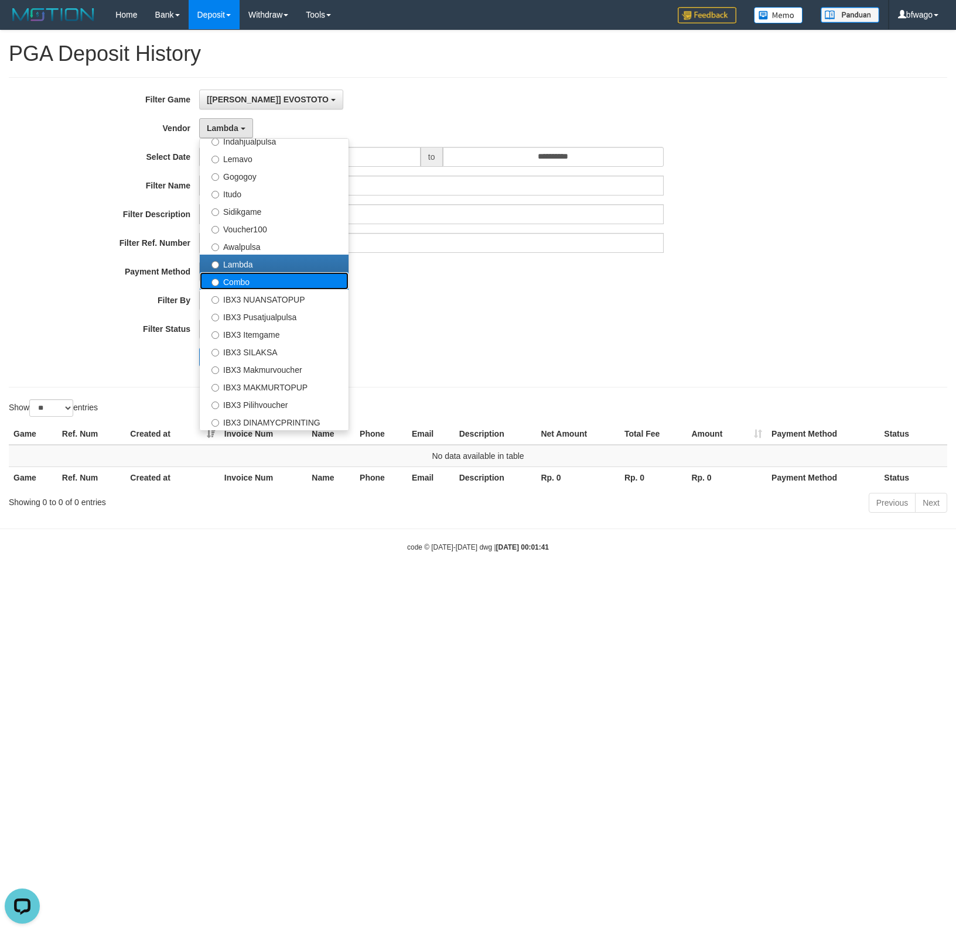
click at [245, 284] on label "Combo" at bounding box center [274, 281] width 149 height 18
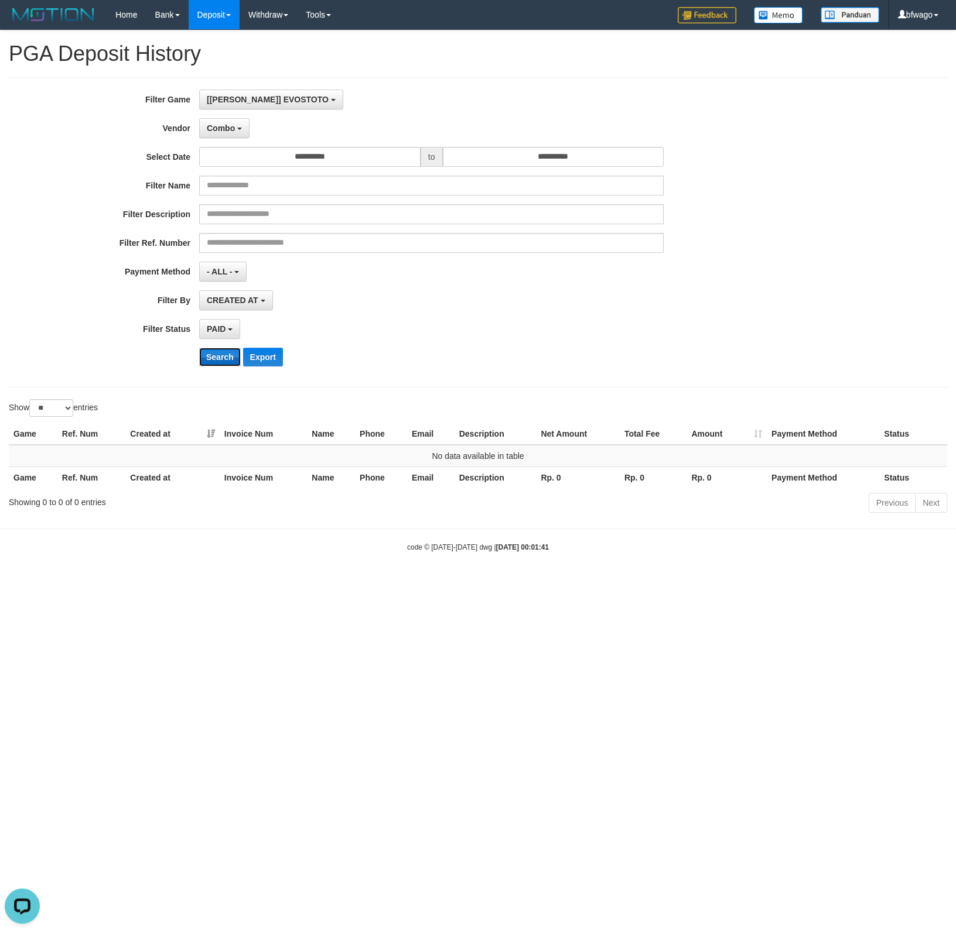
click at [218, 354] on button "Search" at bounding box center [220, 357] width 42 height 19
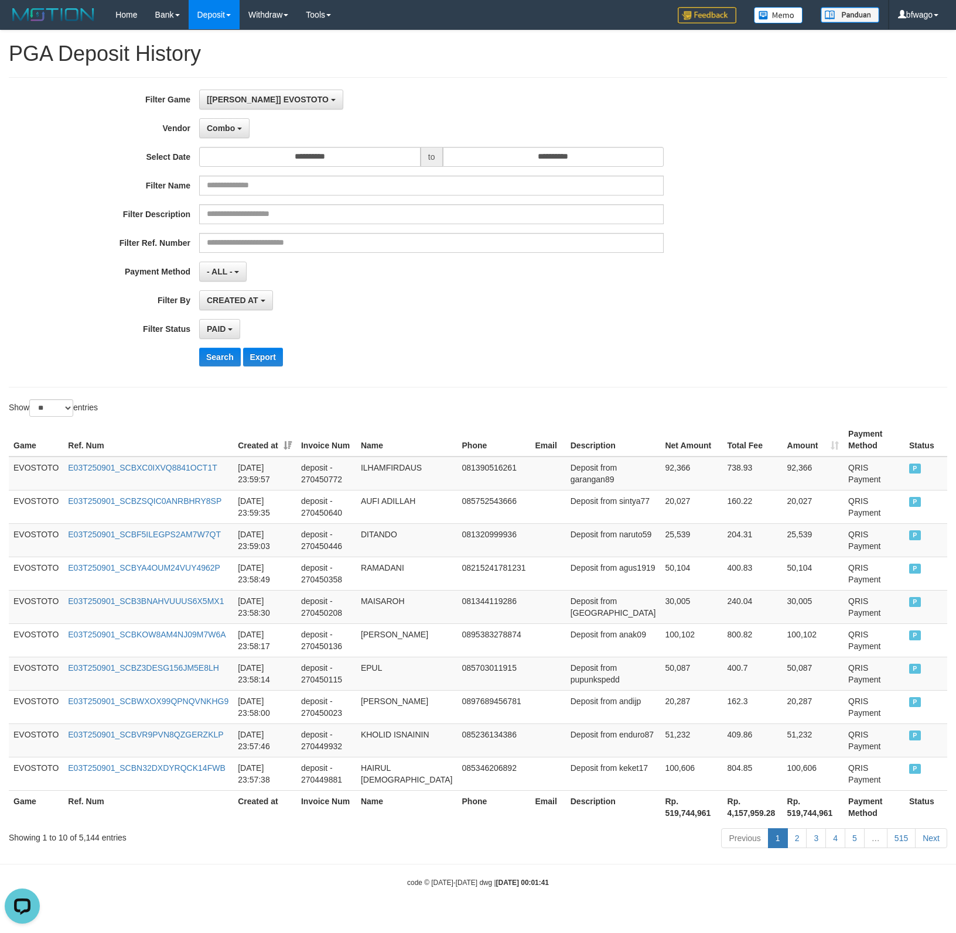
click at [432, 304] on div "CREATED AT PAID AT CREATED AT" at bounding box center [431, 300] width 464 height 20
click at [660, 807] on th "Rp. 519,744,961" at bounding box center [691, 806] width 62 height 33
copy th "519,744,961"
click at [210, 122] on button "Combo" at bounding box center [224, 128] width 50 height 20
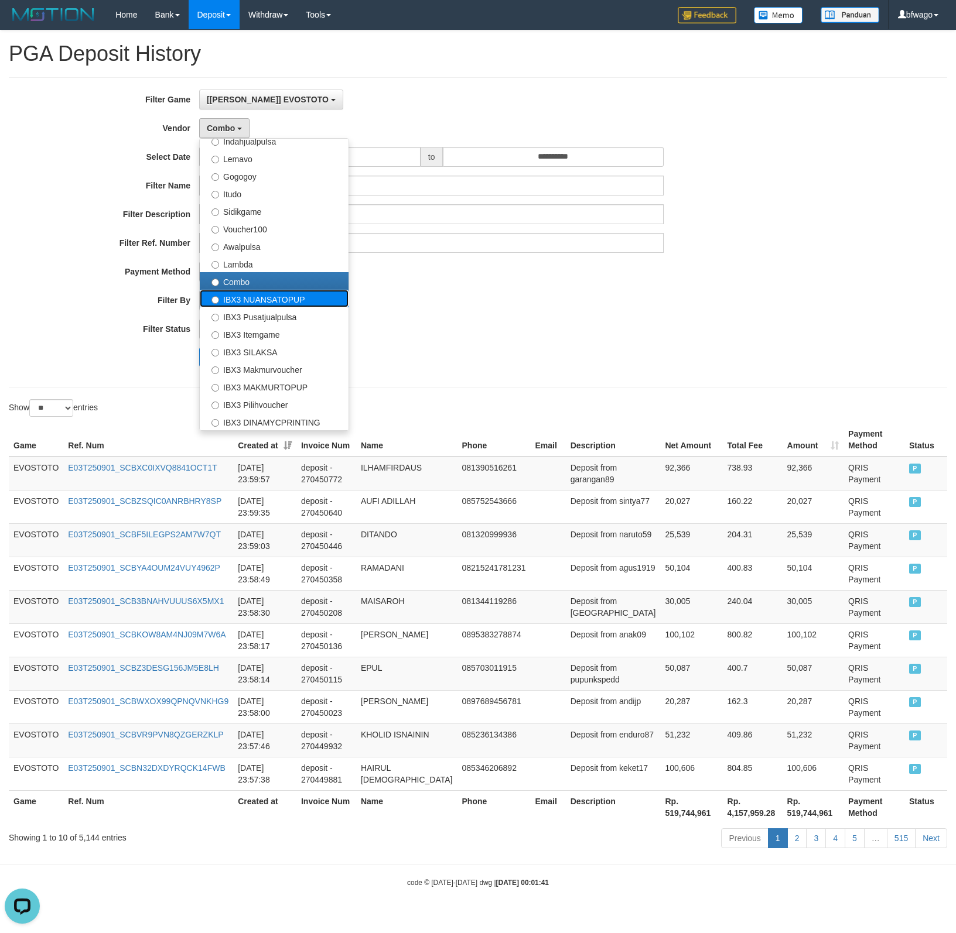
click at [289, 301] on label "IBX3 NUANSATOPUP" at bounding box center [274, 299] width 149 height 18
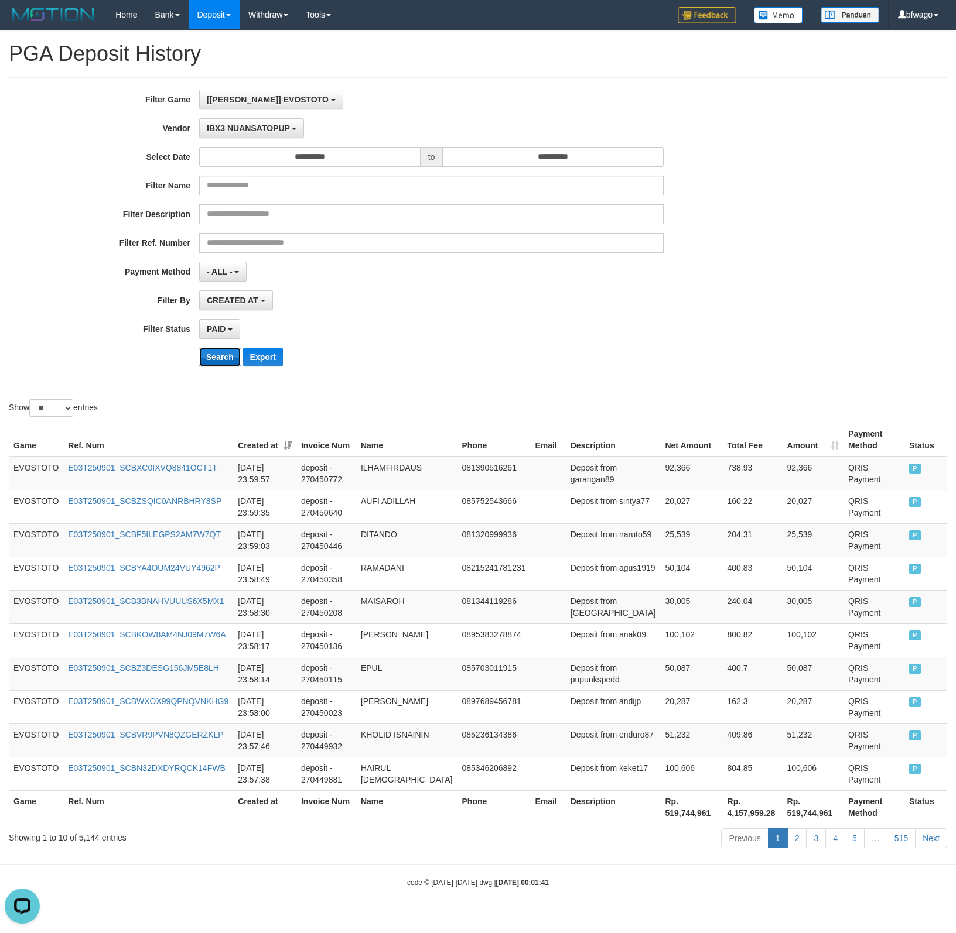
click at [219, 358] on button "Search" at bounding box center [220, 357] width 42 height 19
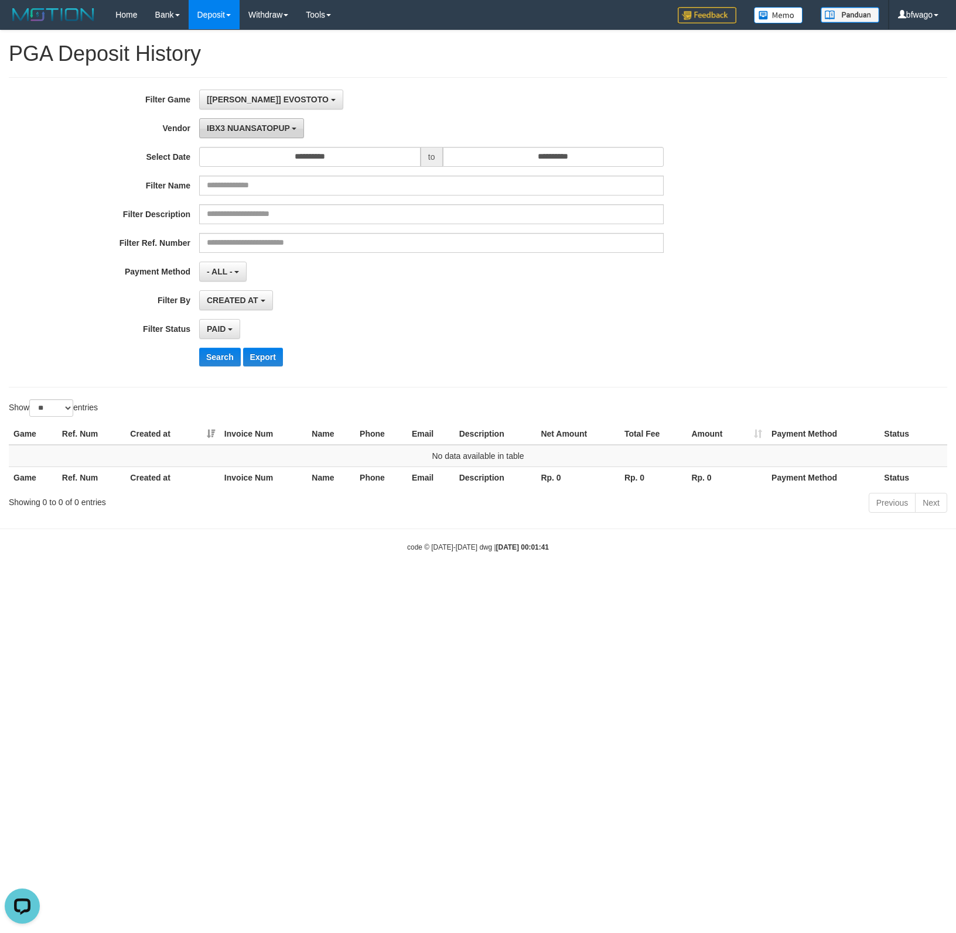
click at [253, 131] on span "IBX3 NUANSATOPUP" at bounding box center [248, 128] width 83 height 9
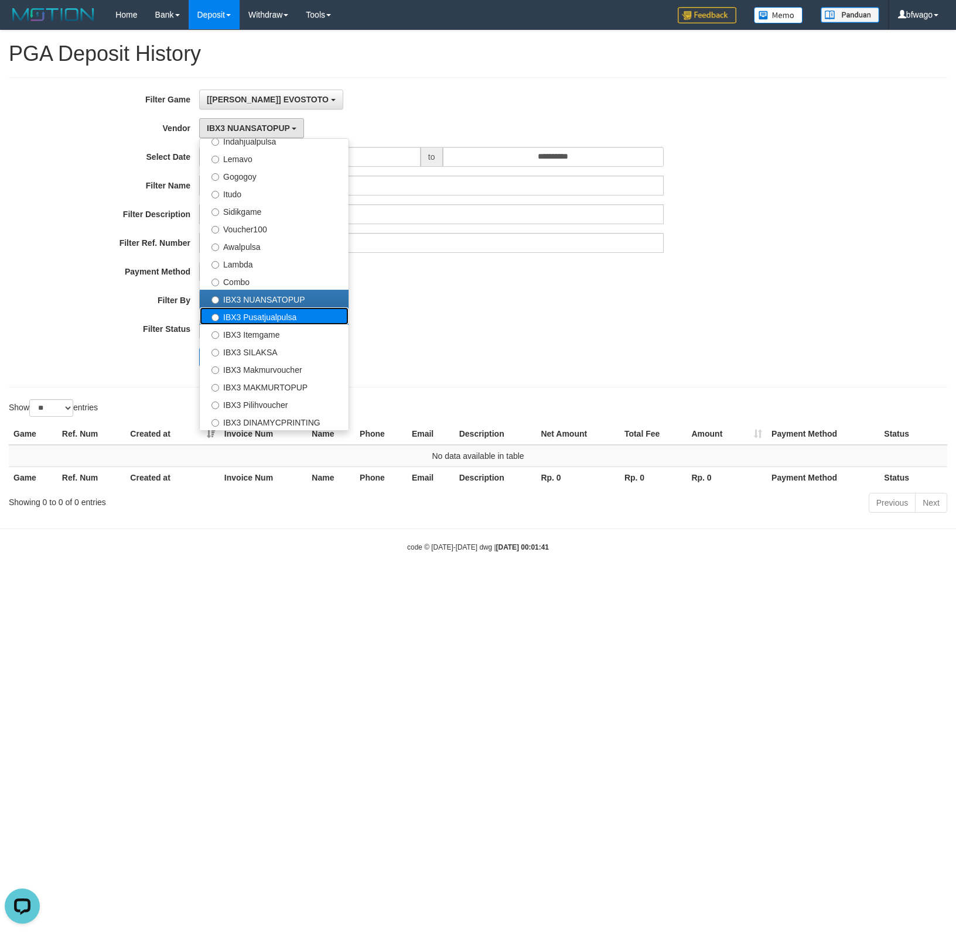
click at [261, 317] on label "IBX3 Pusatjualpulsa" at bounding box center [274, 316] width 149 height 18
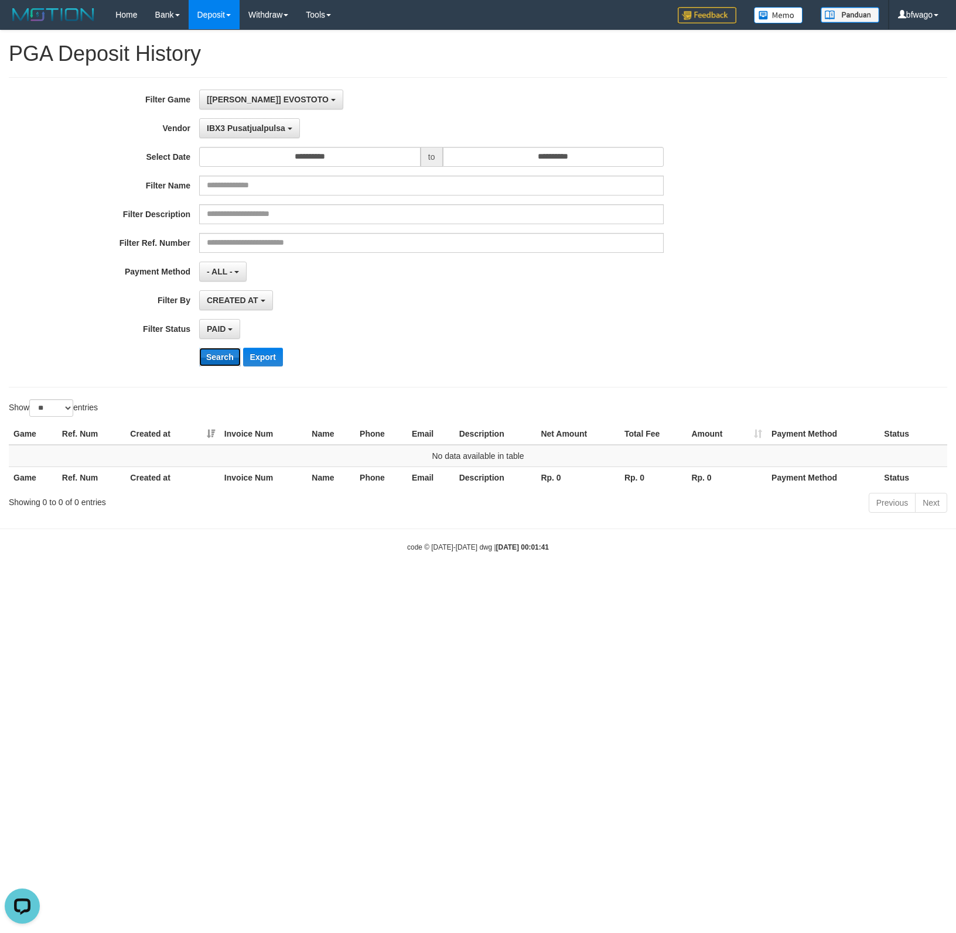
click at [218, 361] on button "Search" at bounding box center [220, 357] width 42 height 19
click at [235, 128] on span "IBX3 Pusatjualpulsa" at bounding box center [246, 128] width 78 height 9
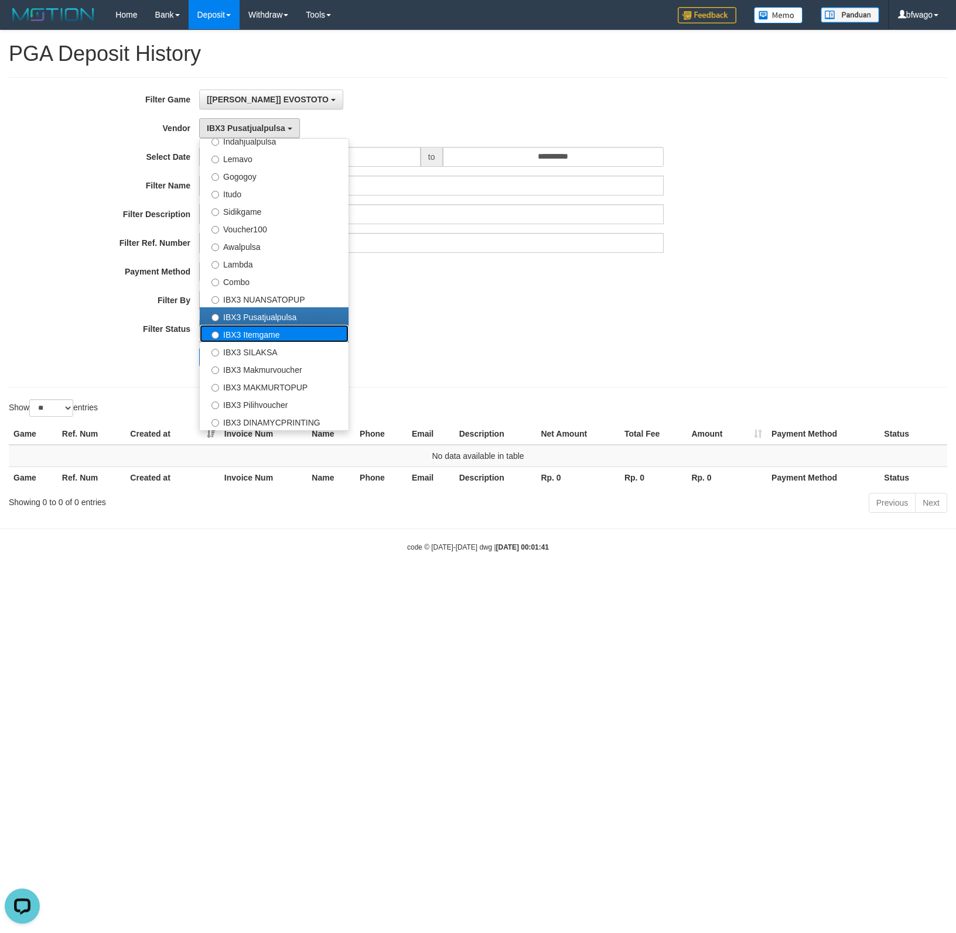
click at [274, 341] on label "IBX3 Itemgame" at bounding box center [274, 334] width 149 height 18
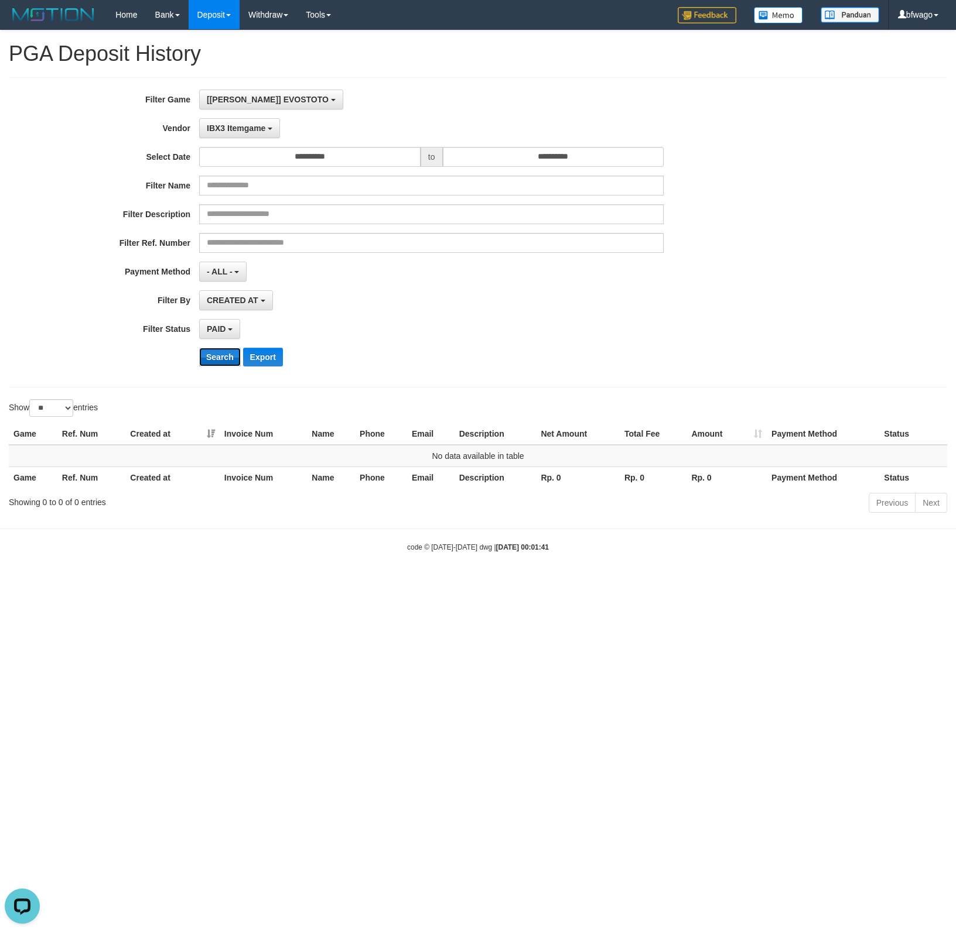
click at [215, 357] on button "Search" at bounding box center [220, 357] width 42 height 19
click at [247, 128] on span "IBX3 Itemgame" at bounding box center [236, 128] width 59 height 9
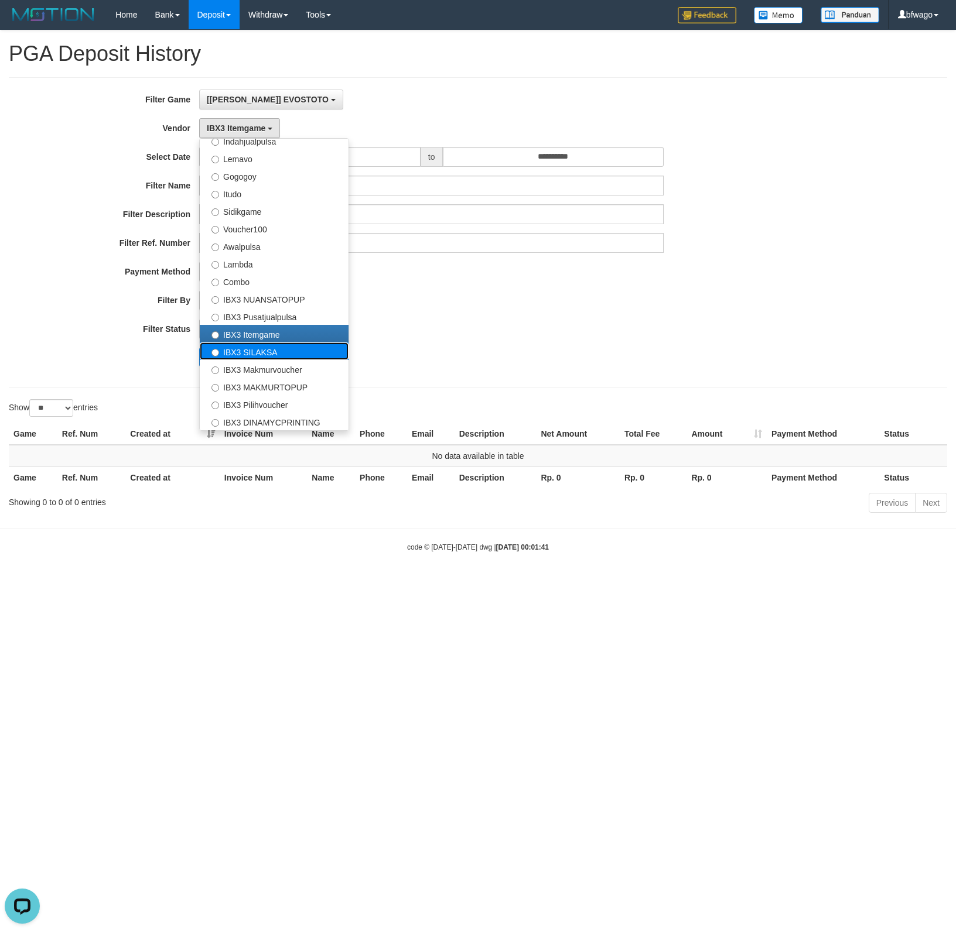
click at [261, 354] on label "IBX3 SILAKSA" at bounding box center [274, 352] width 149 height 18
select select "**********"
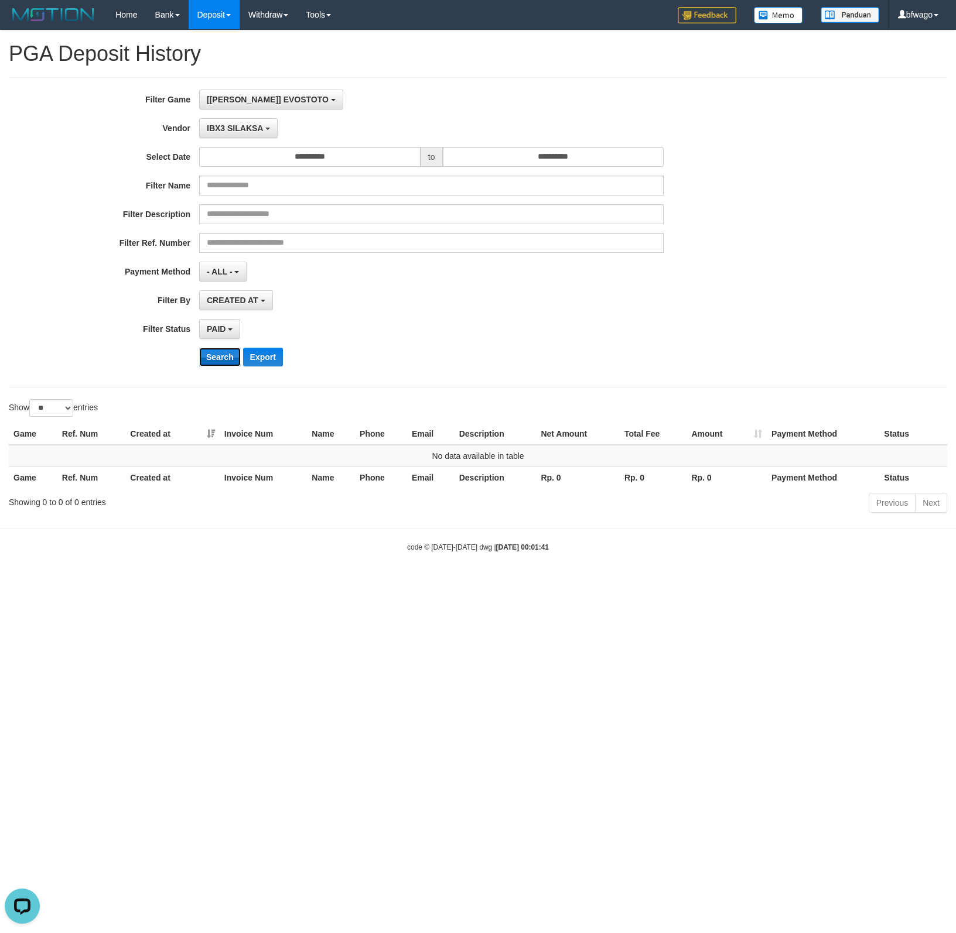
click at [218, 354] on button "Search" at bounding box center [220, 357] width 42 height 19
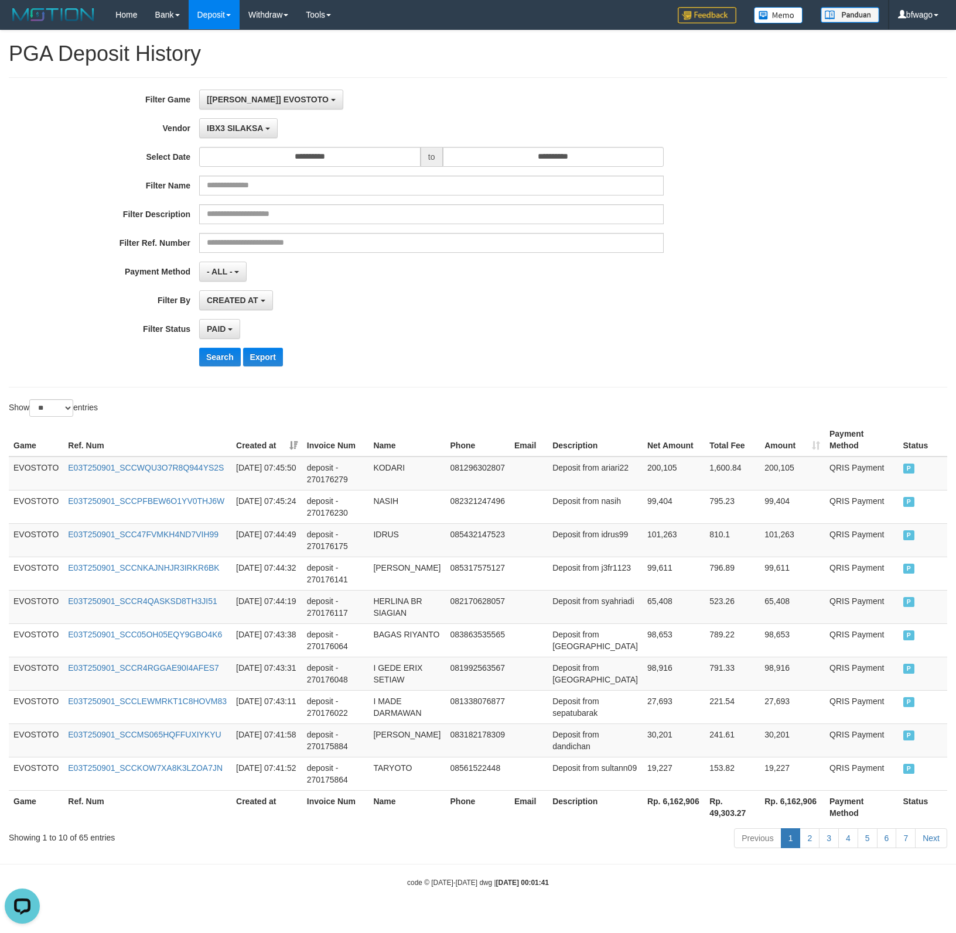
click at [419, 300] on div "CREATED AT PAID AT CREATED AT" at bounding box center [431, 300] width 464 height 20
click at [644, 815] on th "Rp. 6,162,906" at bounding box center [673, 806] width 62 height 33
copy th "6,162,906"
click at [276, 852] on div "Showing 1 to 10 of 65 entries Previous 1 2 3 4 5 6 7 Next" at bounding box center [478, 839] width 956 height 25
